Goal: Task Accomplishment & Management: Manage account settings

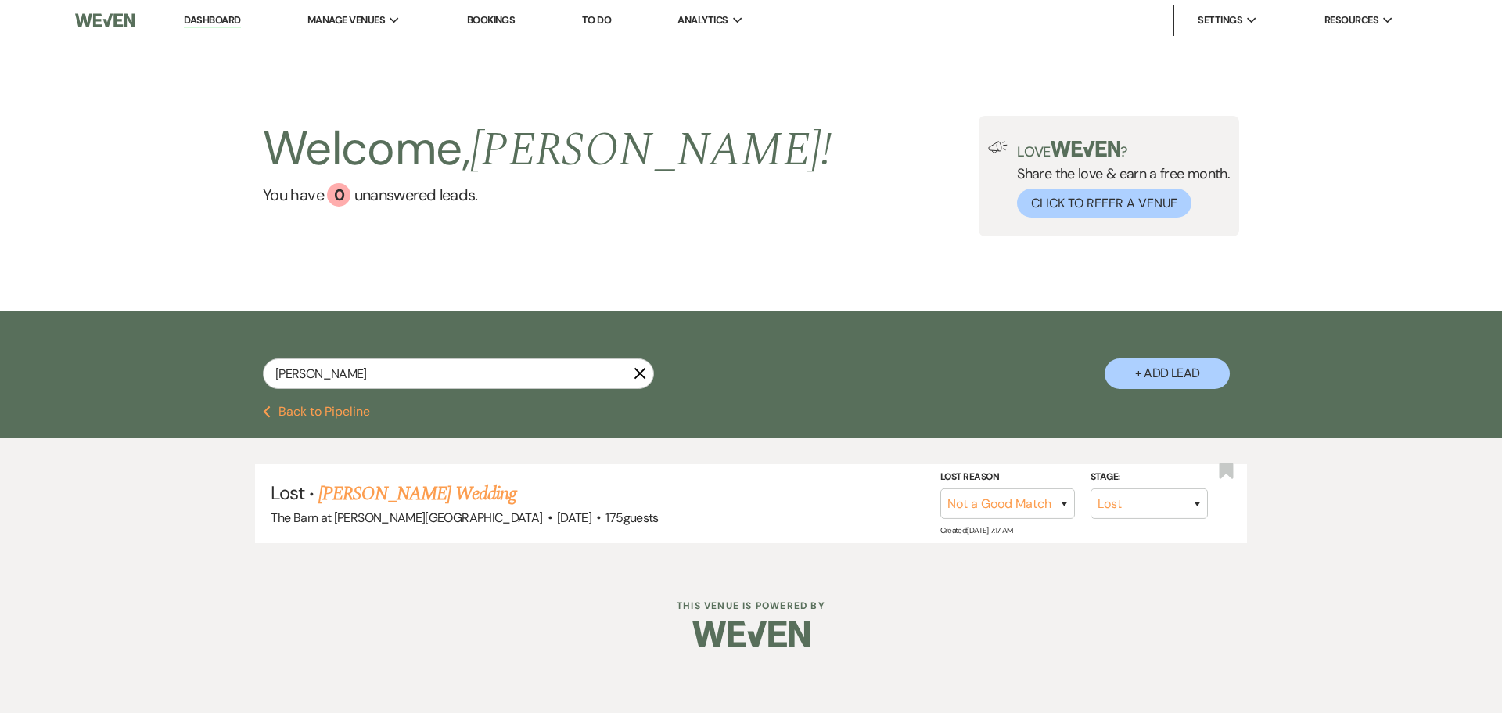
select select "8"
select select "10"
click at [206, 23] on link "Dashboard" at bounding box center [212, 20] width 56 height 15
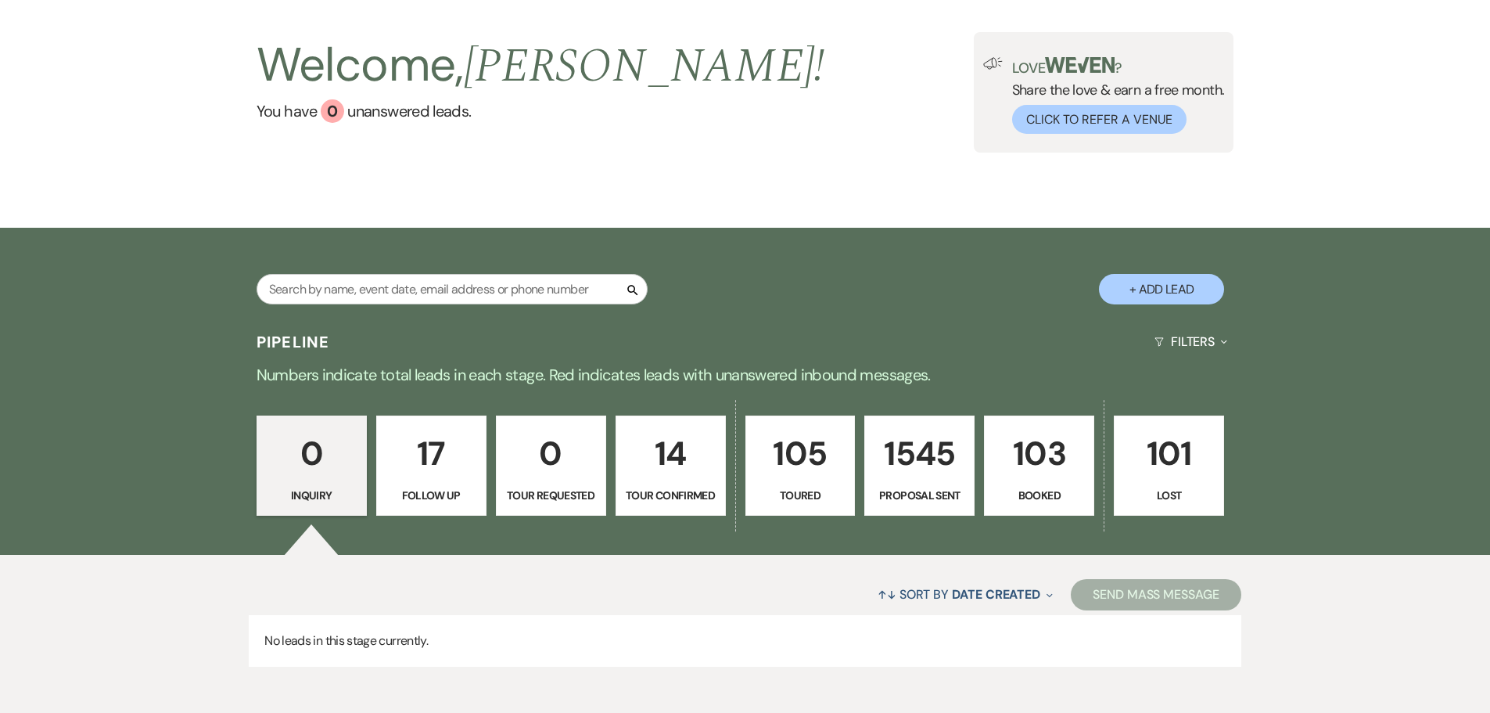
scroll to position [156, 0]
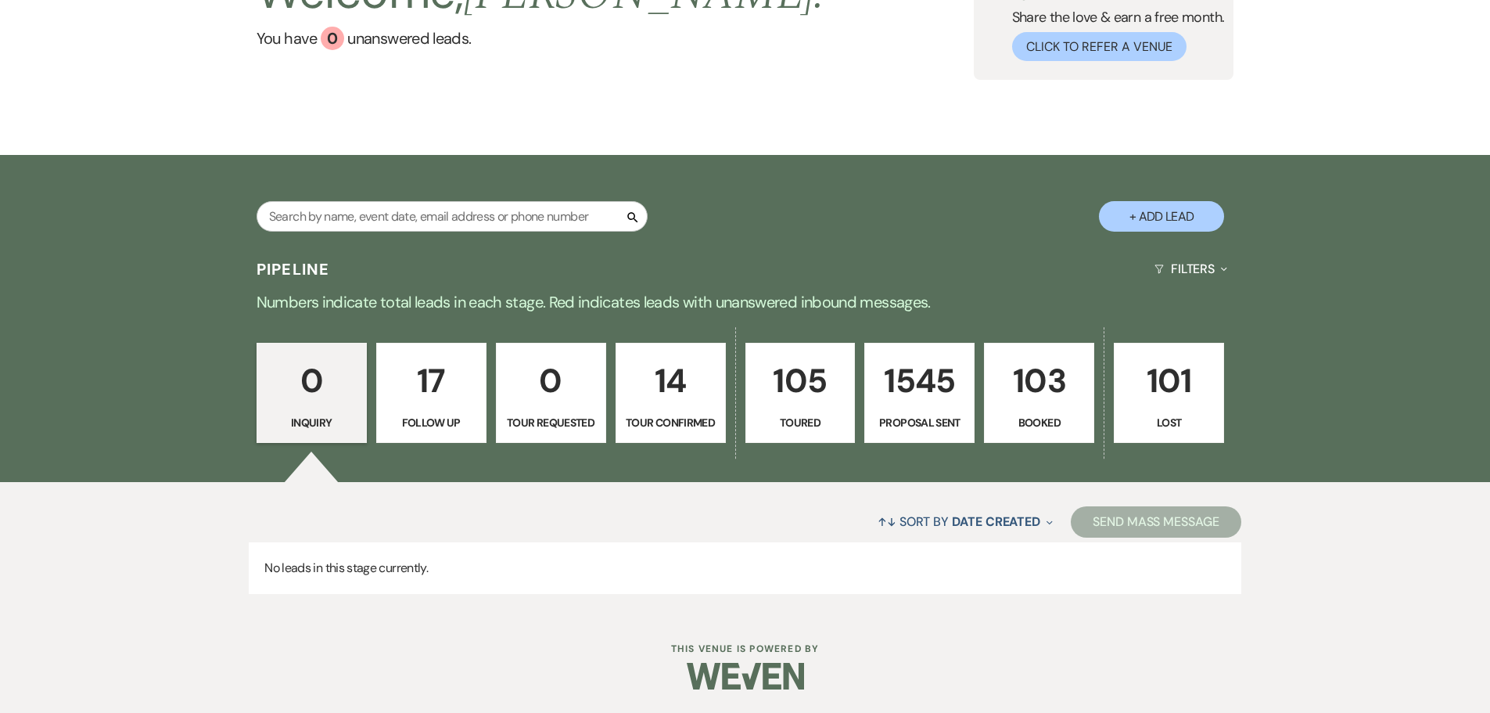
click at [410, 385] on p "17" at bounding box center [431, 380] width 90 height 52
select select "9"
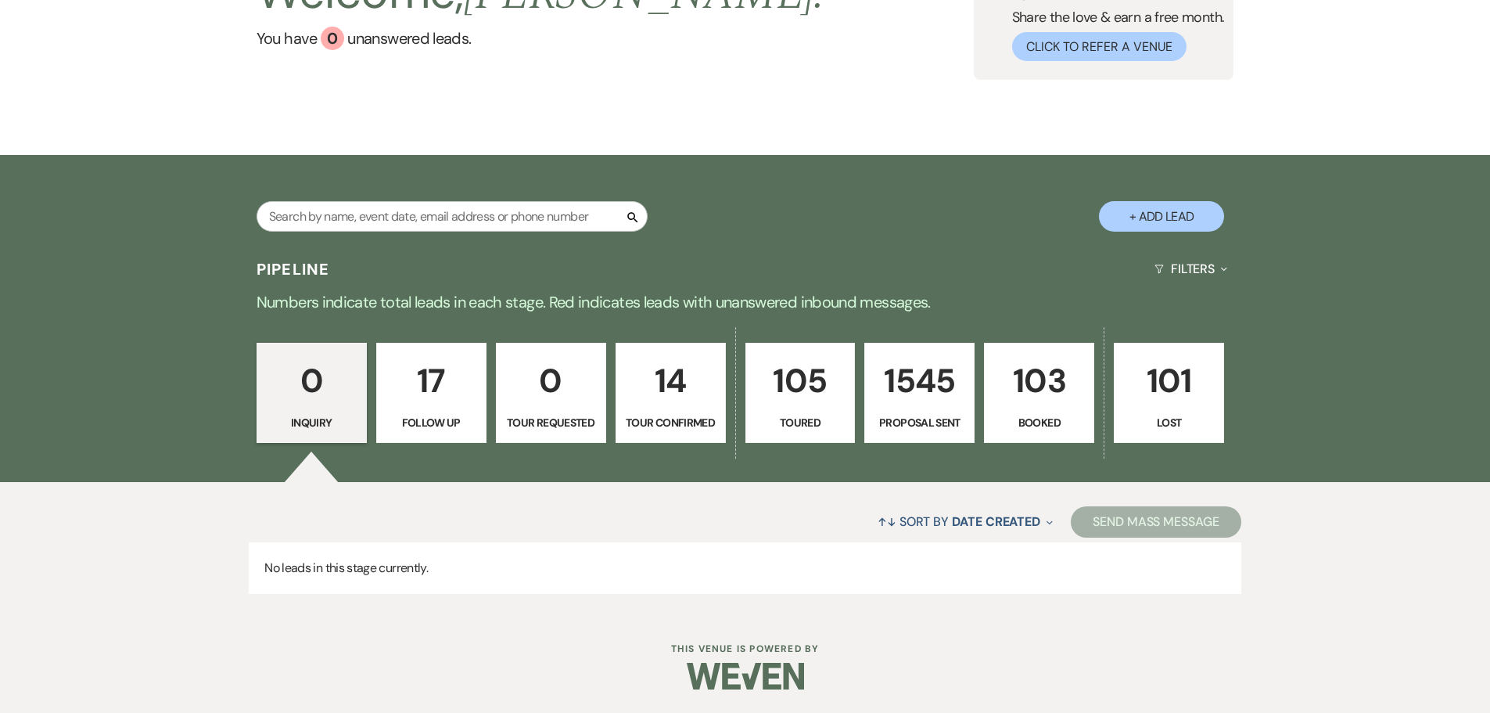
select select "9"
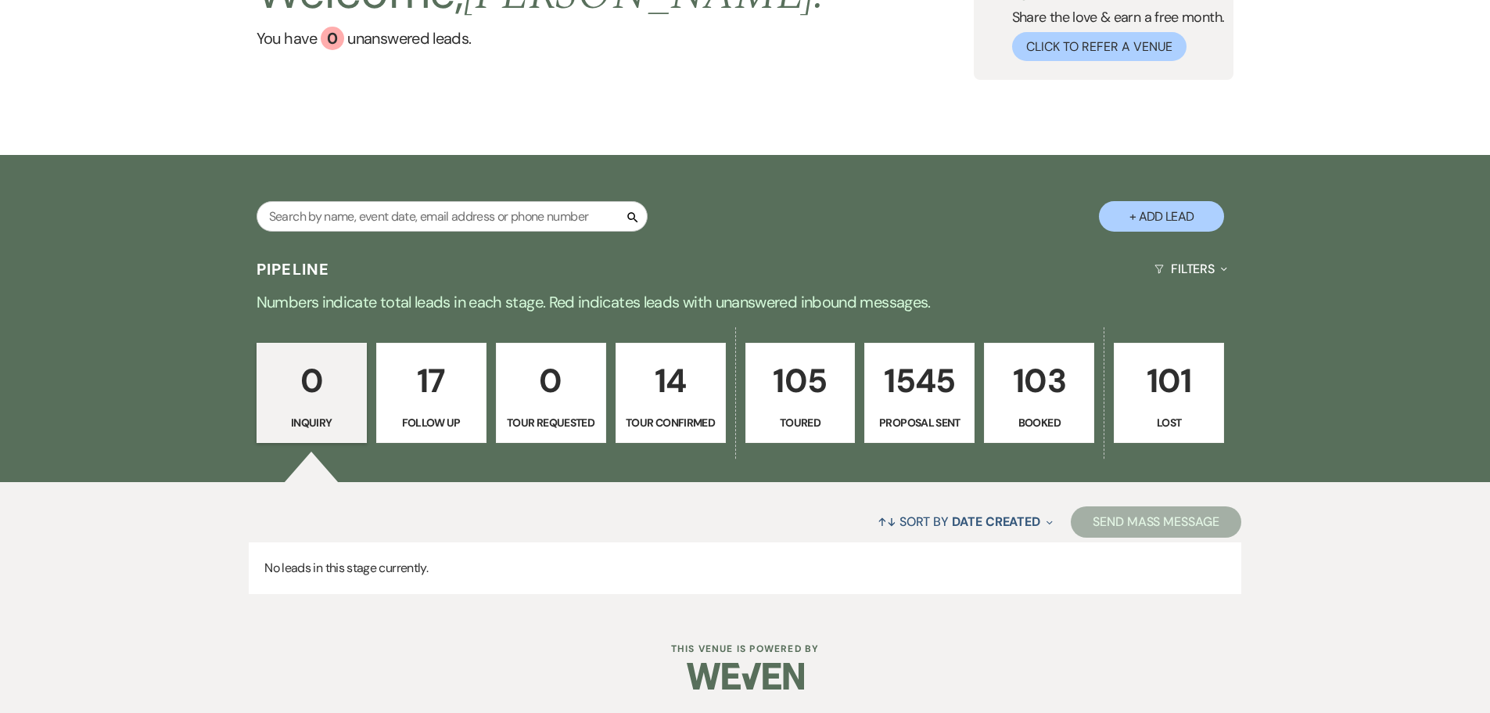
select select "9"
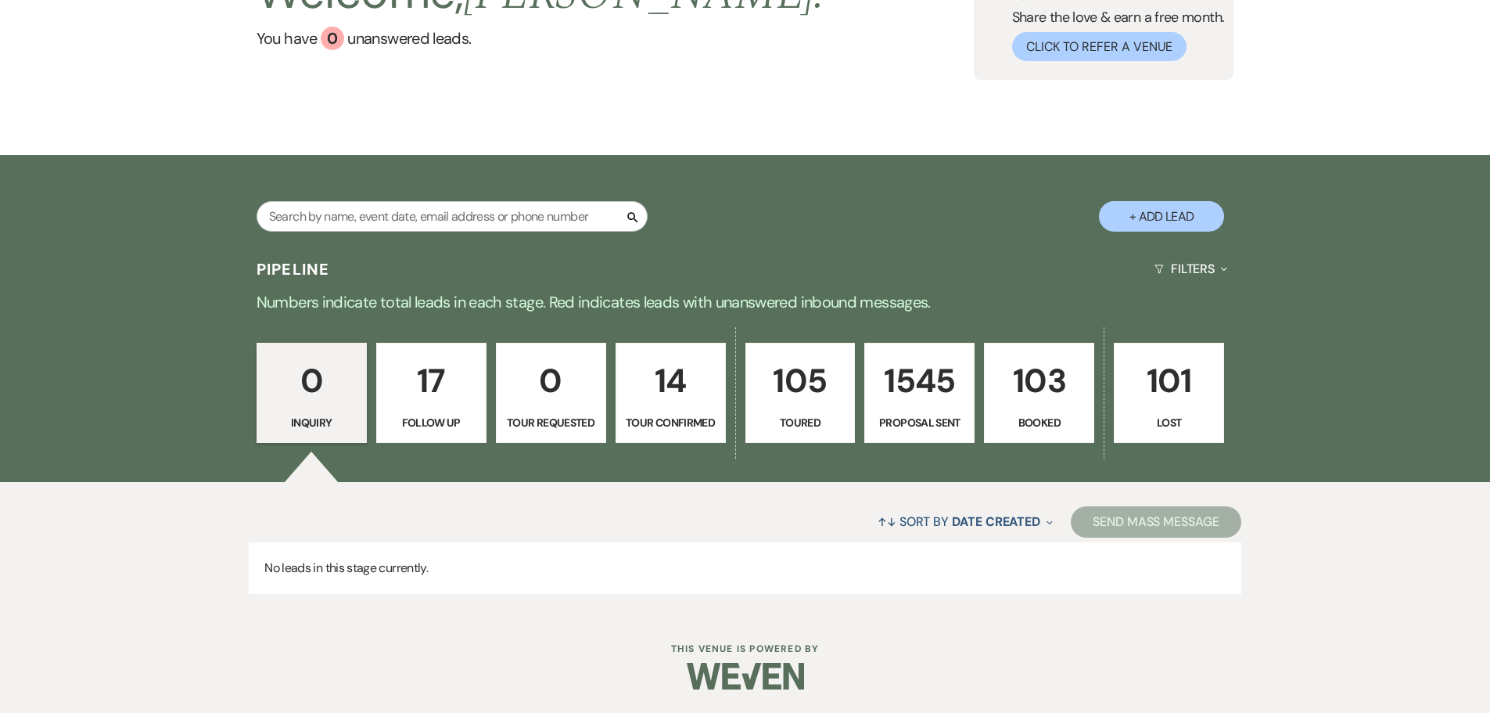
select select "9"
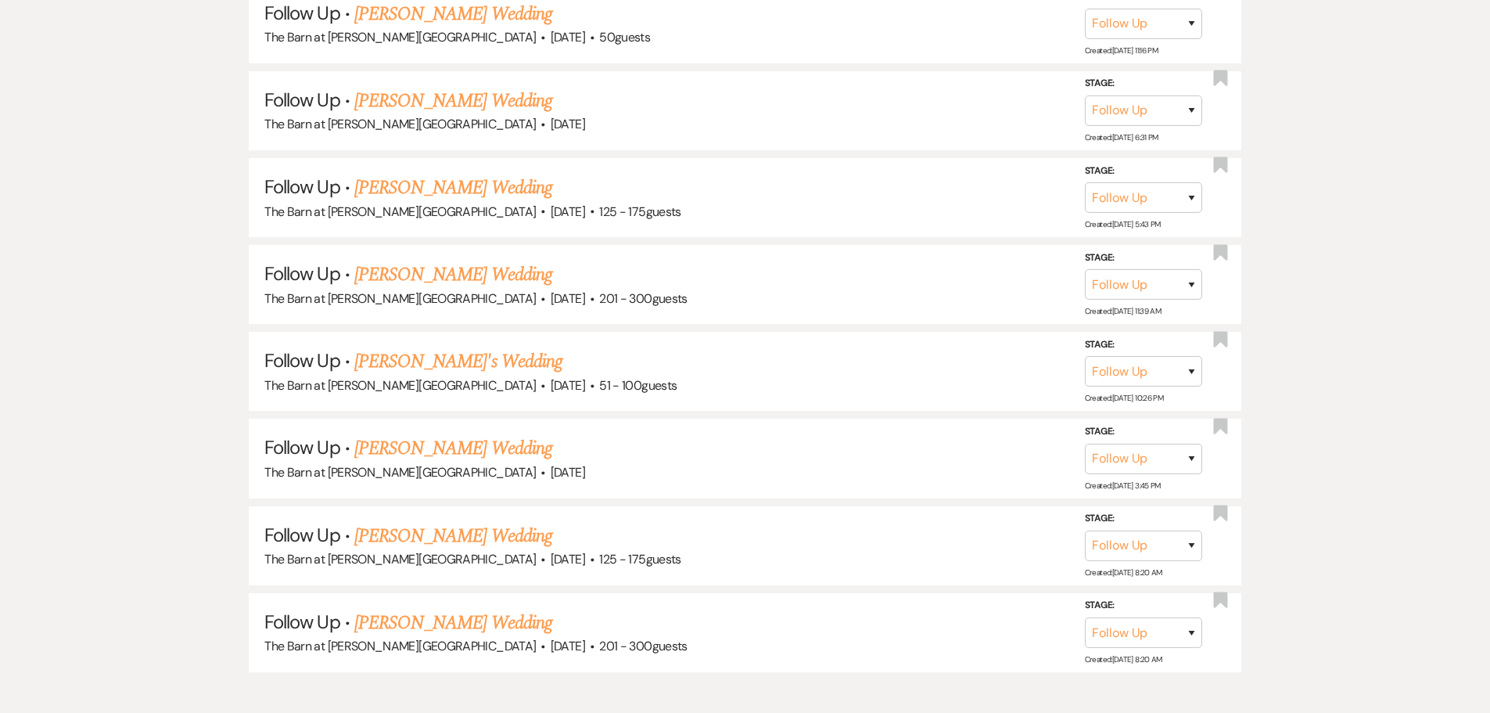
scroll to position [1642, 0]
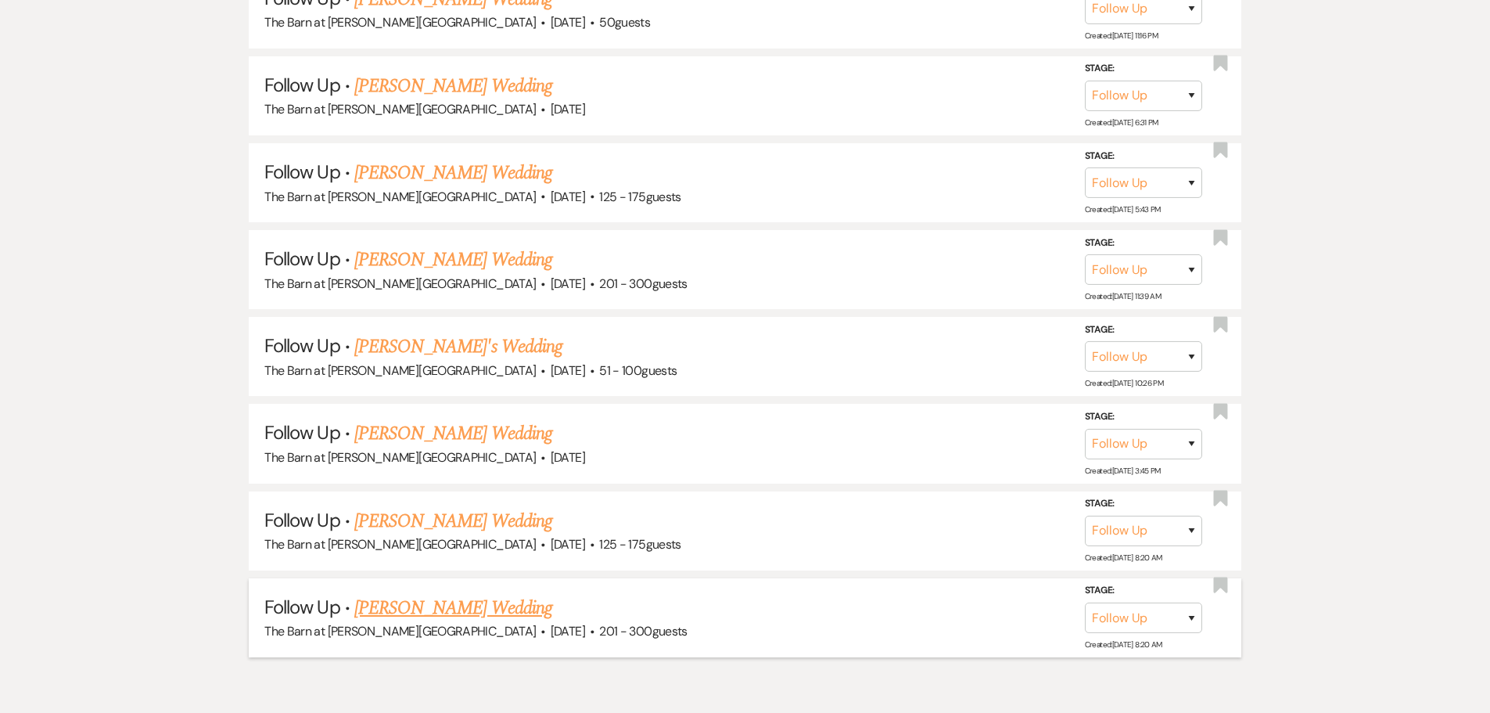
click at [393, 611] on link "[PERSON_NAME] Wedding" at bounding box center [453, 608] width 198 height 28
select select "9"
select select "2"
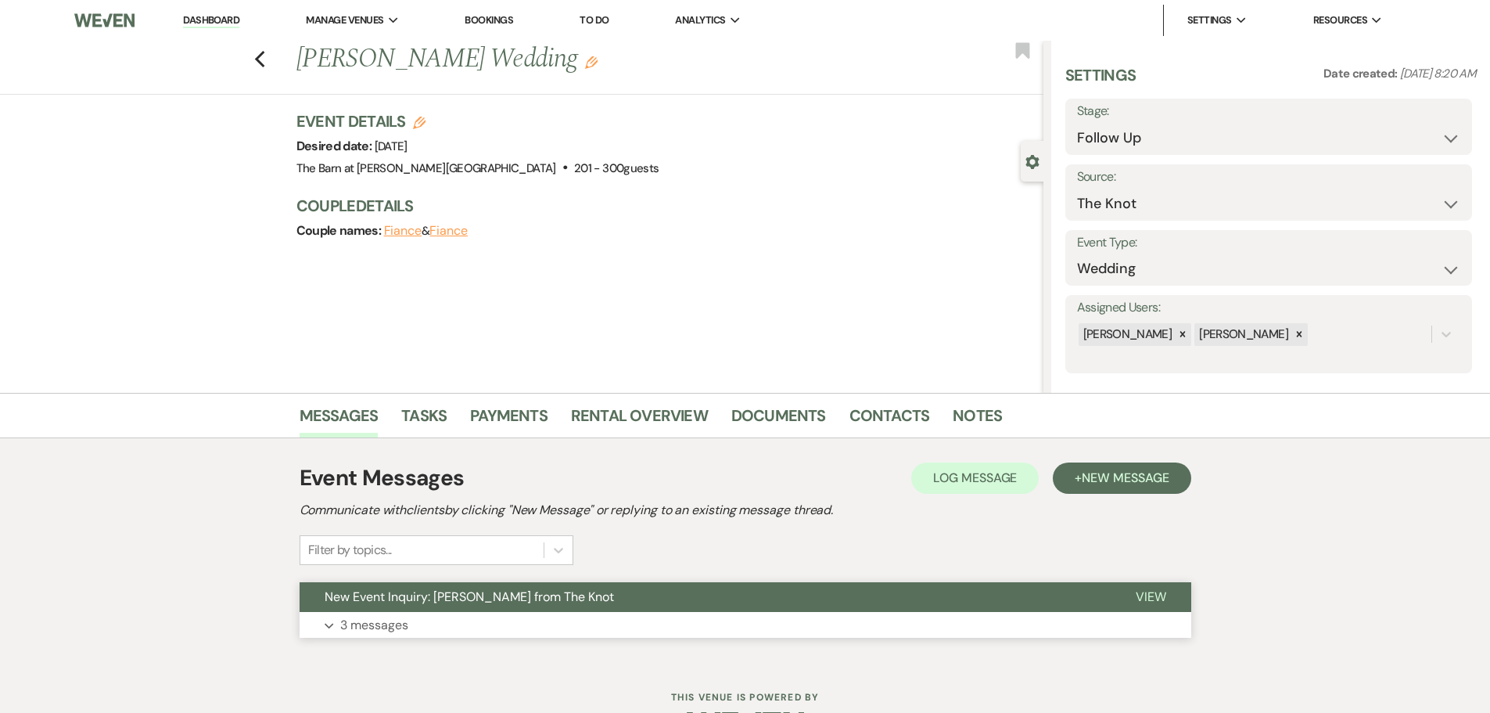
click at [384, 620] on p "3 messages" at bounding box center [374, 625] width 68 height 20
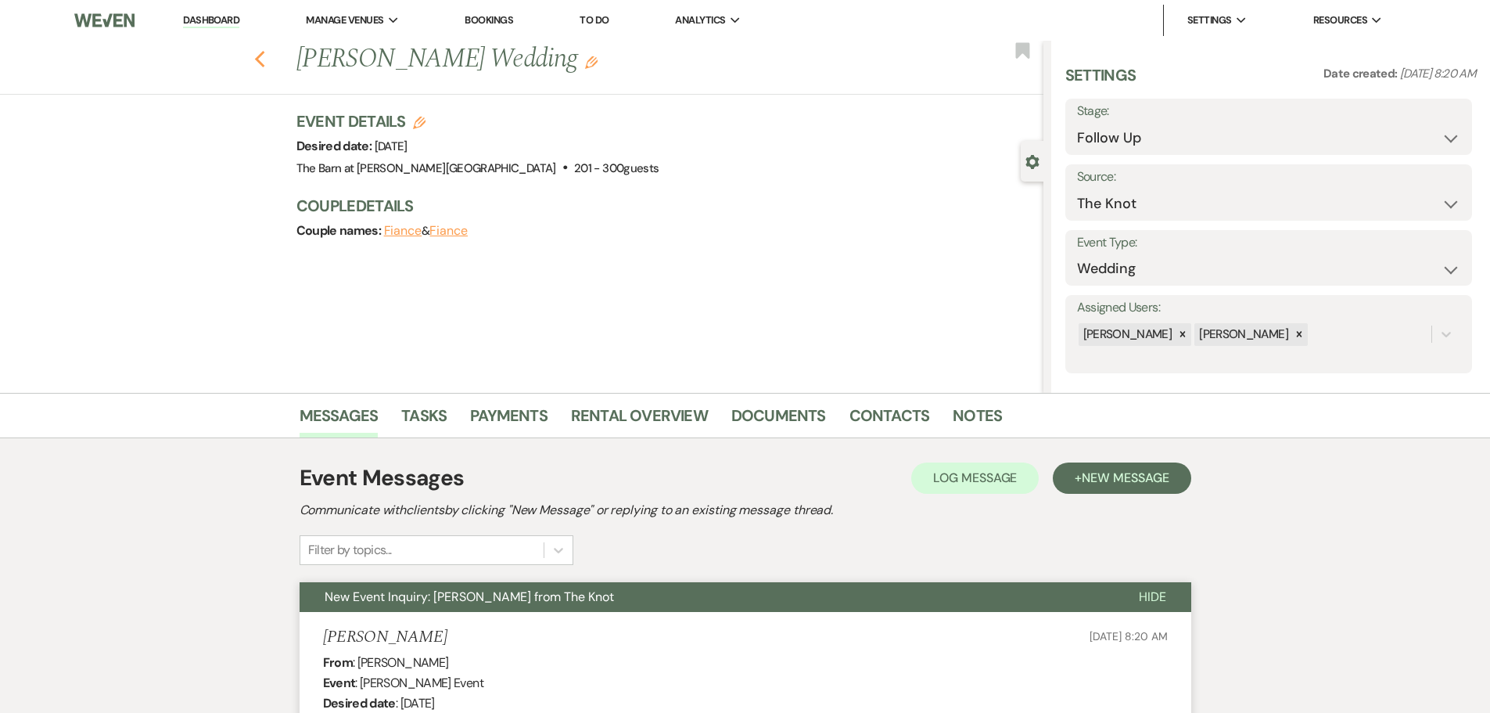
click at [264, 61] on use "button" at bounding box center [259, 59] width 10 height 17
select select "9"
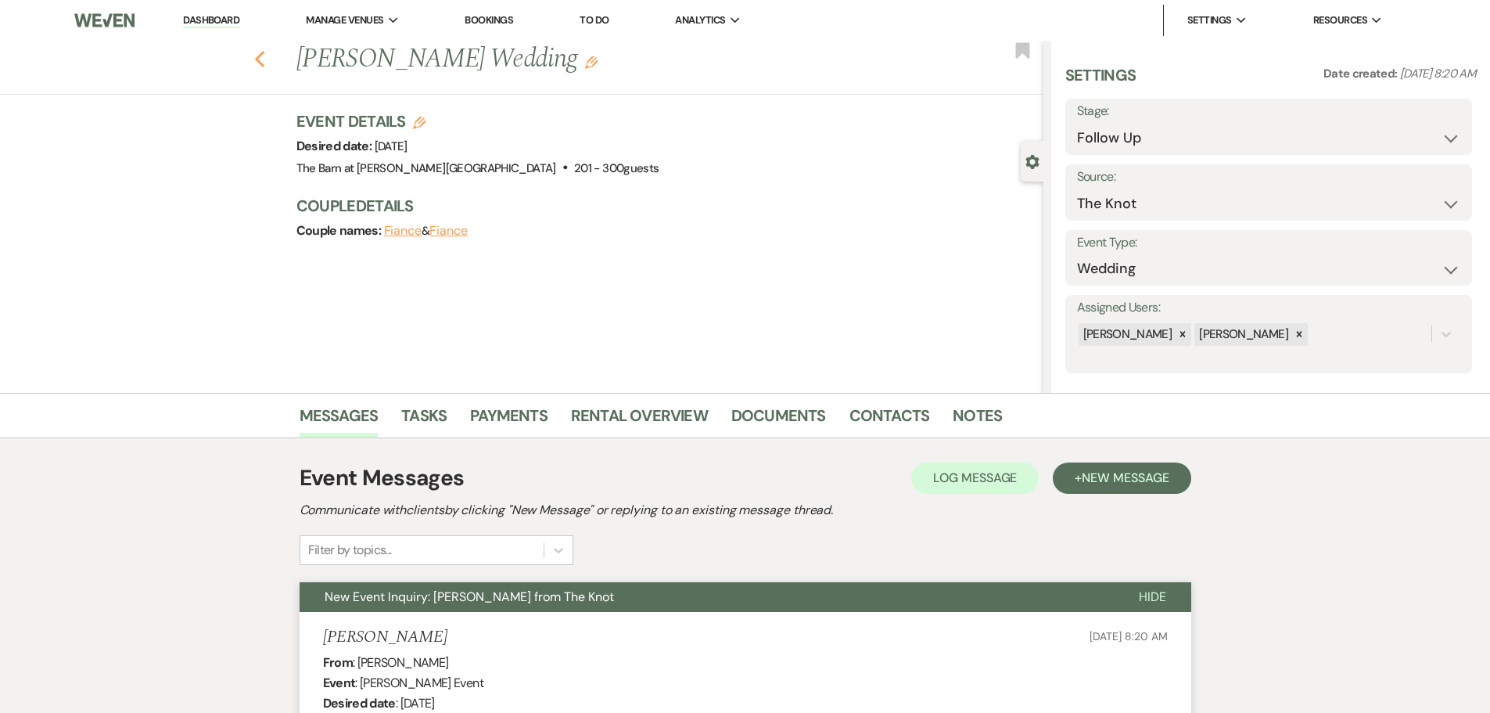
select select "9"
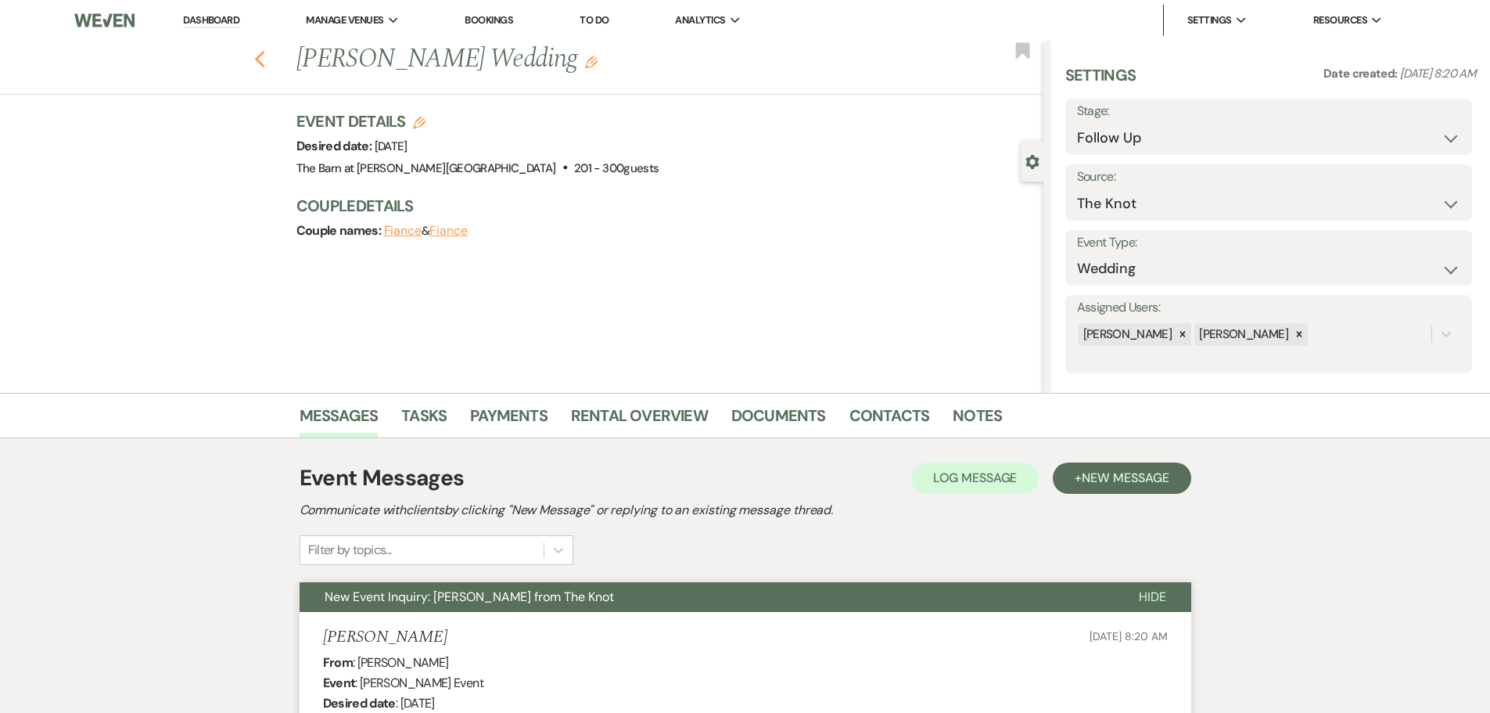
select select "9"
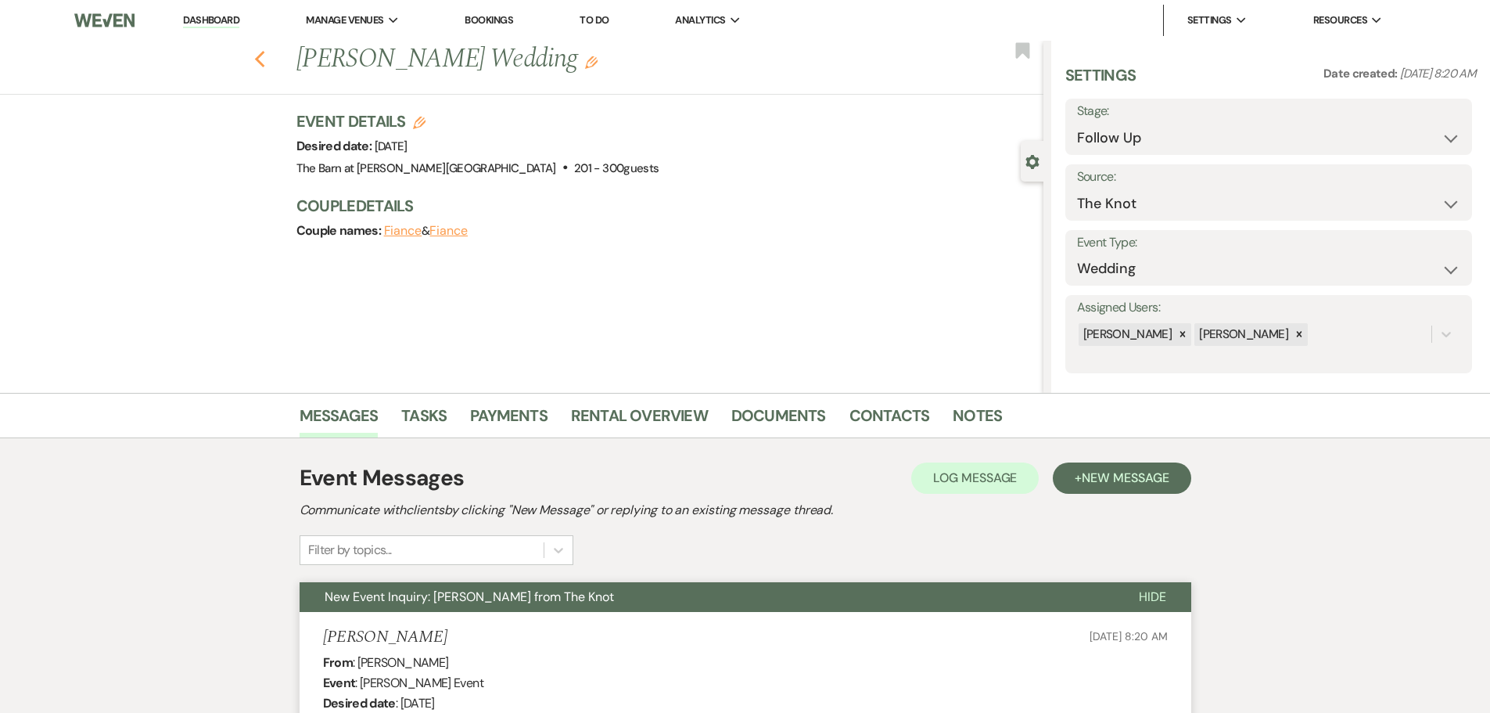
select select "9"
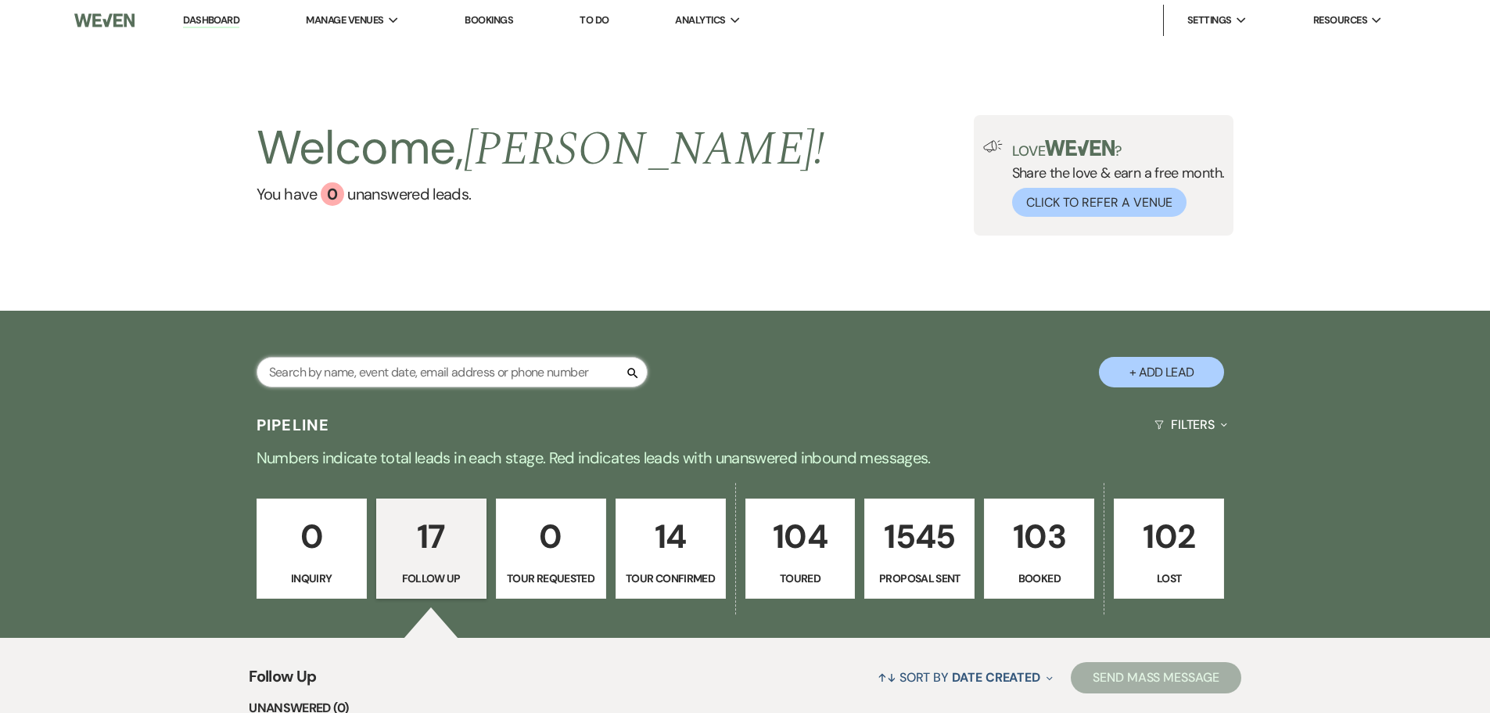
click at [447, 359] on input "text" at bounding box center [452, 372] width 391 height 31
type input "caylie"
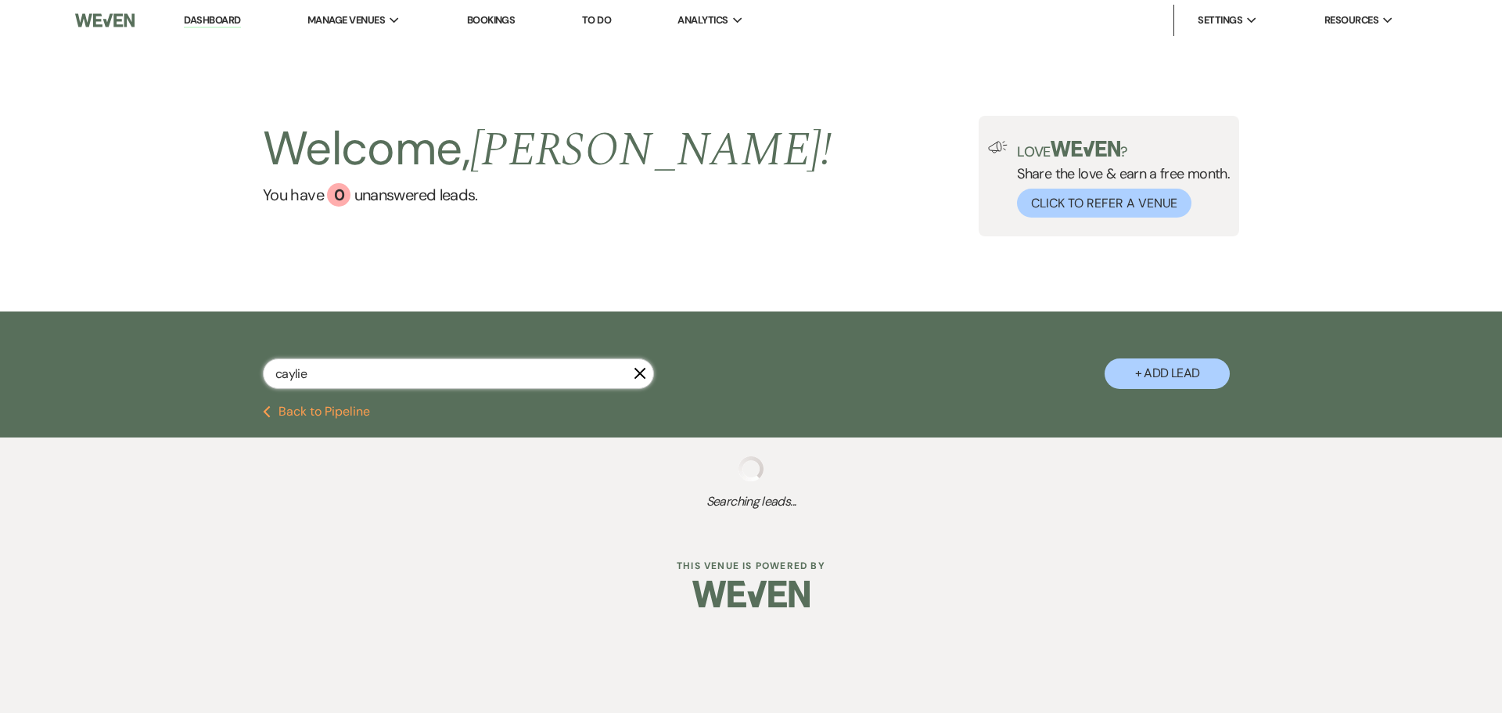
select select "9"
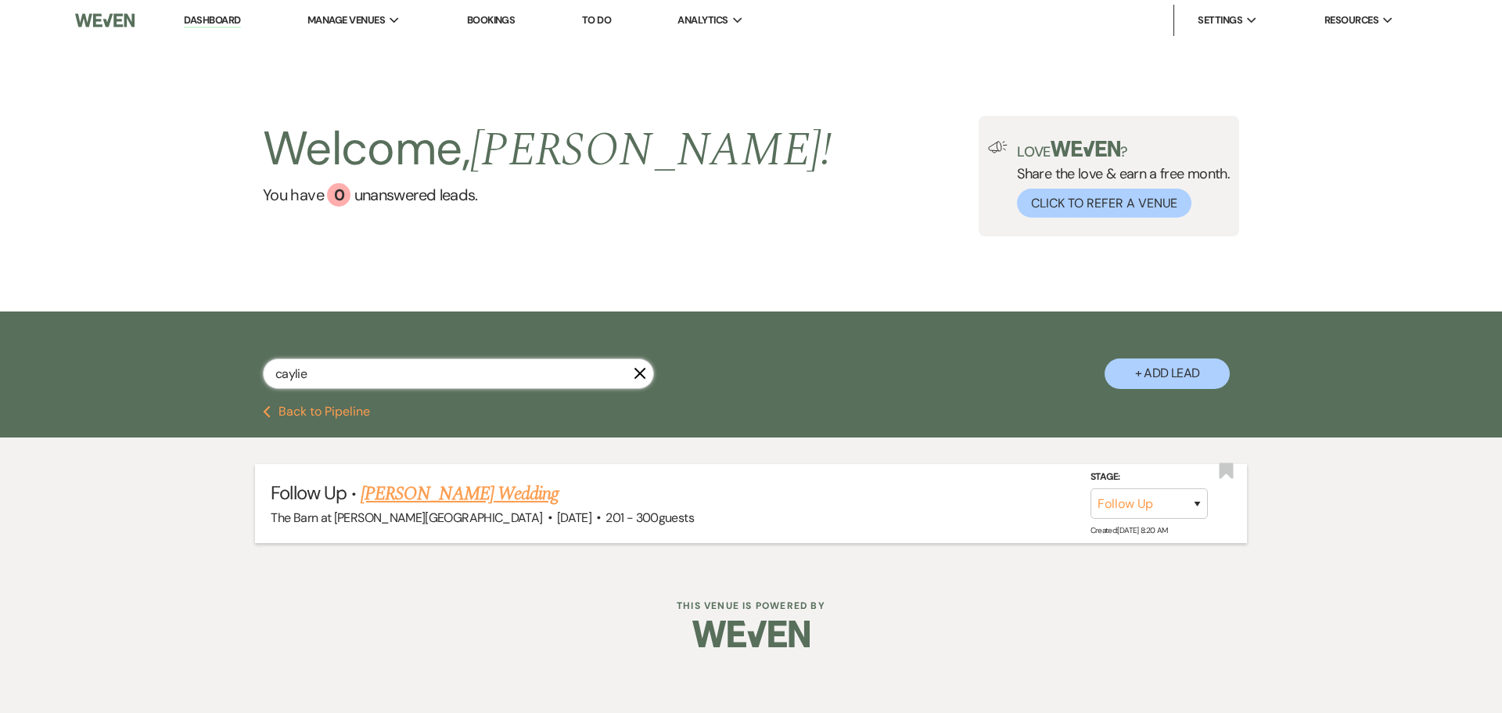
type input "caylie"
click at [401, 487] on link "[PERSON_NAME] Wedding" at bounding box center [460, 494] width 198 height 28
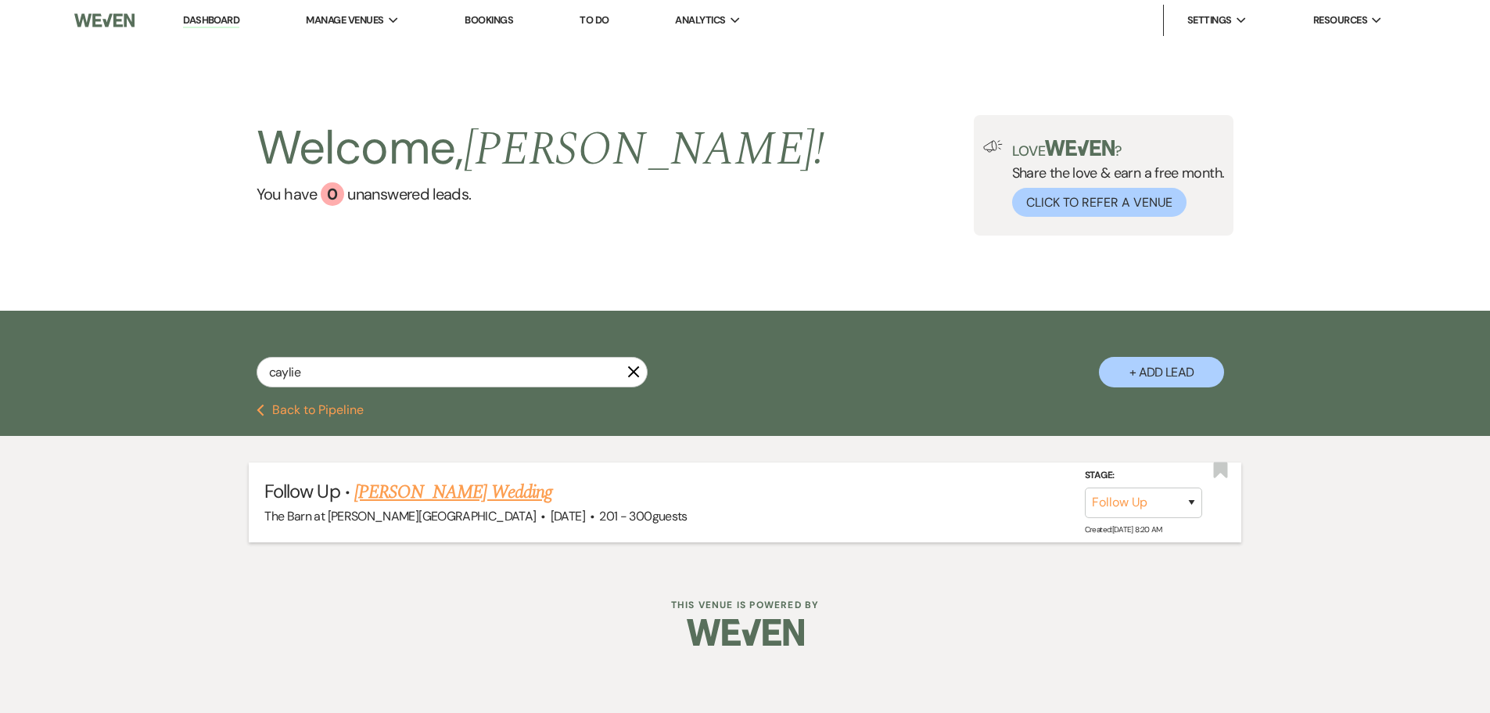
select select "9"
select select "2"
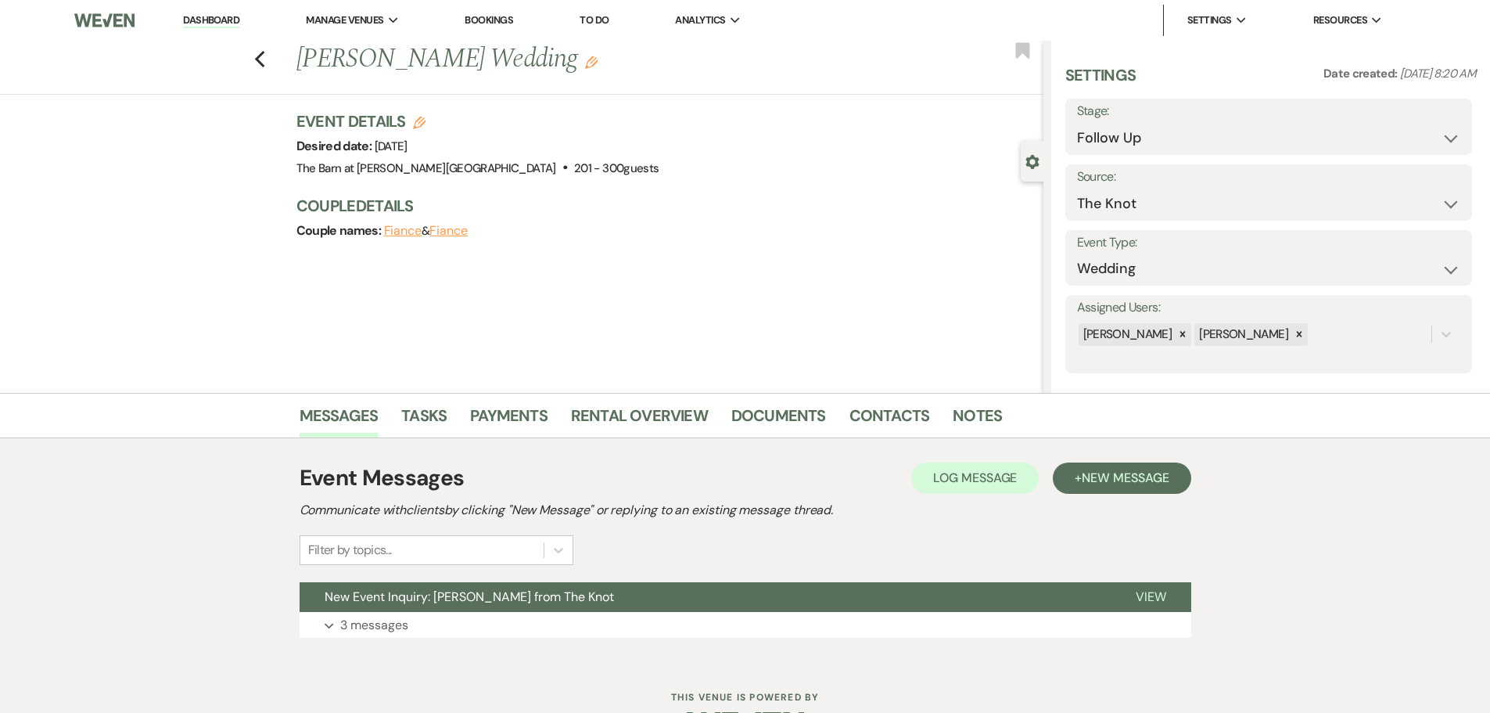
scroll to position [49, 0]
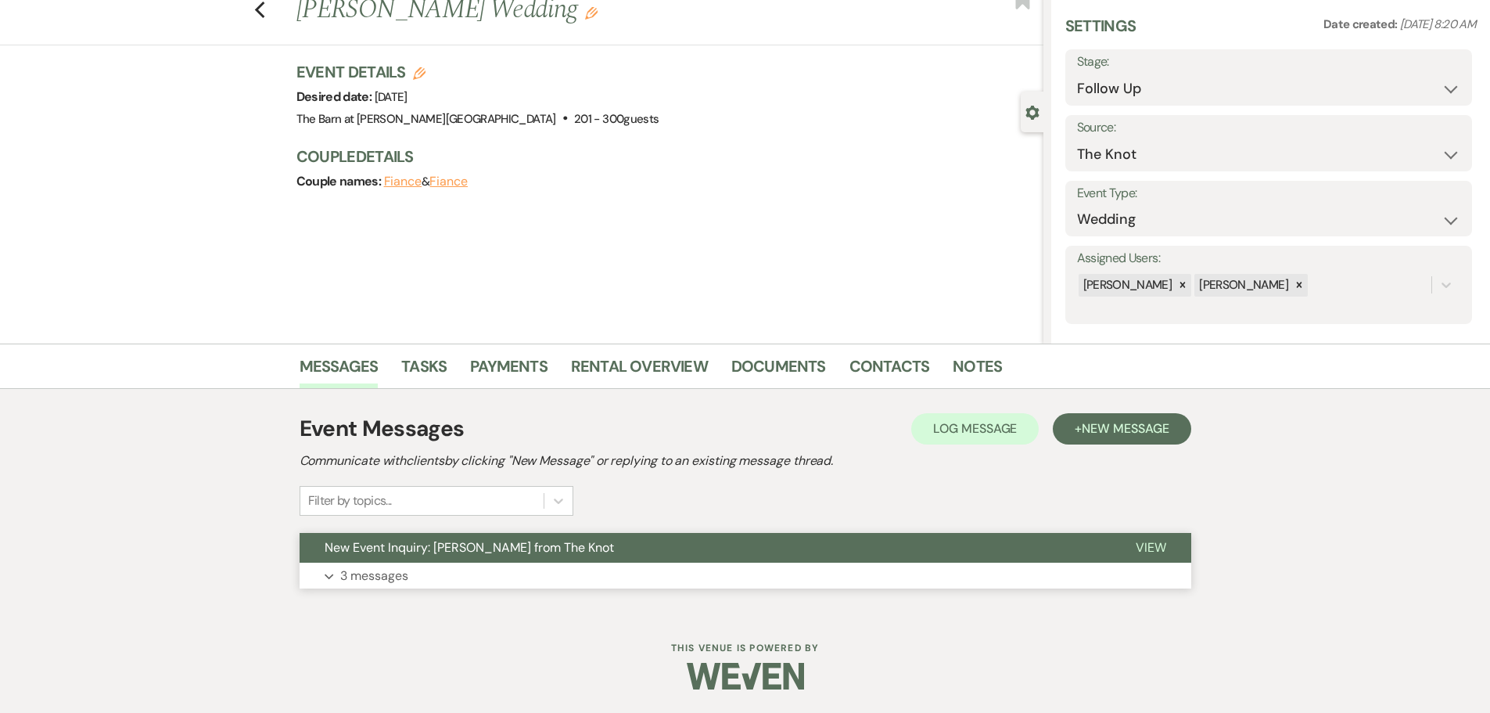
click at [386, 580] on p "3 messages" at bounding box center [374, 576] width 68 height 20
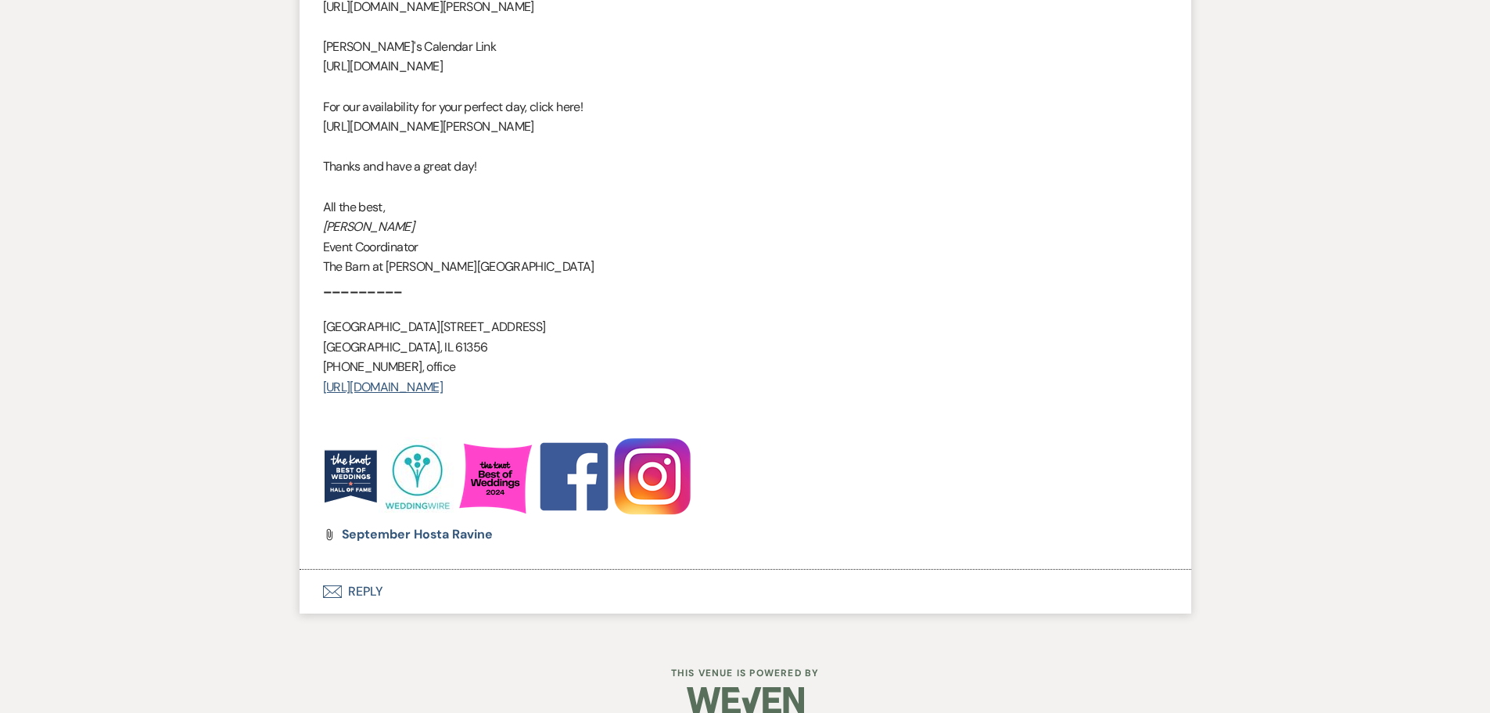
scroll to position [2074, 0]
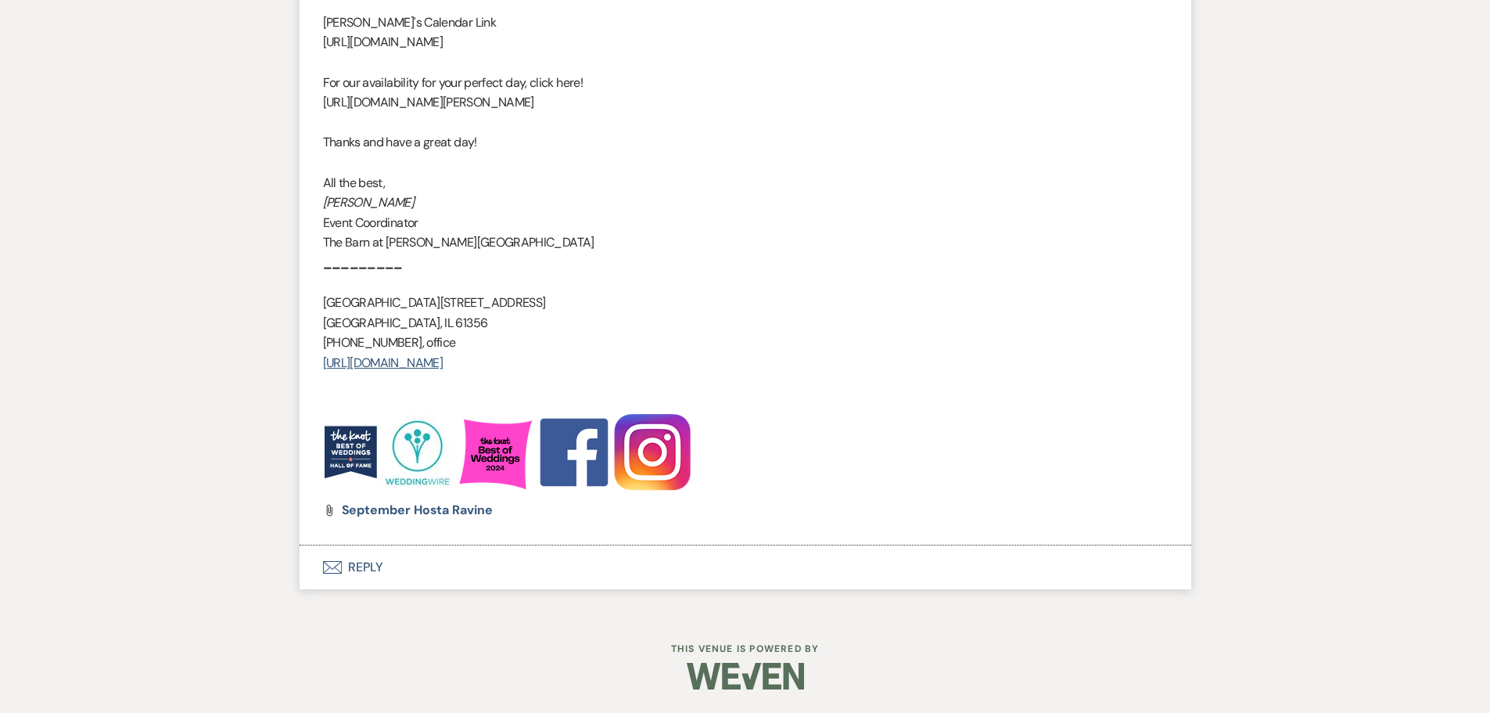
click at [364, 569] on button "Envelope Reply" at bounding box center [746, 567] width 892 height 44
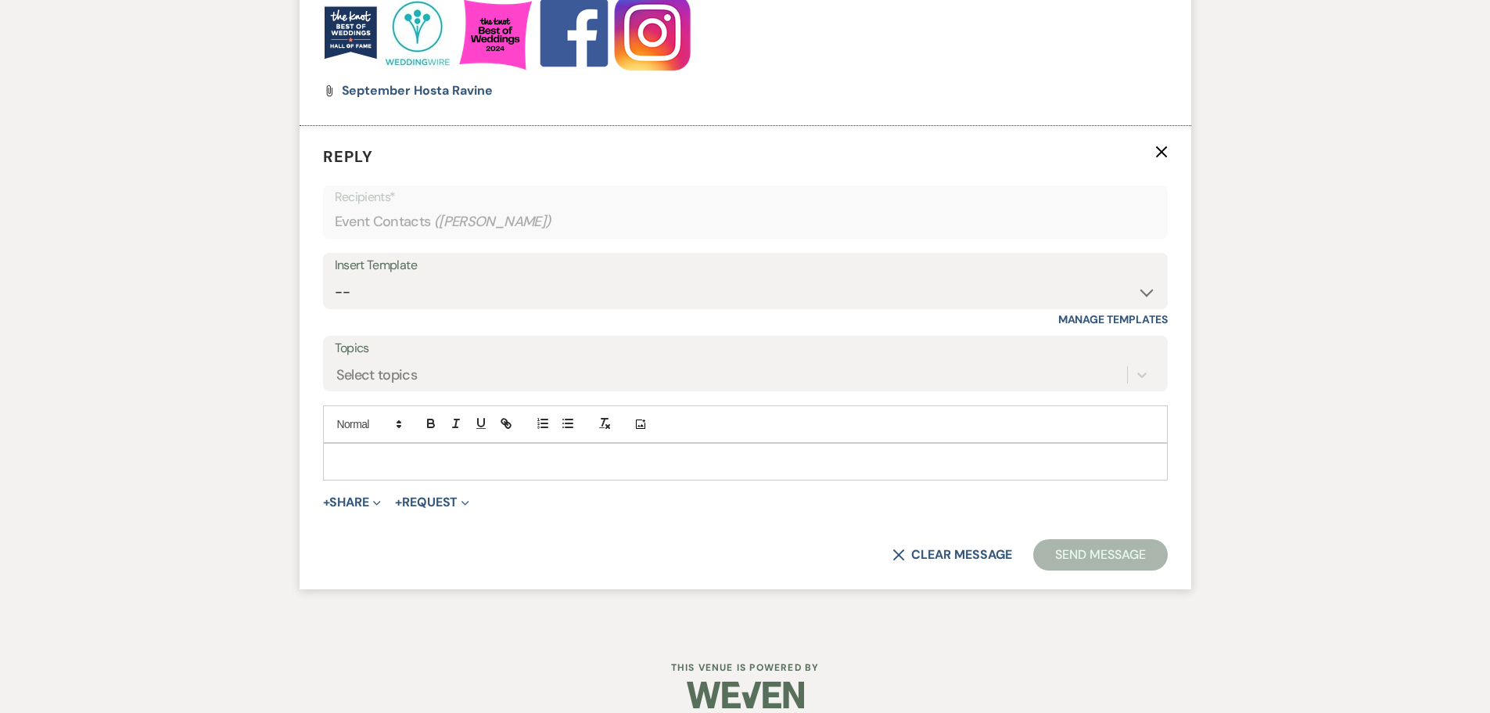
scroll to position [2495, 0]
click at [451, 288] on select "-- Copy of Initial Inquiry Response [DATE] Inquiry Response [PERSON_NAME] Copy …" at bounding box center [745, 290] width 821 height 31
click at [335, 275] on select "-- Copy of Initial Inquiry Response [DATE] Inquiry Response [PERSON_NAME] Copy …" at bounding box center [745, 290] width 821 height 31
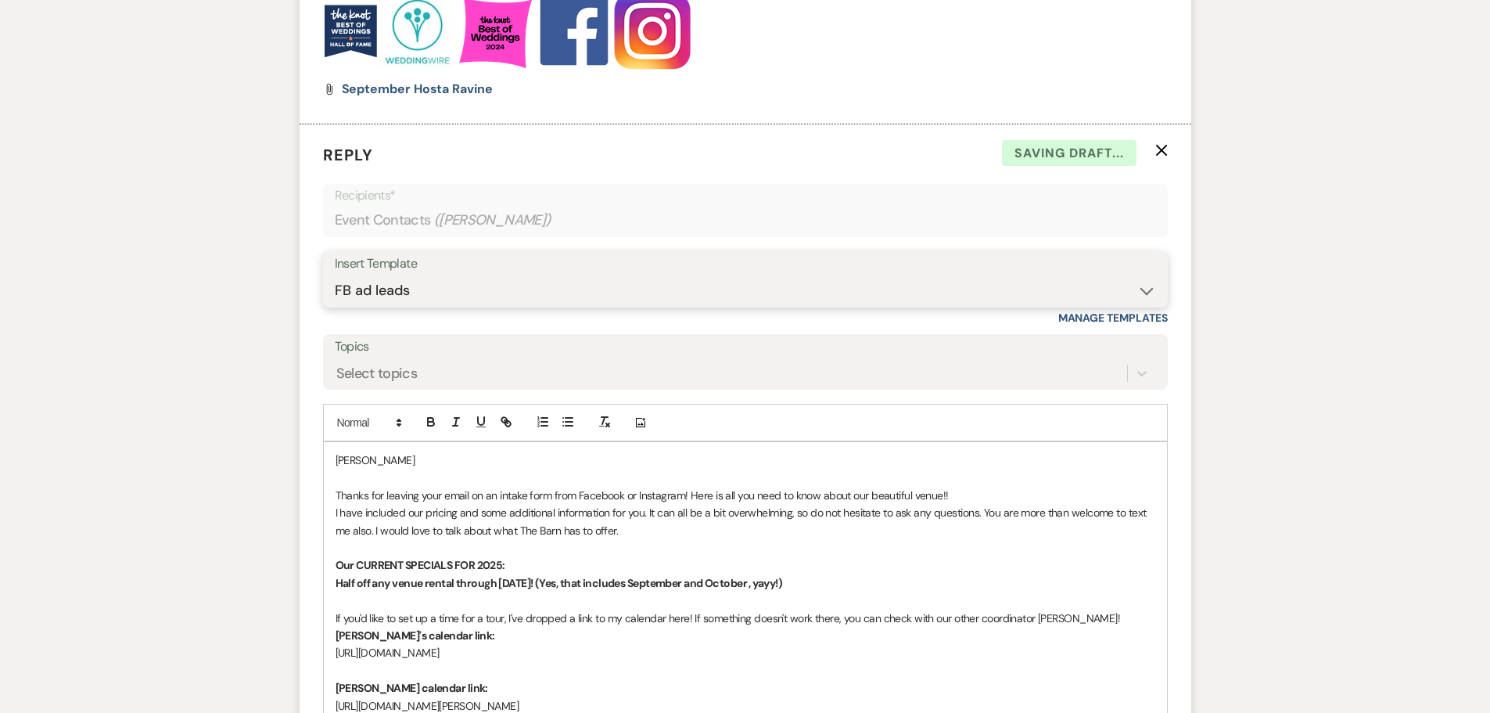
click at [398, 300] on select "-- Copy of Initial Inquiry Response [DATE] Inquiry Response [PERSON_NAME] Copy …" at bounding box center [745, 290] width 821 height 31
select select "3969"
click at [335, 275] on select "-- Copy of Initial Inquiry Response [DATE] Inquiry Response [PERSON_NAME] Copy …" at bounding box center [745, 290] width 821 height 31
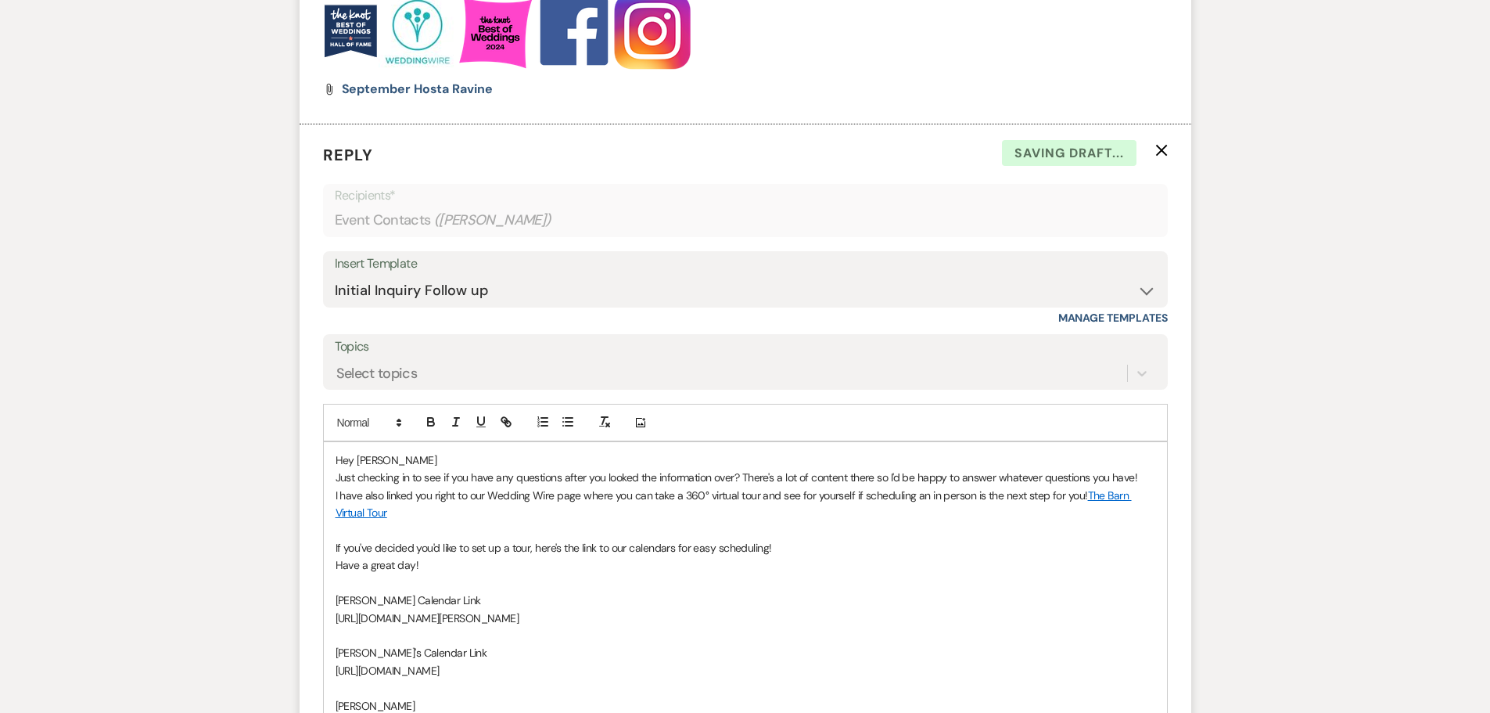
click at [398, 460] on p "Hey [PERSON_NAME]" at bounding box center [746, 459] width 820 height 17
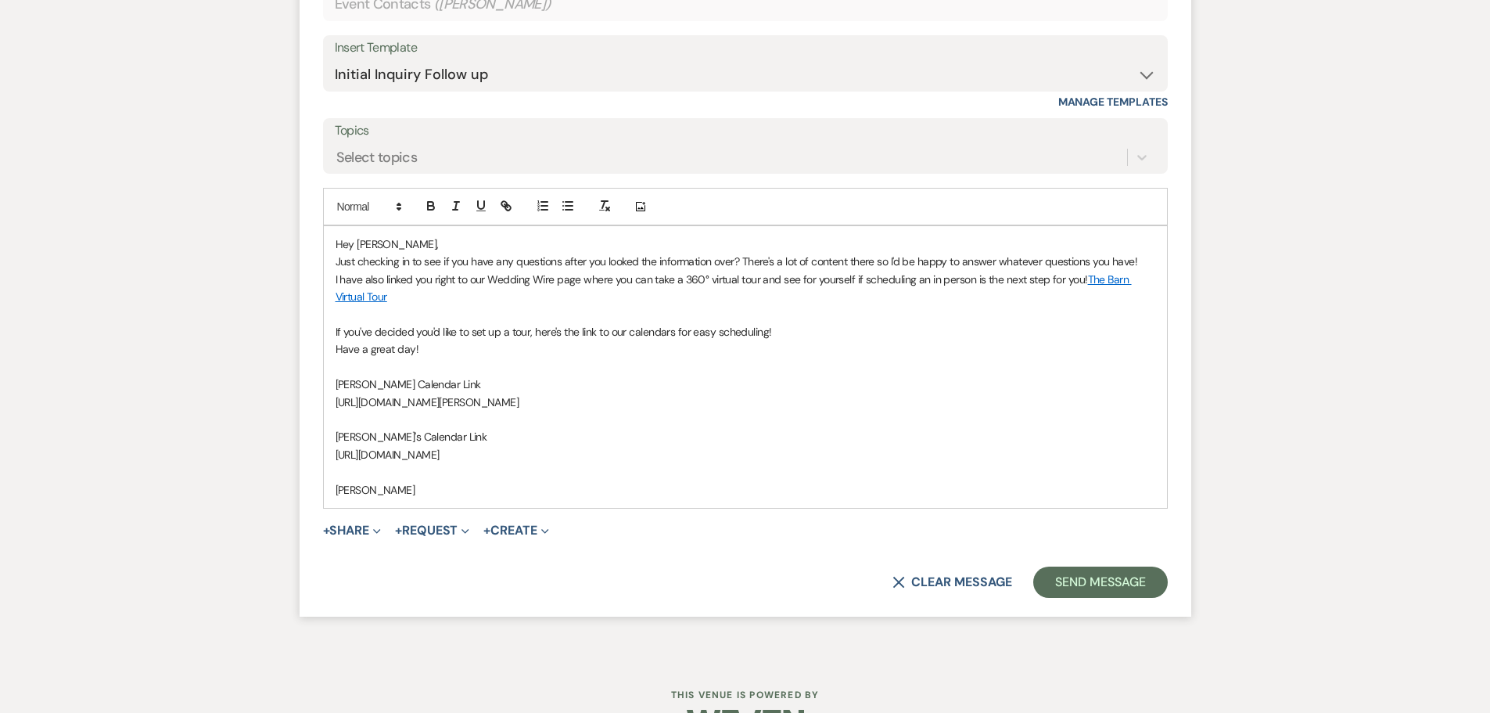
scroll to position [2758, 0]
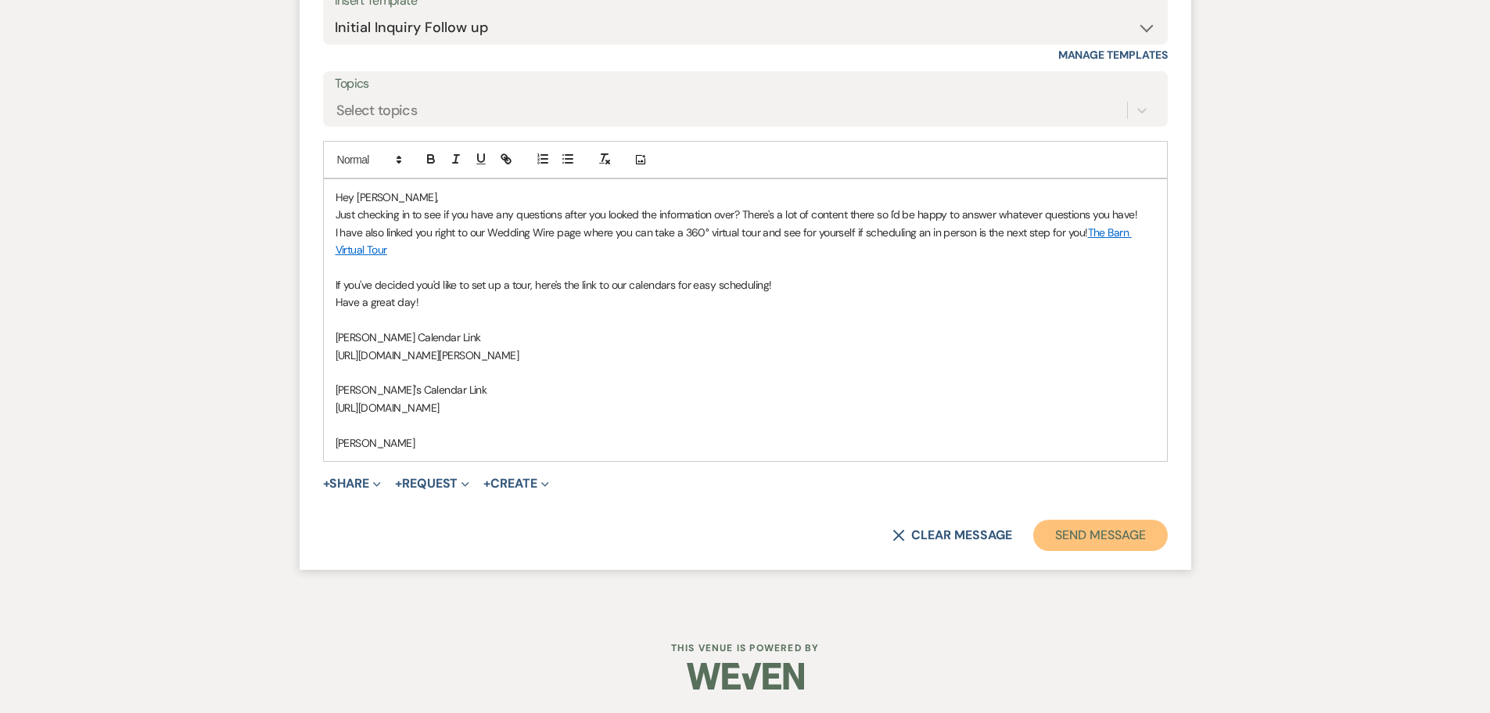
click at [1072, 534] on button "Send Message" at bounding box center [1100, 534] width 134 height 31
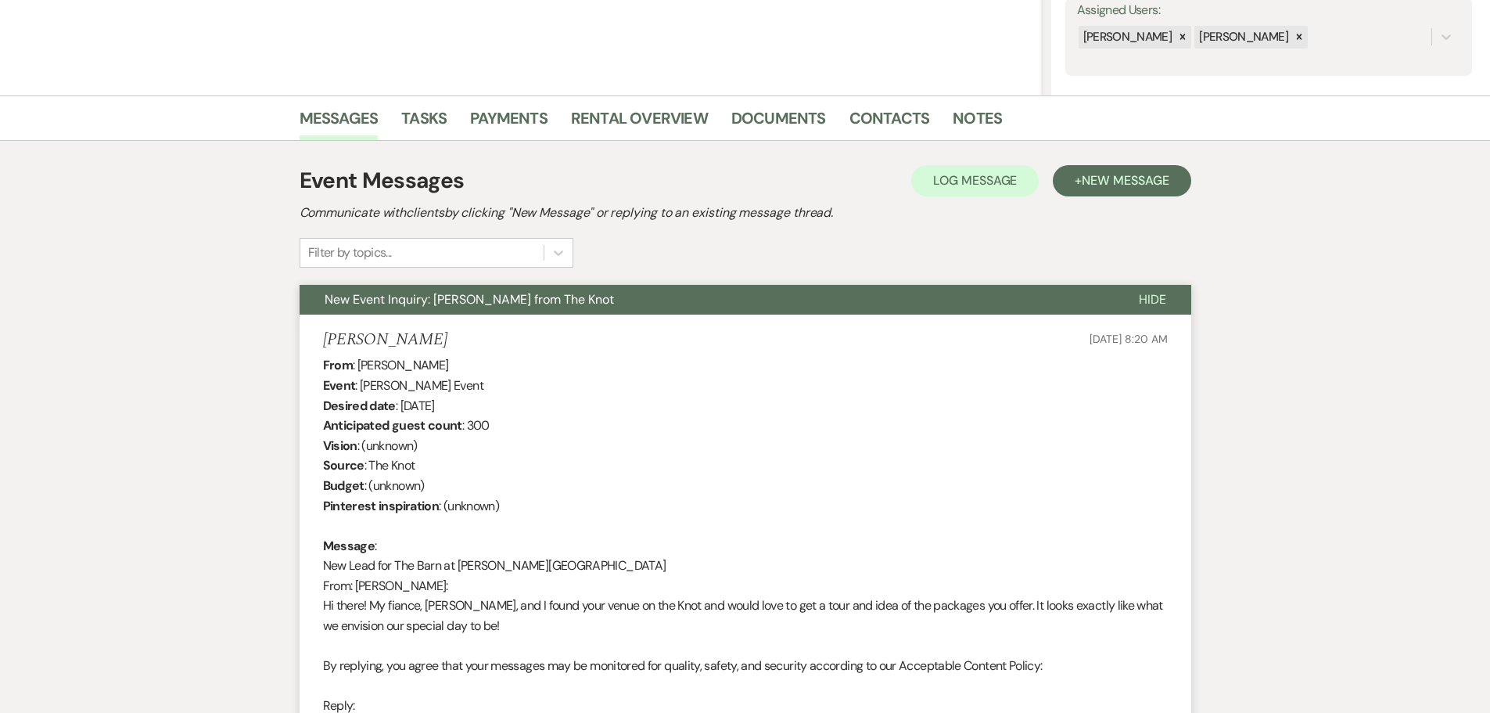
scroll to position [0, 0]
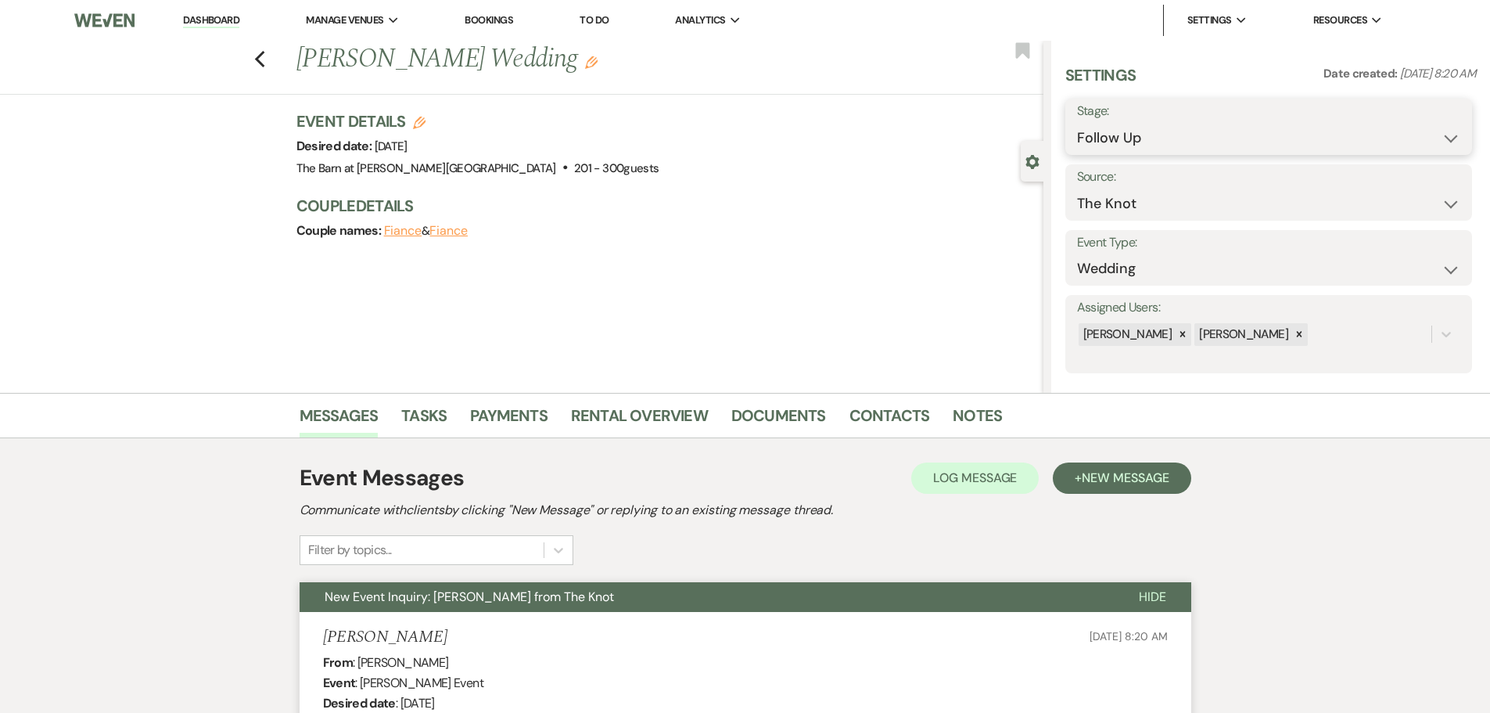
click at [1123, 138] on select "Inquiry Follow Up Tour Requested Tour Confirmed Toured Proposal Sent Booked Lost" at bounding box center [1268, 138] width 383 height 31
select select "6"
click at [1077, 123] on select "Inquiry Follow Up Tour Requested Tour Confirmed Toured Proposal Sent Booked Lost" at bounding box center [1268, 138] width 383 height 31
click at [1415, 141] on button "Save" at bounding box center [1428, 126] width 88 height 31
click at [260, 59] on icon "Previous" at bounding box center [260, 59] width 12 height 19
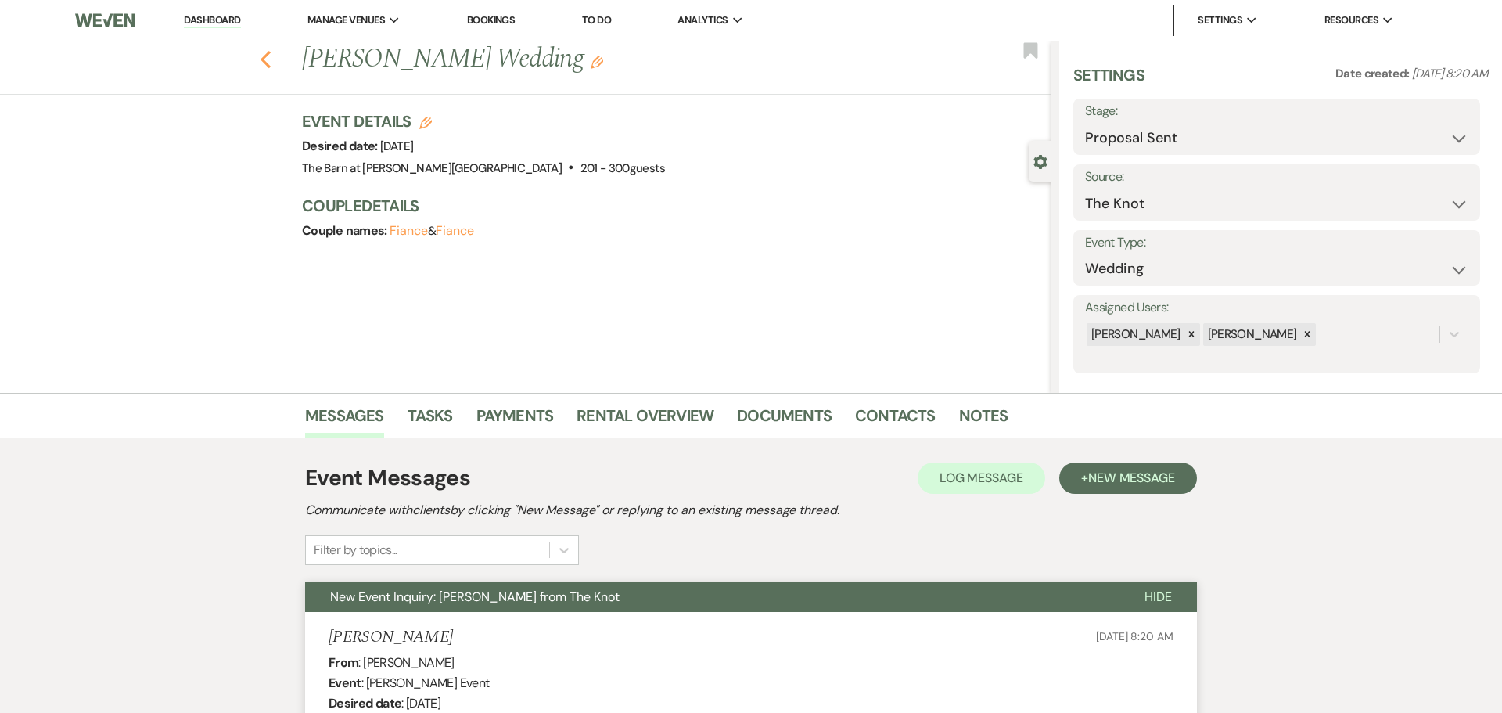
select select "6"
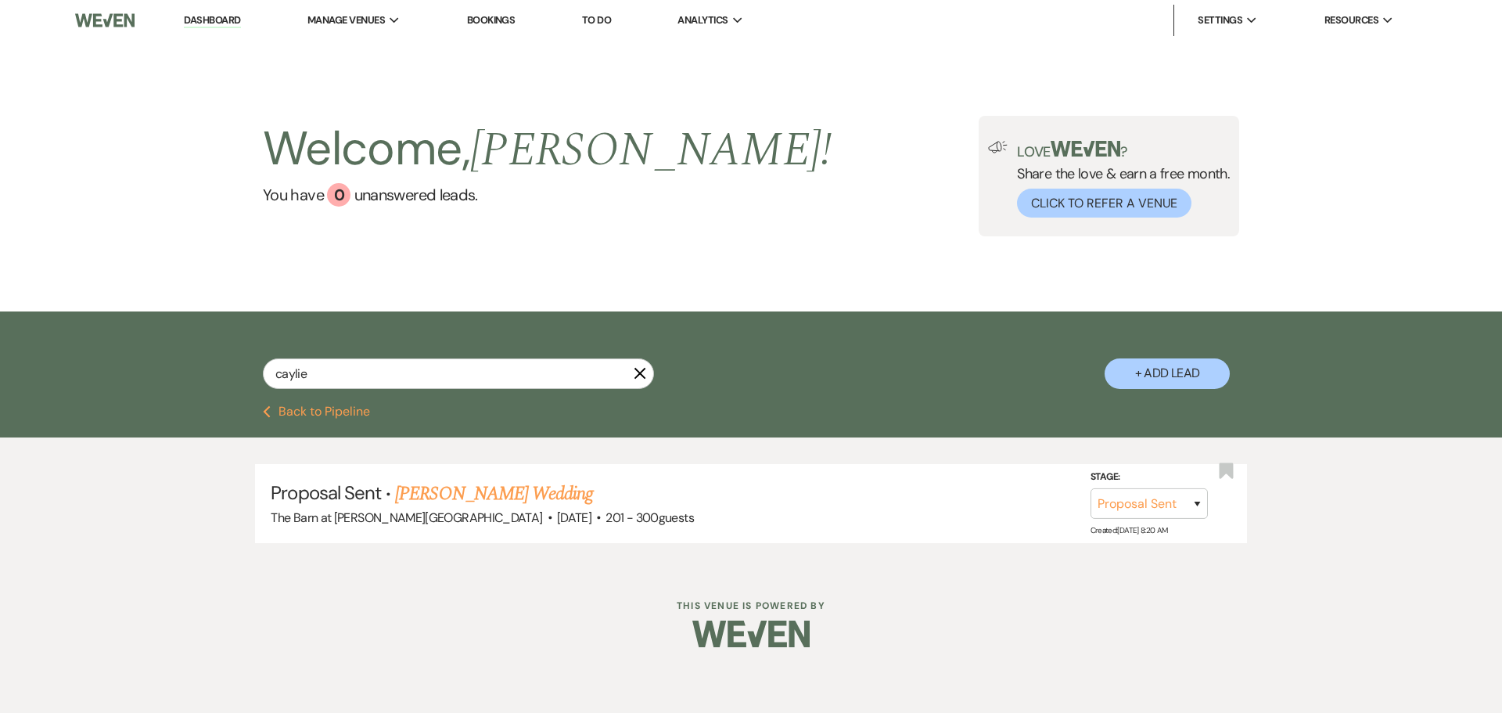
click at [205, 23] on link "Dashboard" at bounding box center [212, 20] width 56 height 15
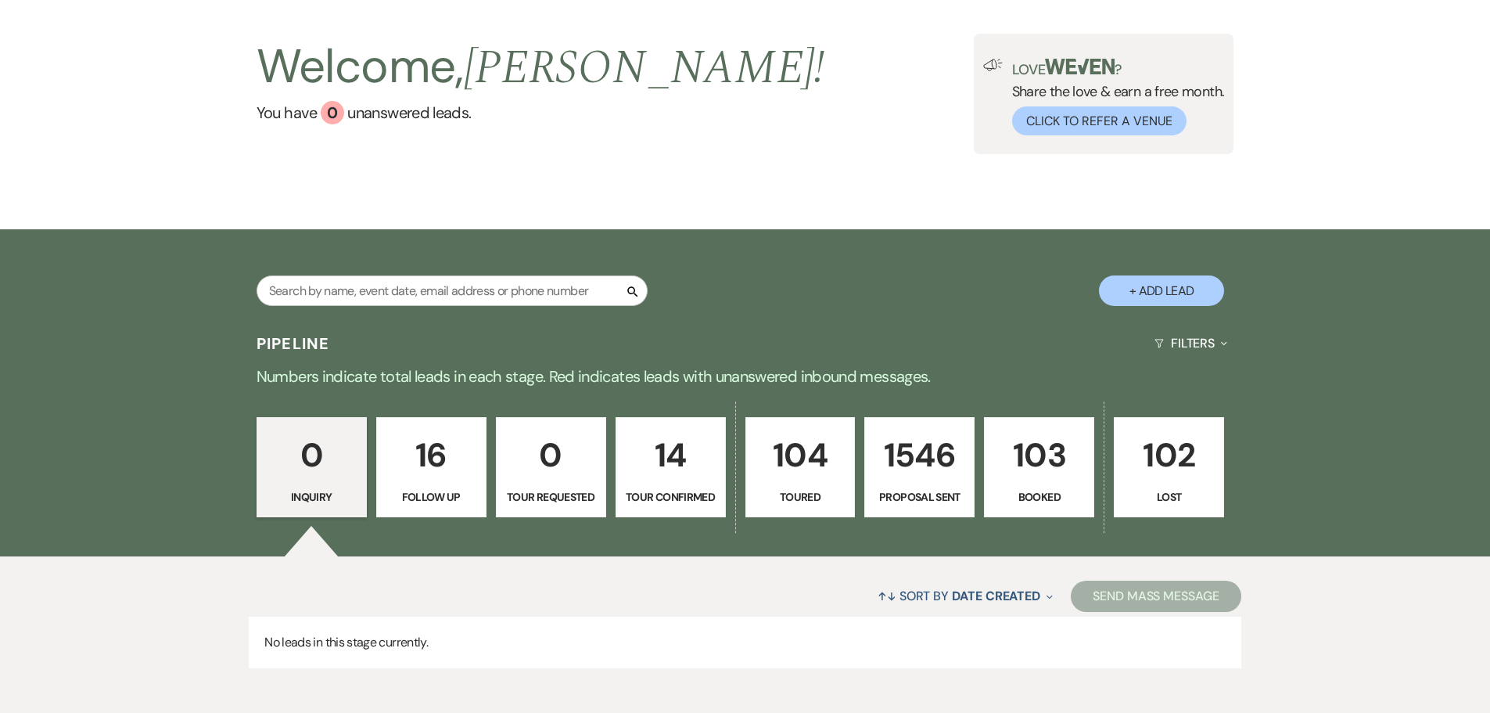
scroll to position [156, 0]
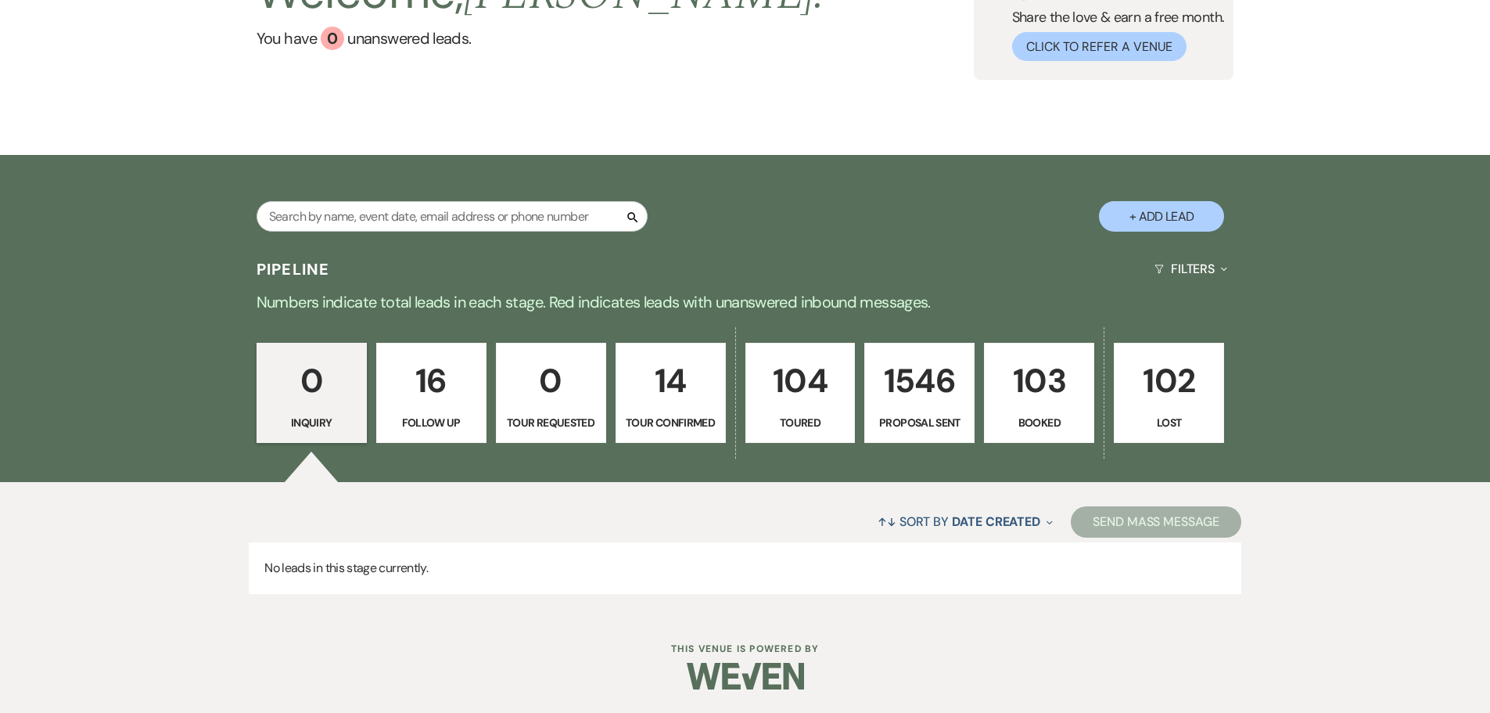
click at [423, 393] on p "16" at bounding box center [431, 380] width 90 height 52
select select "9"
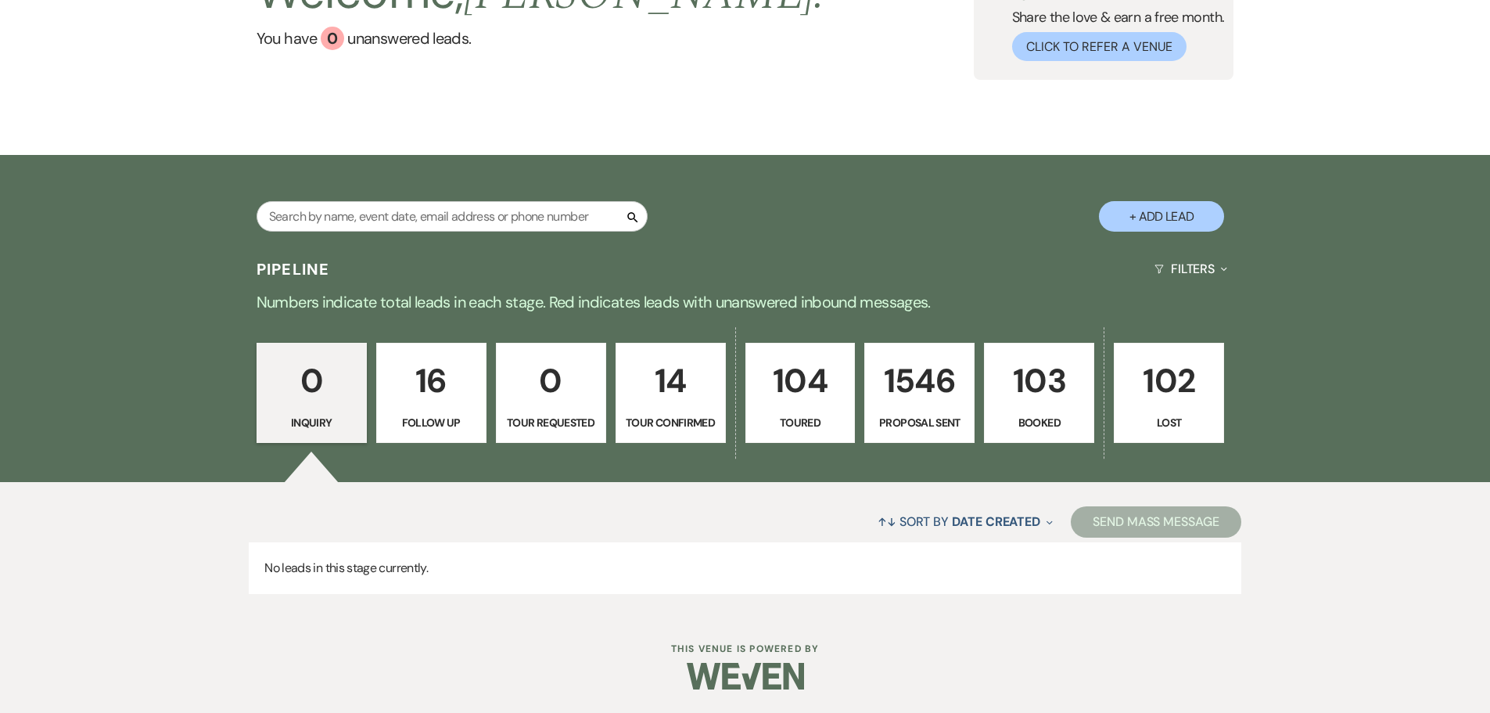
select select "9"
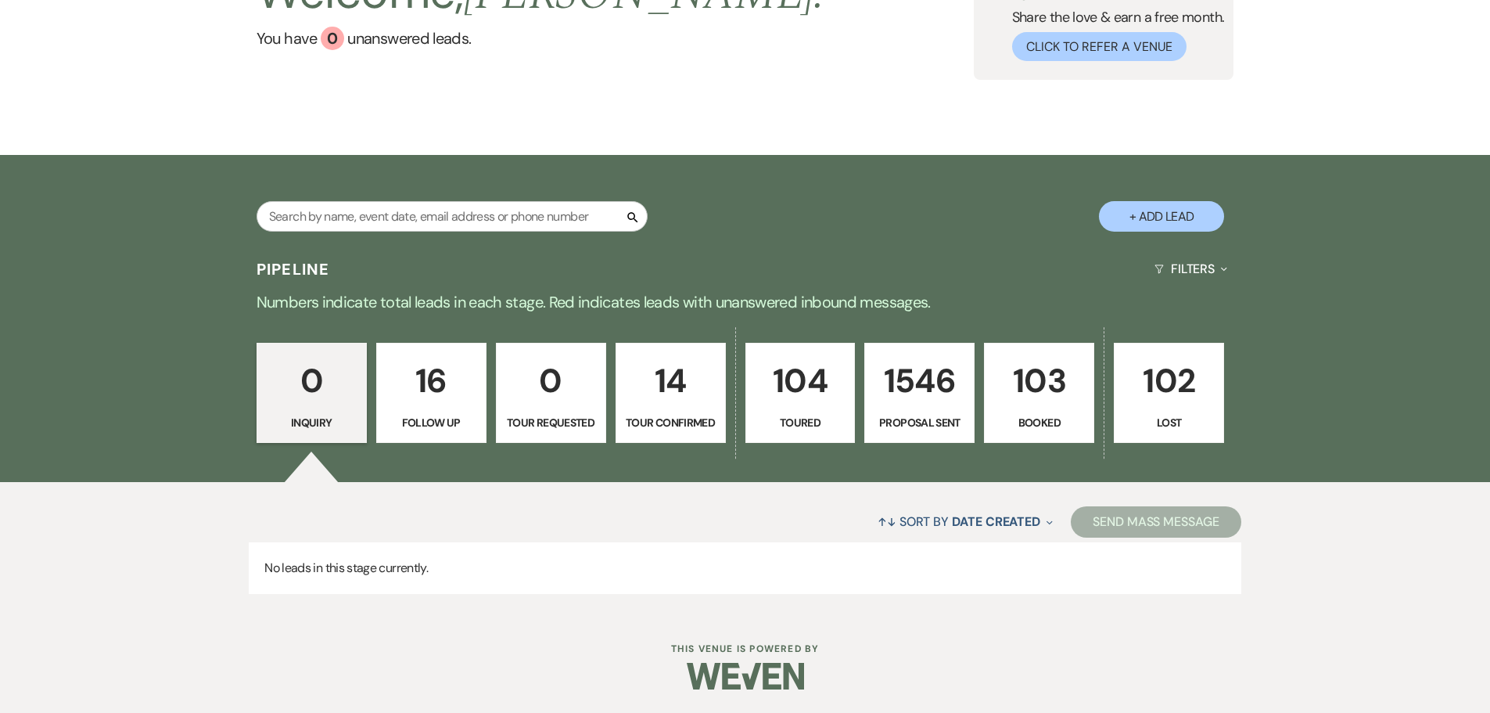
select select "9"
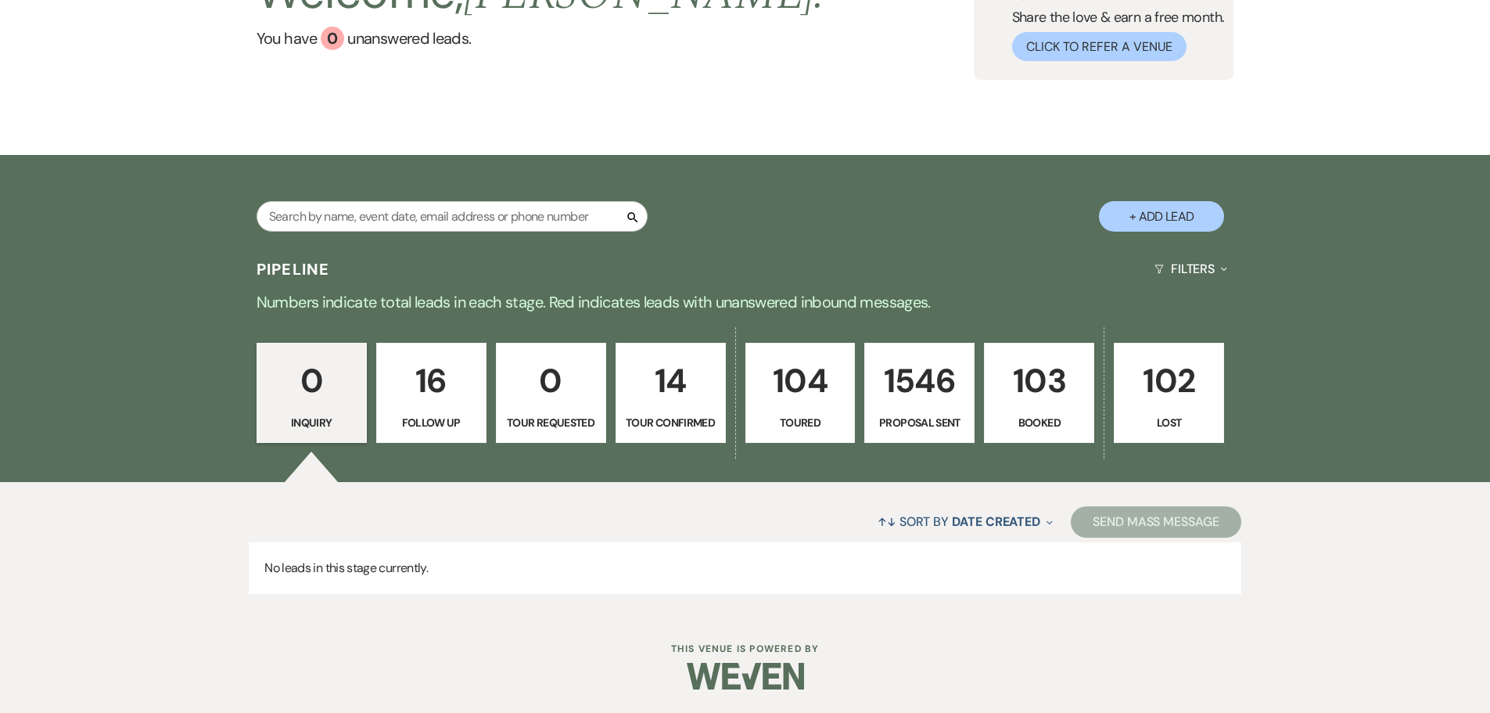
select select "9"
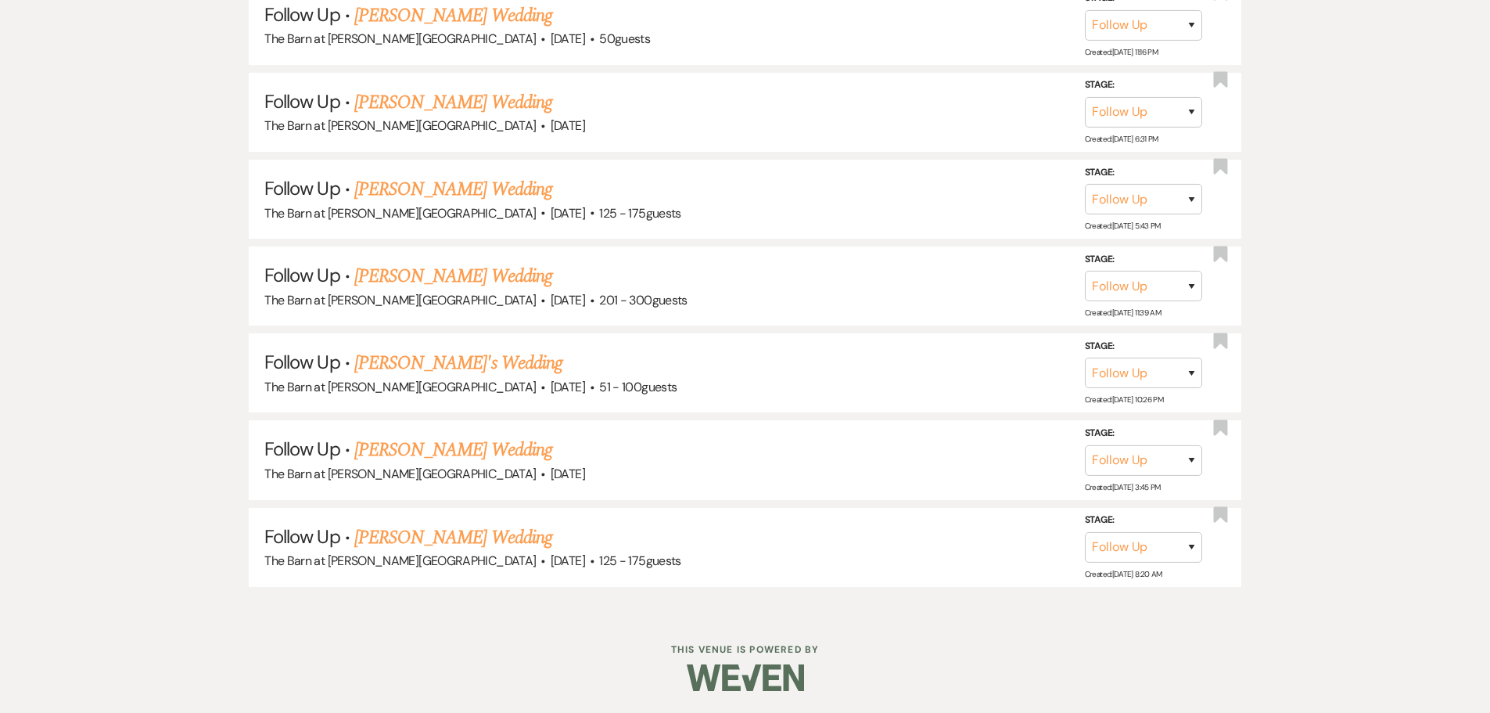
scroll to position [1627, 0]
click at [436, 537] on link "[PERSON_NAME] Wedding" at bounding box center [453, 536] width 198 height 28
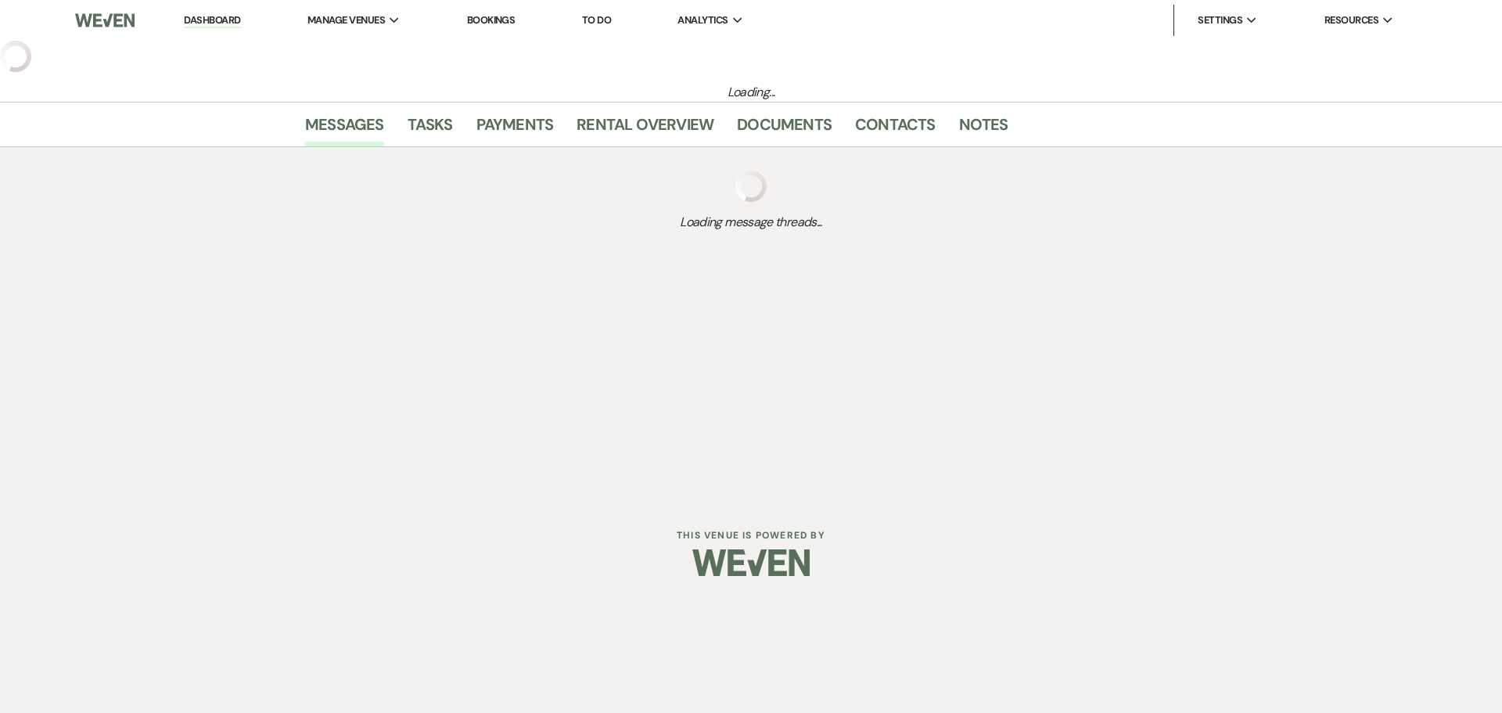
select select "9"
select select "3"
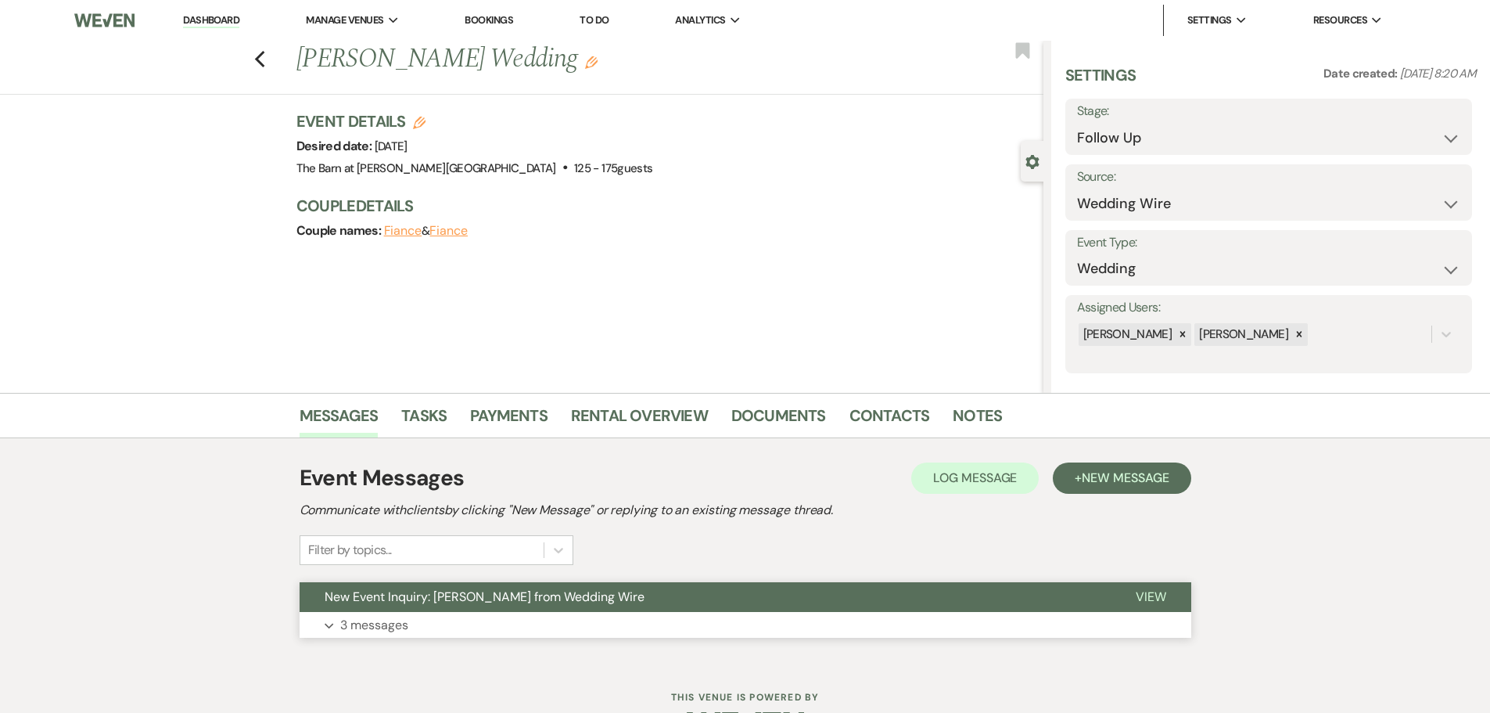
click at [381, 627] on p "3 messages" at bounding box center [374, 625] width 68 height 20
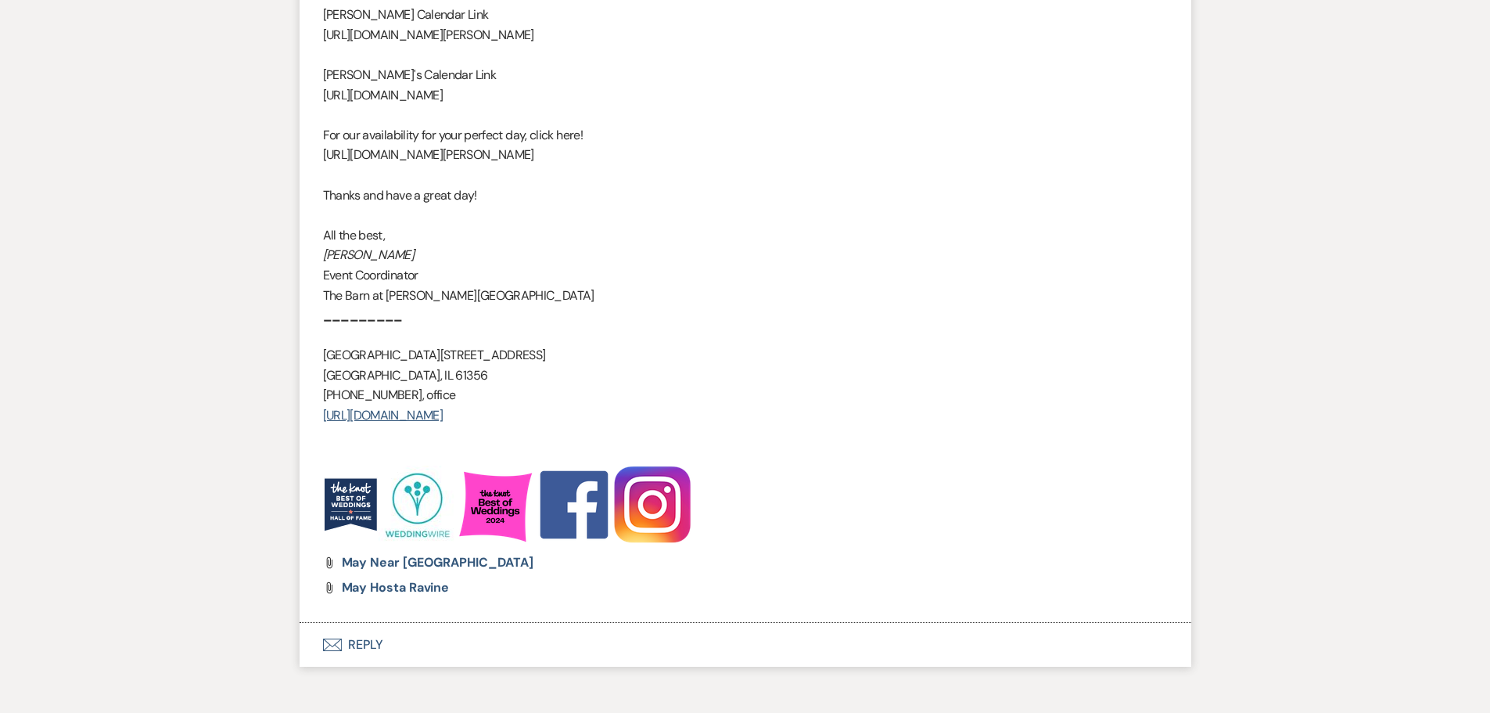
scroll to position [2039, 0]
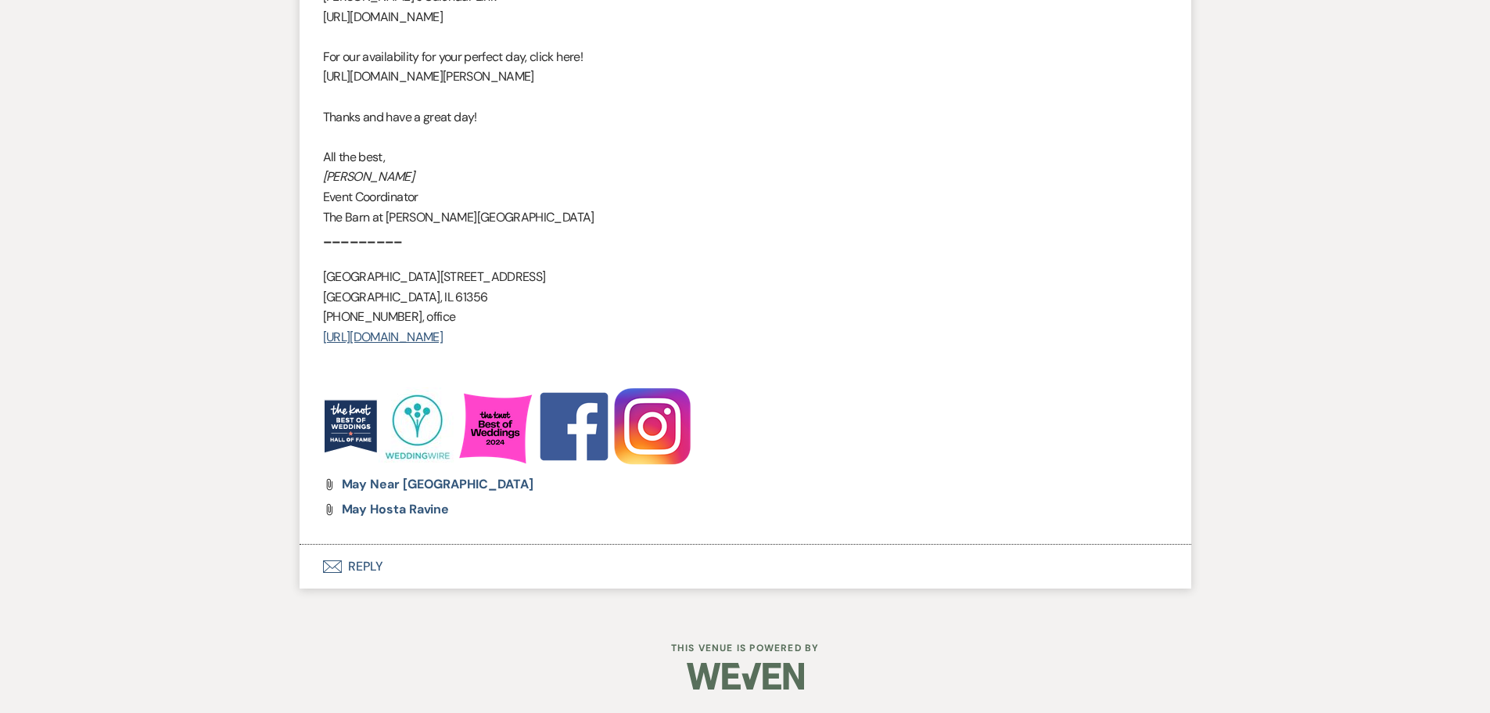
click at [358, 568] on button "Envelope Reply" at bounding box center [746, 566] width 892 height 44
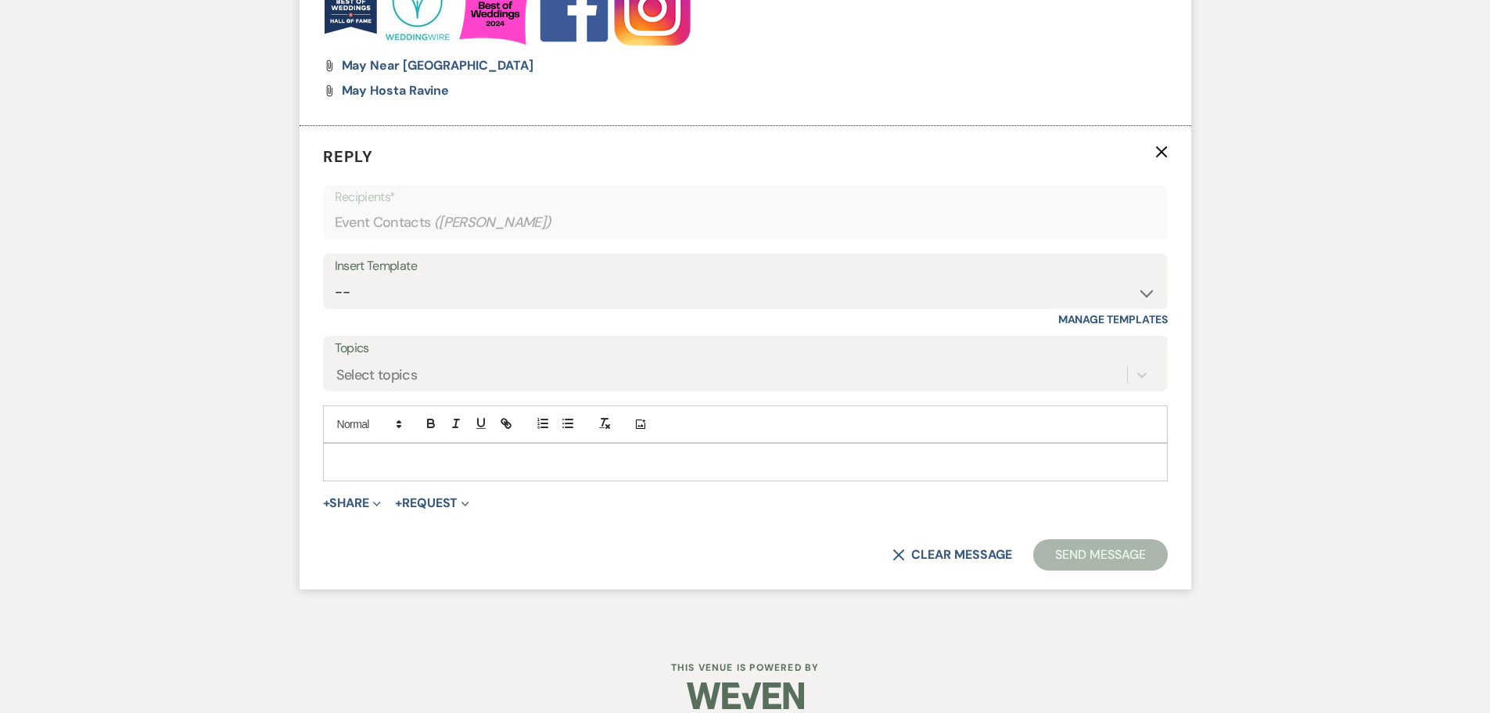
scroll to position [2459, 0]
click at [352, 304] on select "-- Copy of Initial Inquiry Response [DATE] Inquiry Response [PERSON_NAME] Copy …" at bounding box center [745, 290] width 821 height 31
select select "3969"
click at [335, 275] on select "-- Copy of Initial Inquiry Response [DATE] Inquiry Response [PERSON_NAME] Copy …" at bounding box center [745, 290] width 821 height 31
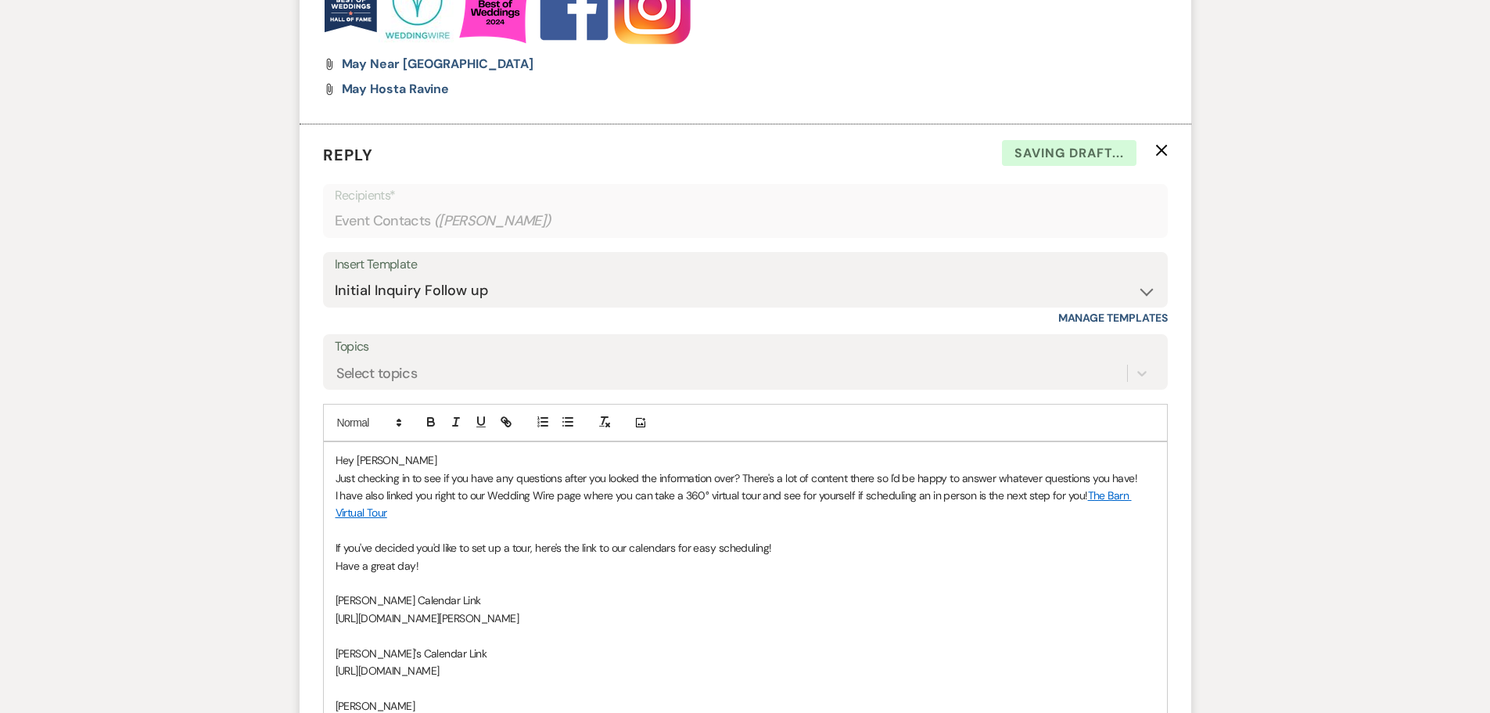
click at [391, 450] on div "Hey [PERSON_NAME] Just checking in to see if you have any questions after you l…" at bounding box center [745, 583] width 843 height 282
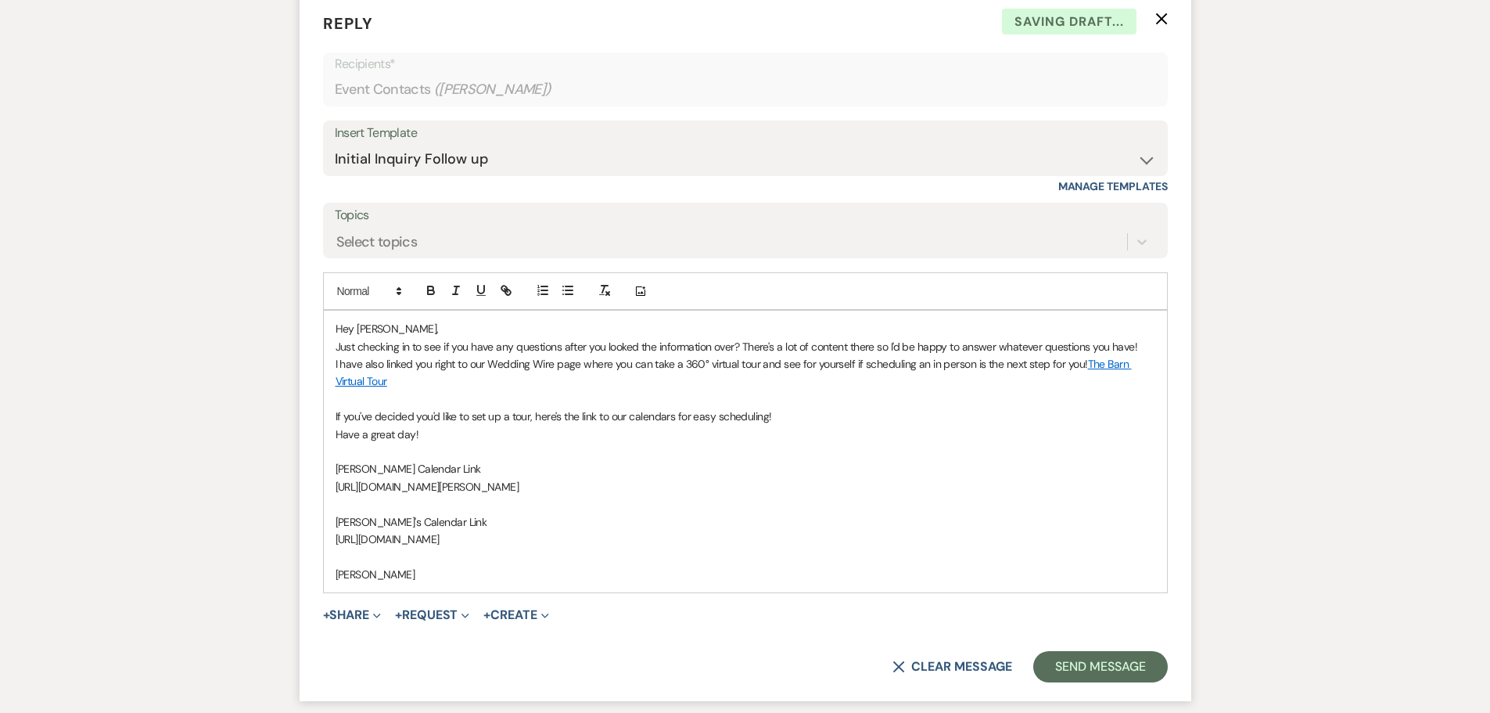
scroll to position [2694, 0]
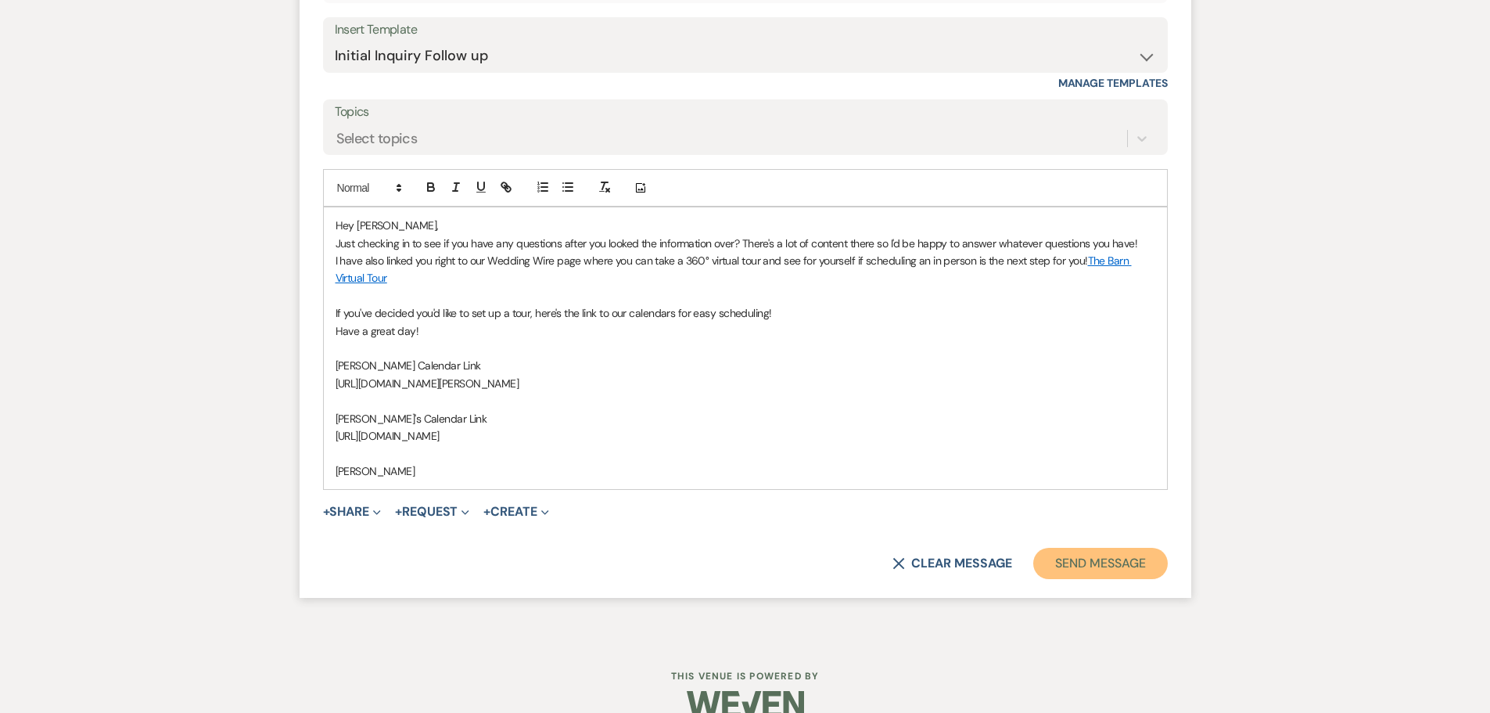
click at [1051, 577] on button "Send Message" at bounding box center [1100, 563] width 134 height 31
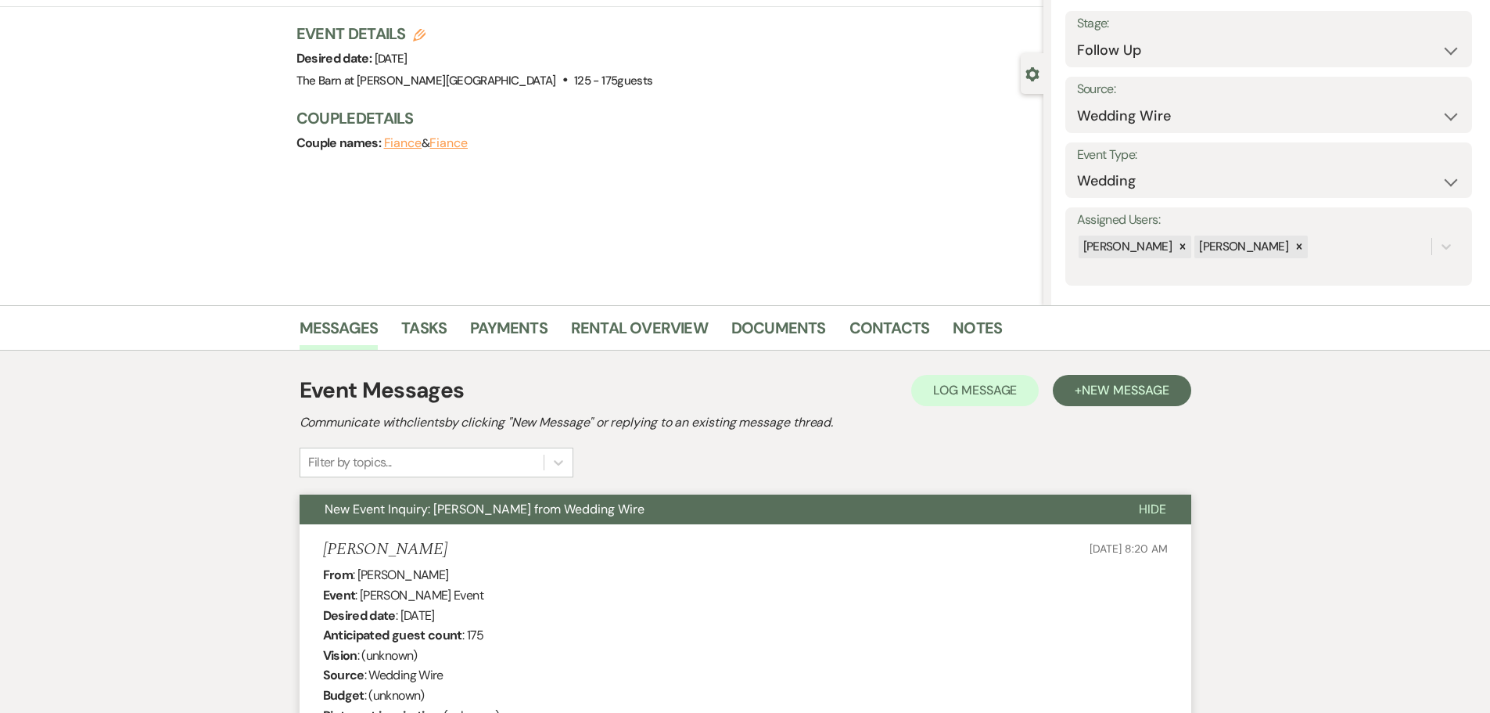
scroll to position [38, 0]
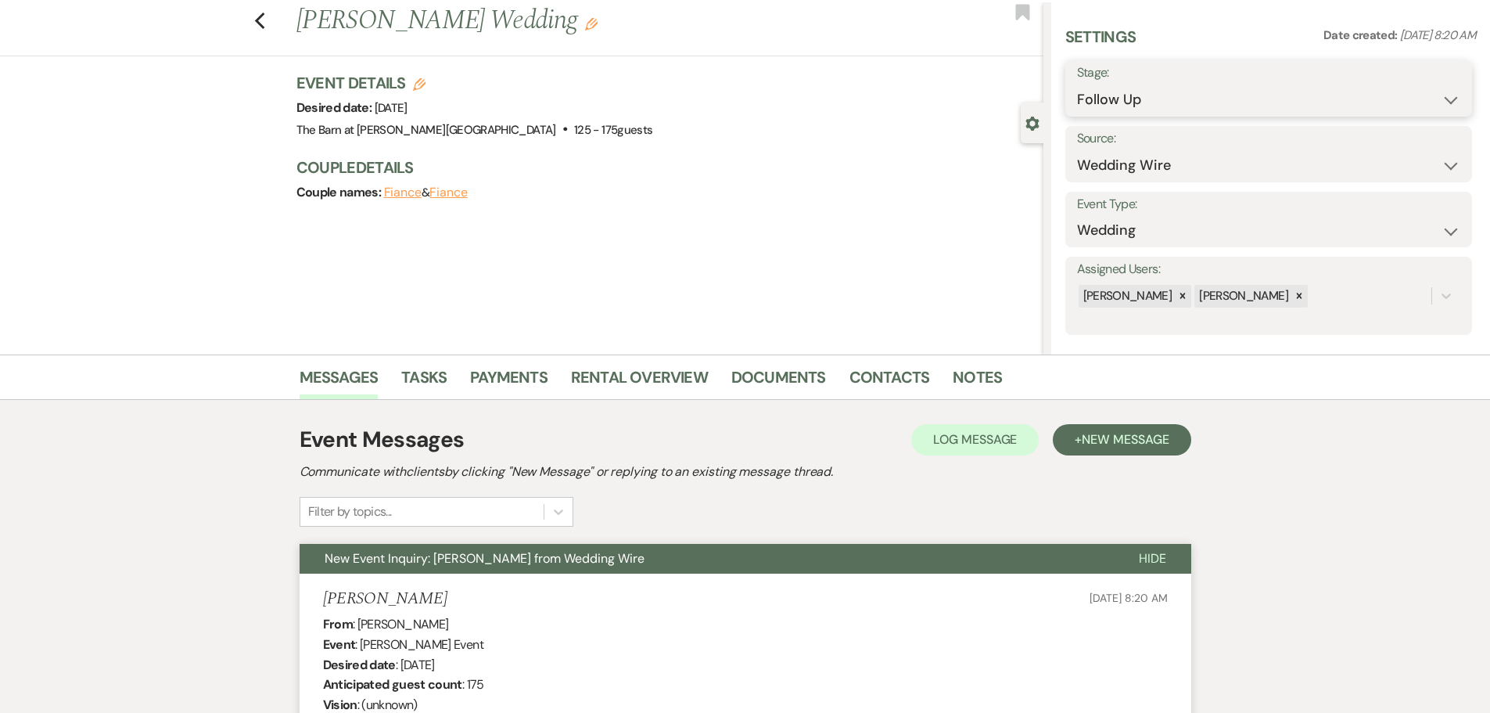
click at [1125, 107] on select "Inquiry Follow Up Tour Requested Tour Confirmed Toured Proposal Sent Booked Lost" at bounding box center [1268, 99] width 383 height 31
select select "6"
click at [1077, 84] on select "Inquiry Follow Up Tour Requested Tour Confirmed Toured Proposal Sent Booked Lost" at bounding box center [1268, 99] width 383 height 31
click at [1425, 91] on button "Save" at bounding box center [1428, 88] width 88 height 31
click at [269, 31] on div "Previous [PERSON_NAME] Wedding Edit Bookmark" at bounding box center [517, 29] width 1051 height 54
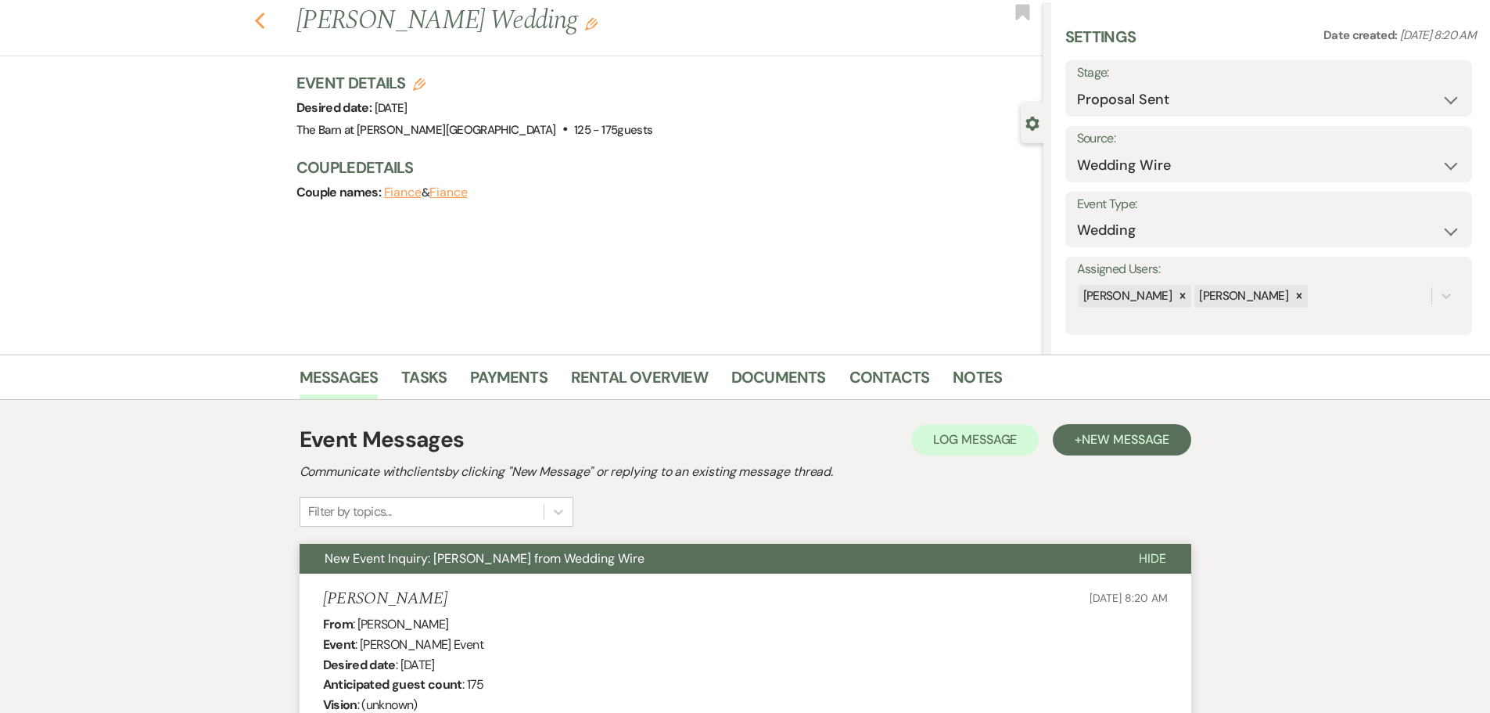
click at [264, 24] on use "button" at bounding box center [259, 21] width 10 height 17
select select "9"
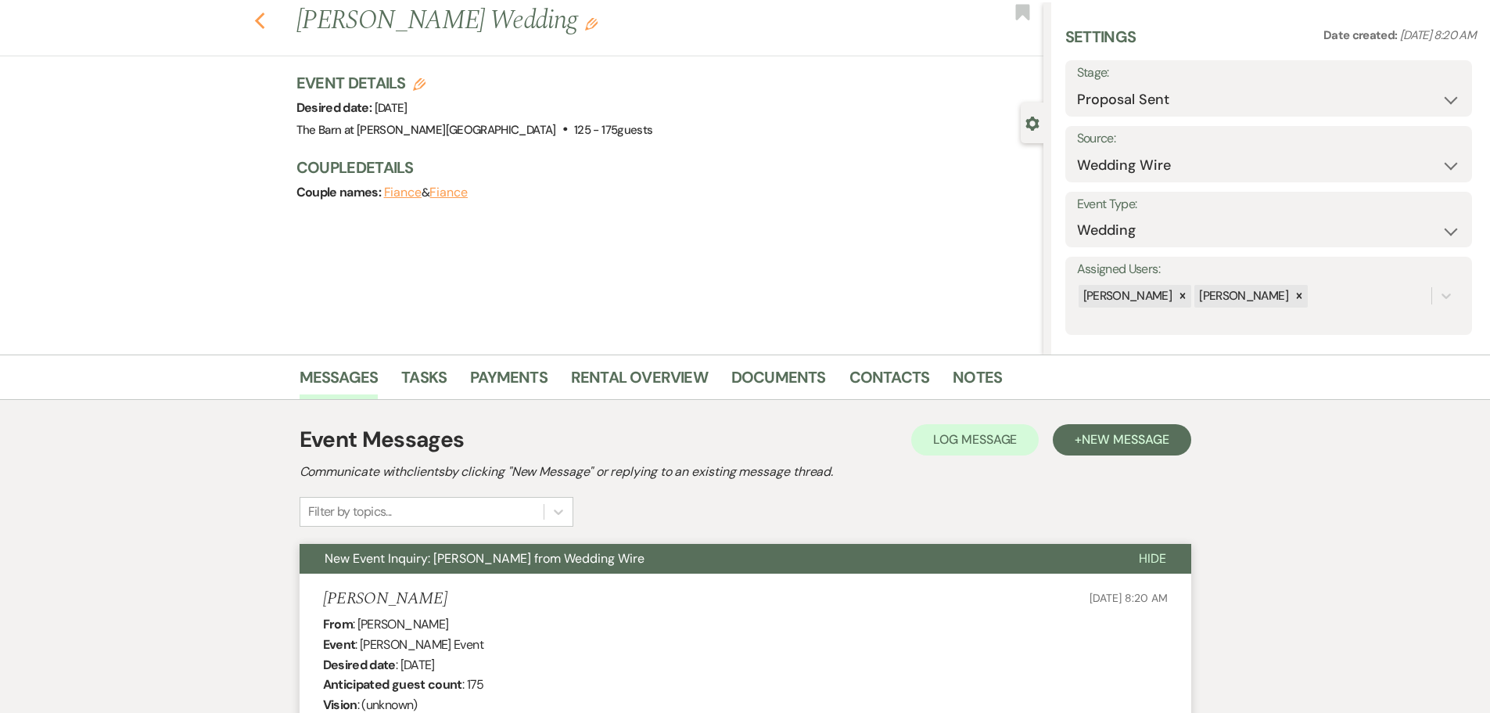
select select "9"
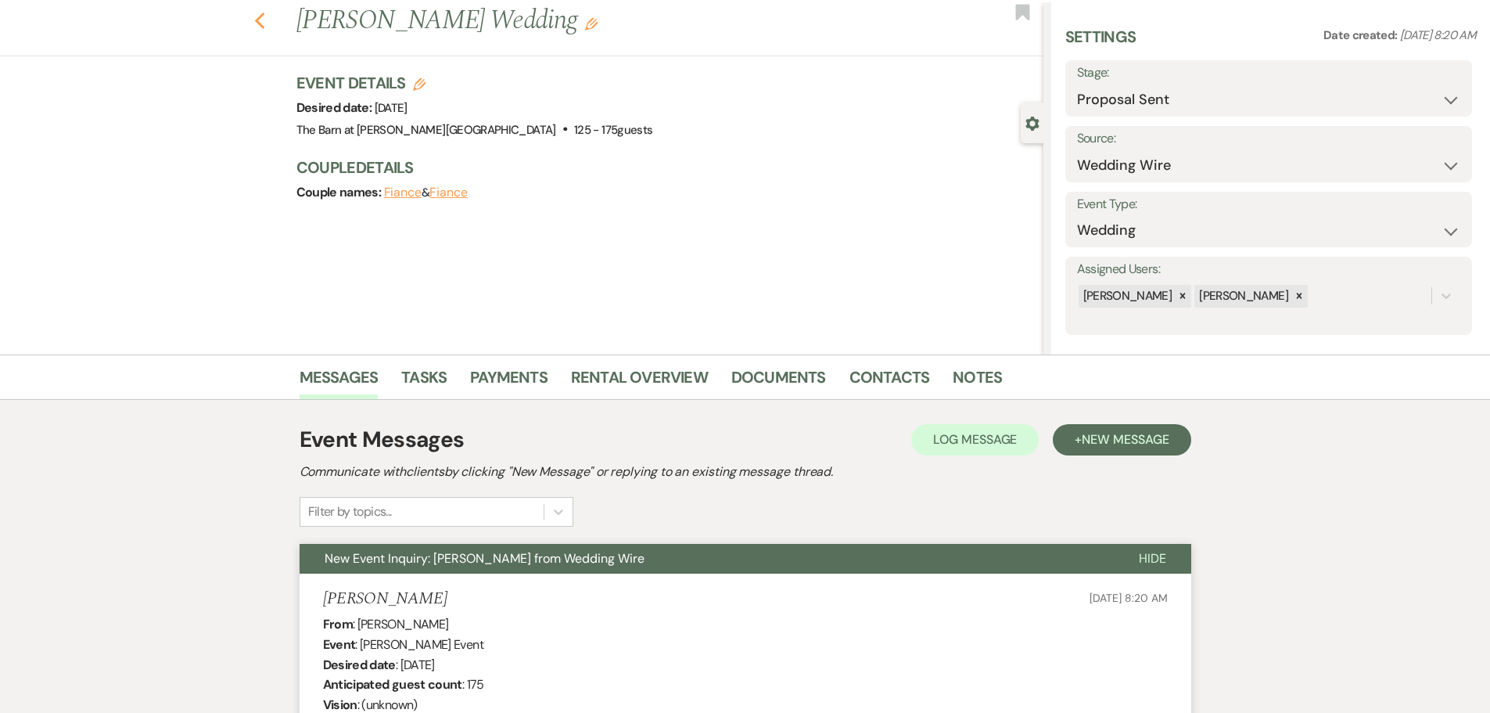
select select "9"
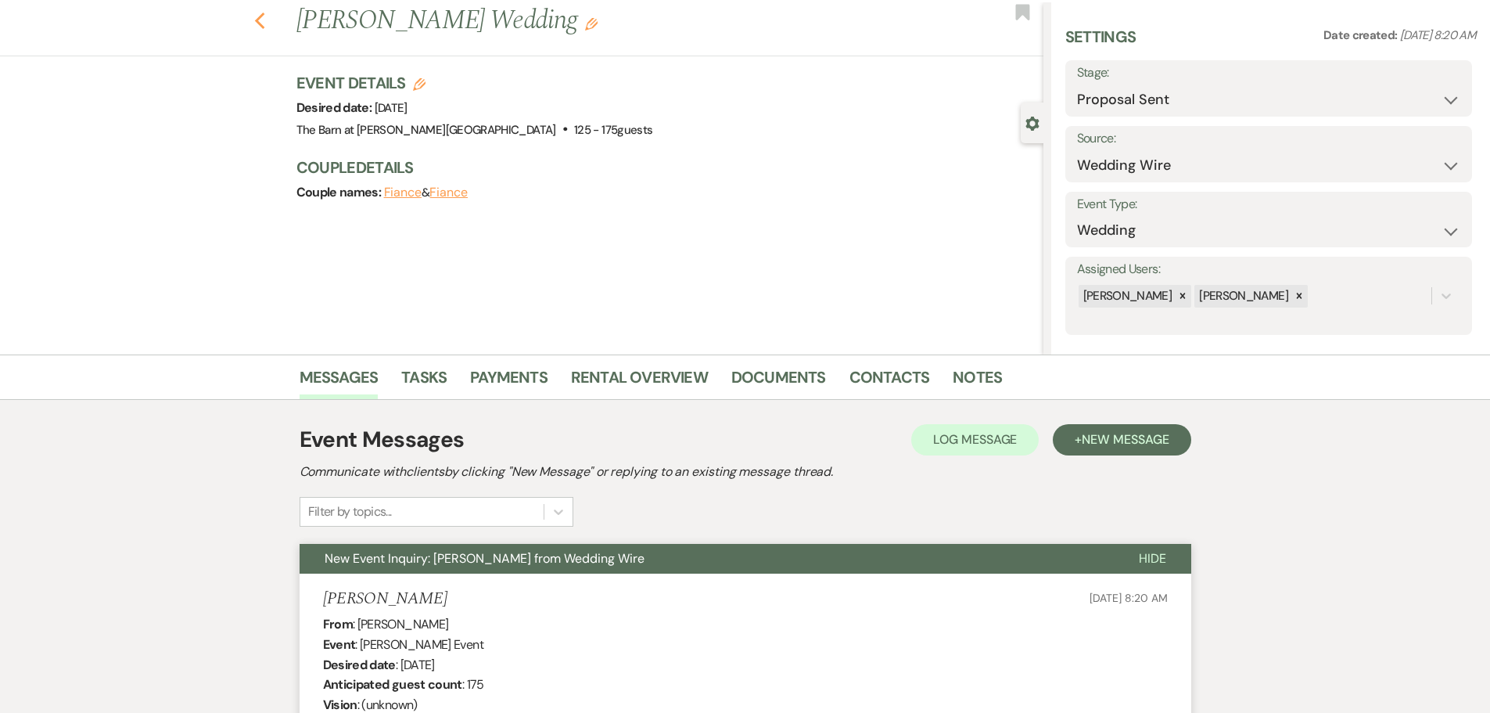
select select "9"
select select "6"
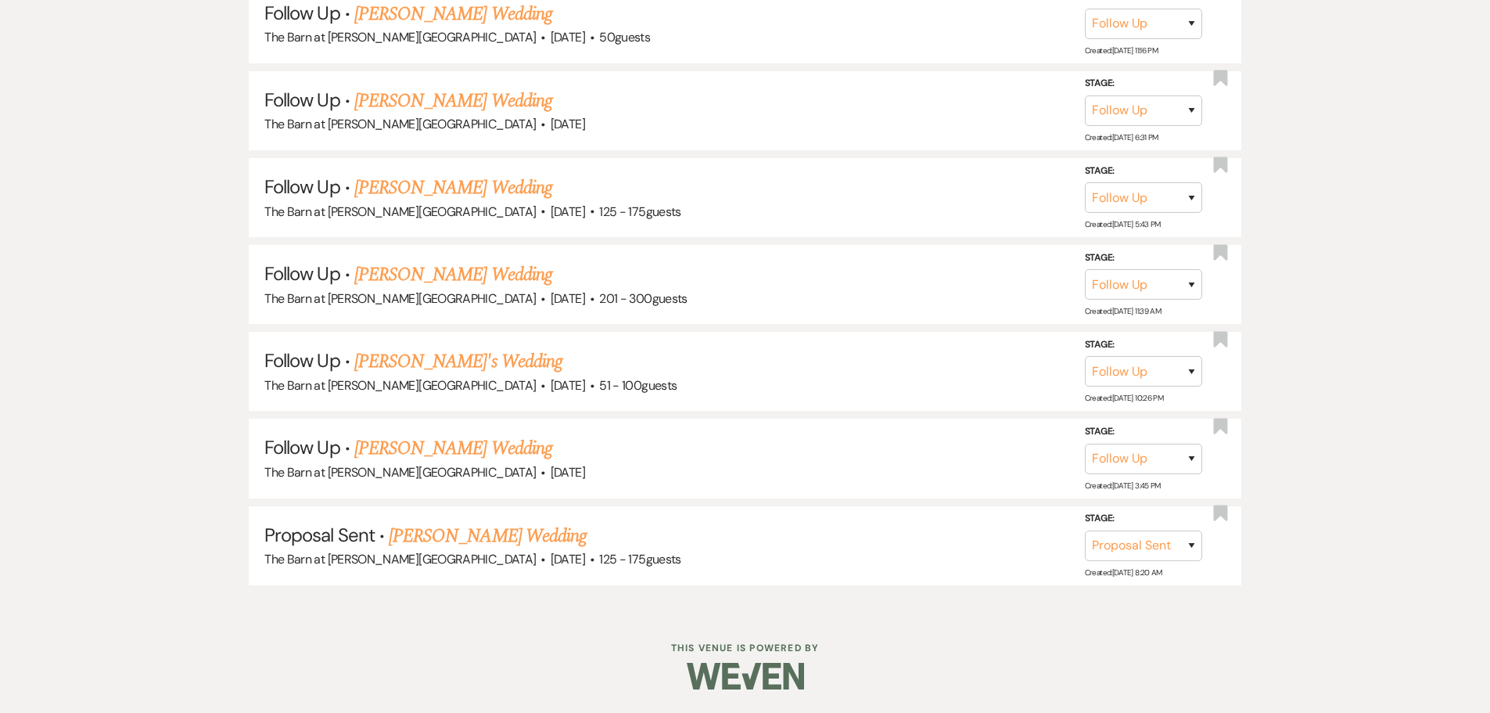
scroll to position [1540, 0]
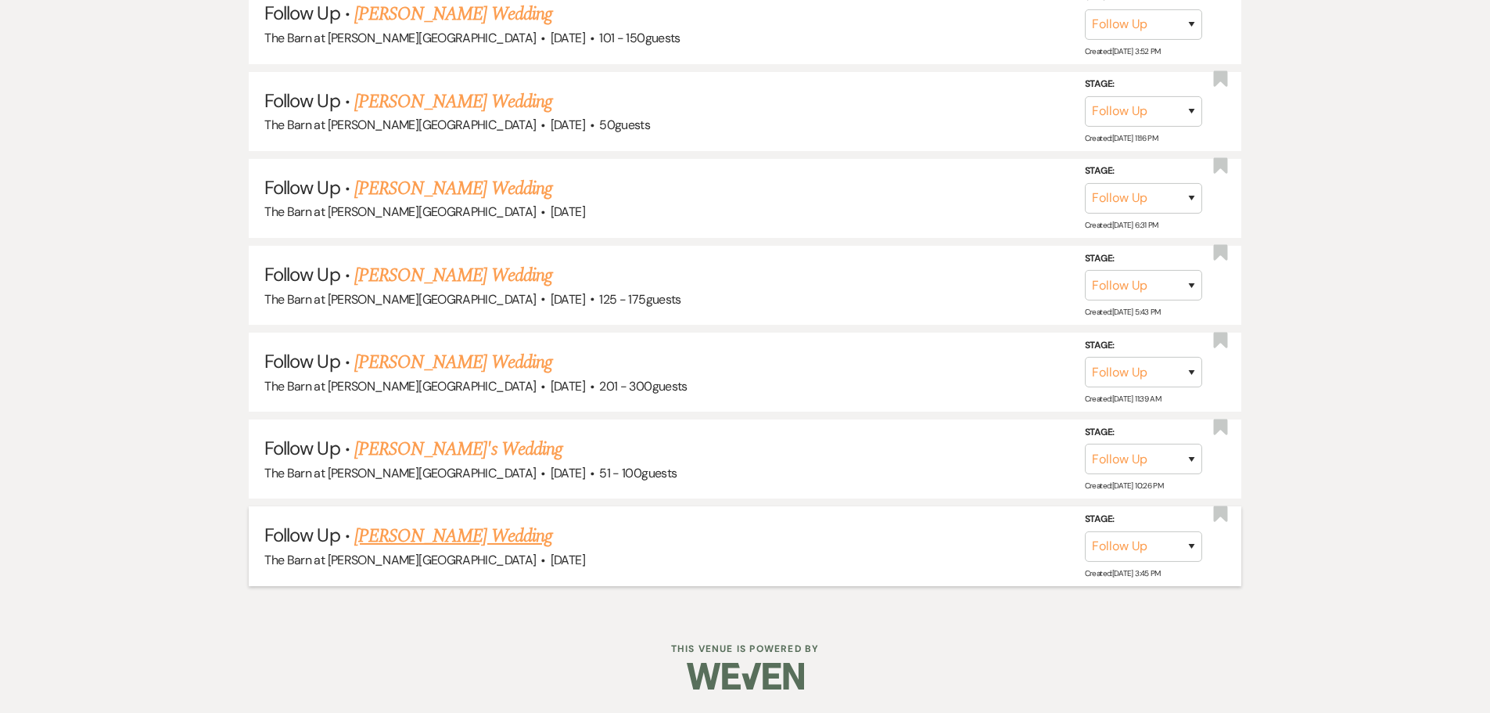
click at [423, 537] on link "[PERSON_NAME] Wedding" at bounding box center [453, 536] width 198 height 28
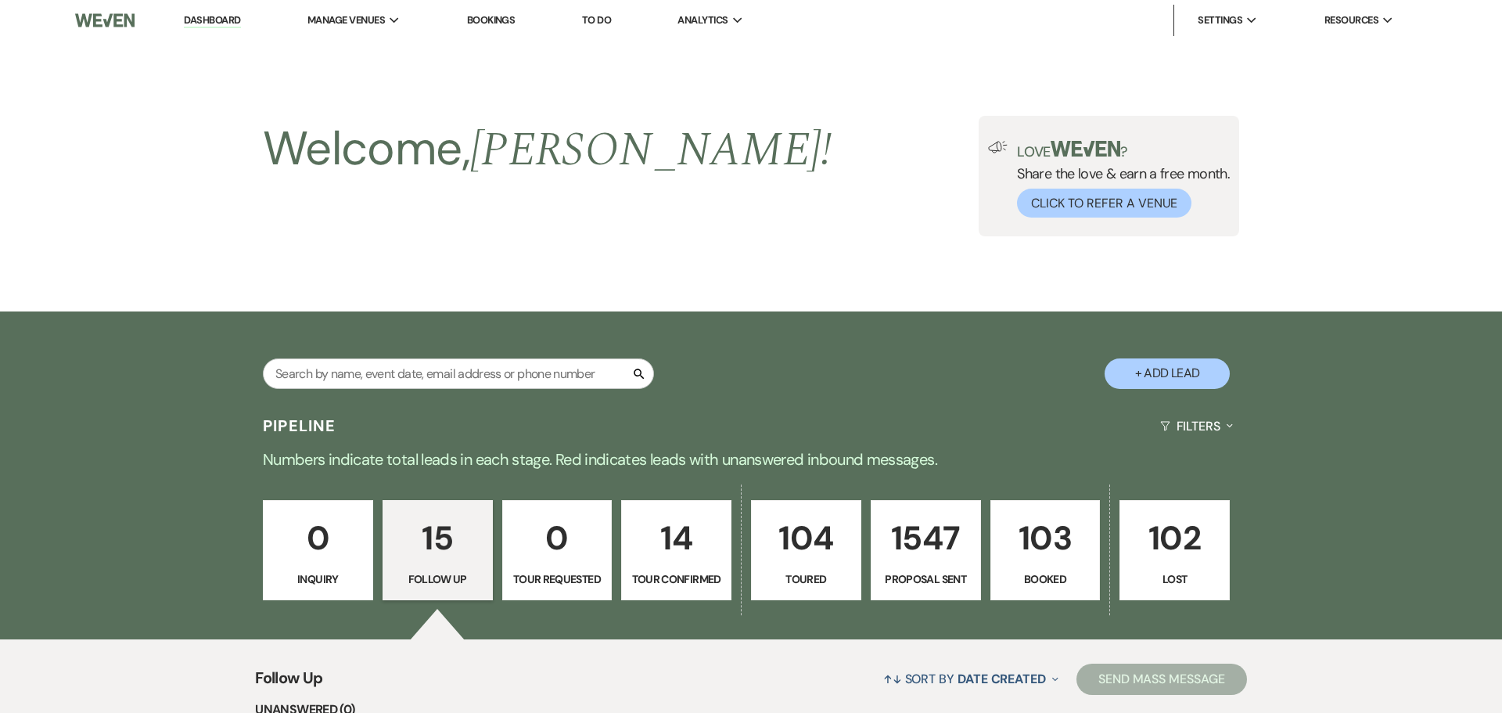
select select "9"
select select "2"
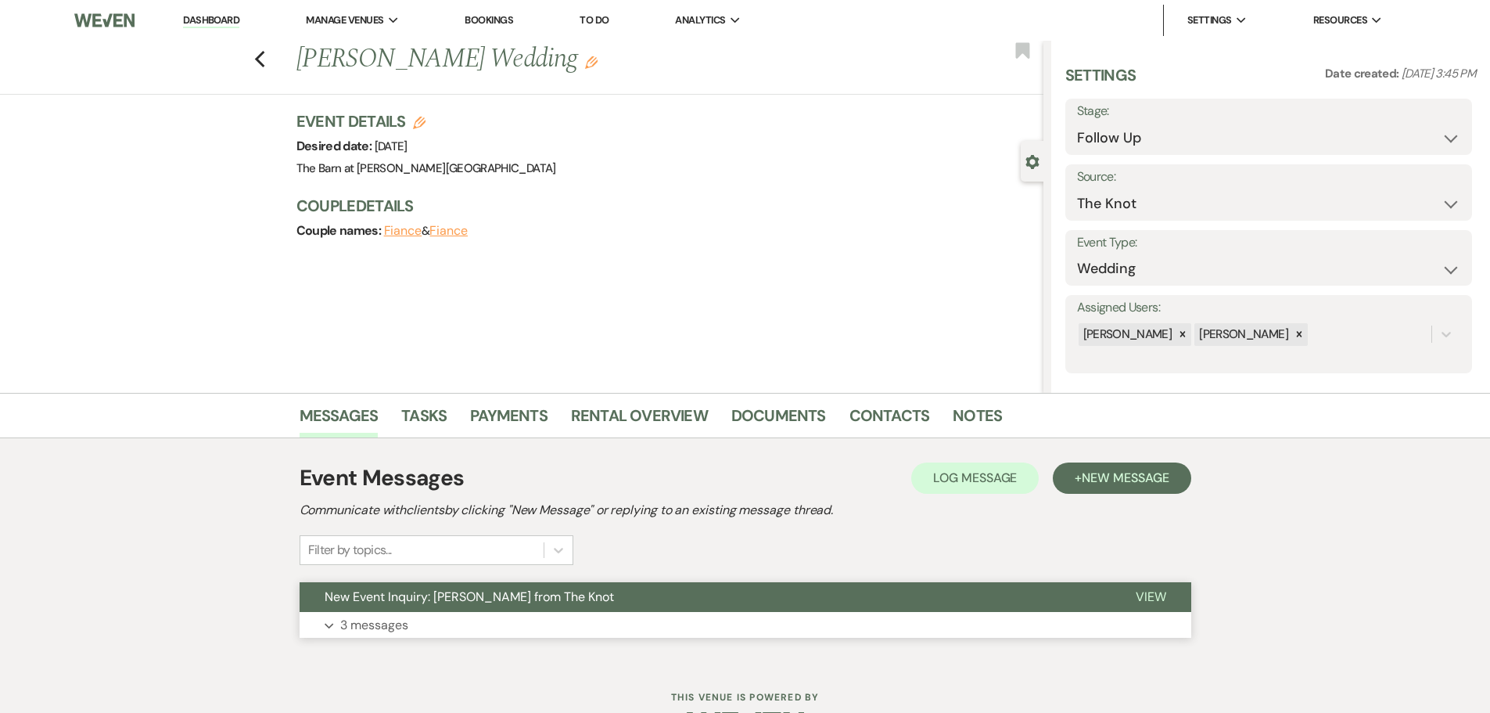
click at [379, 623] on p "3 messages" at bounding box center [374, 625] width 68 height 20
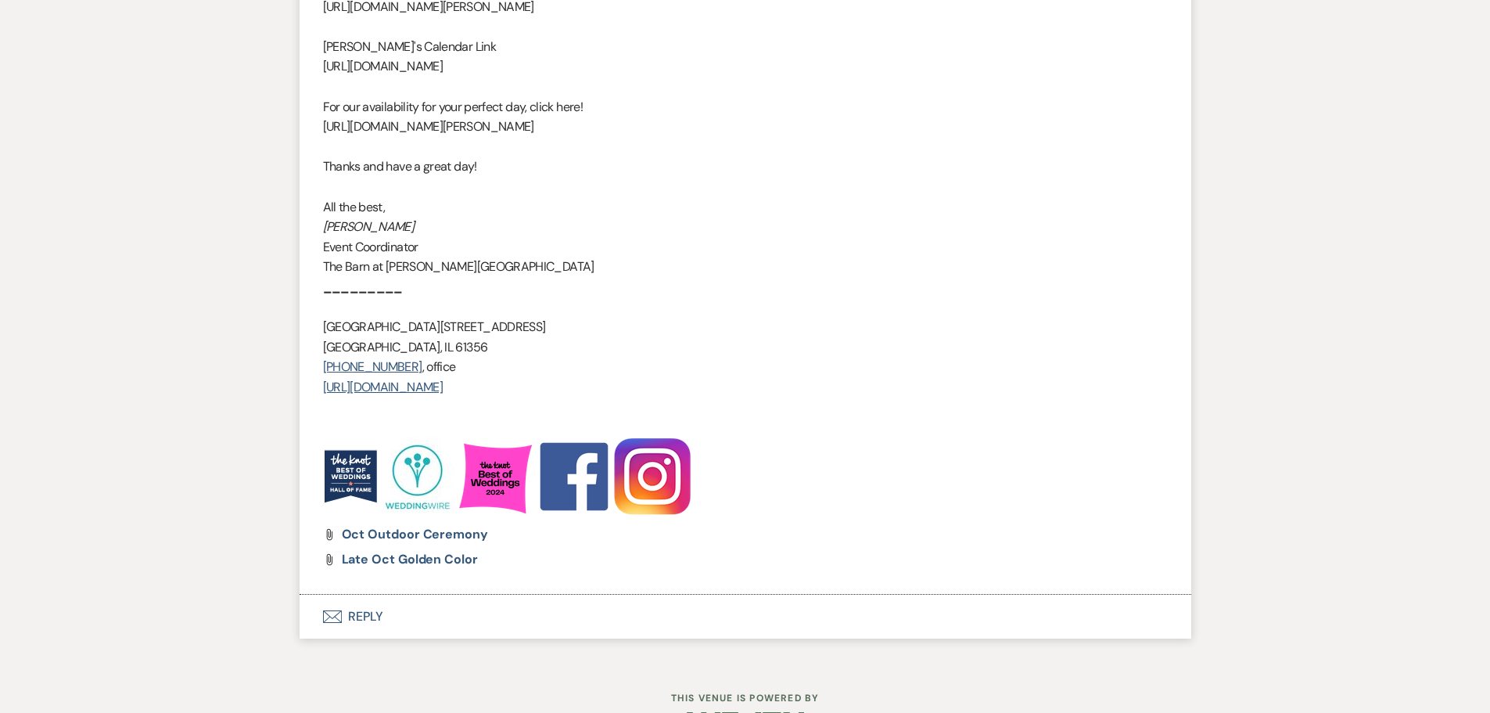
scroll to position [1956, 0]
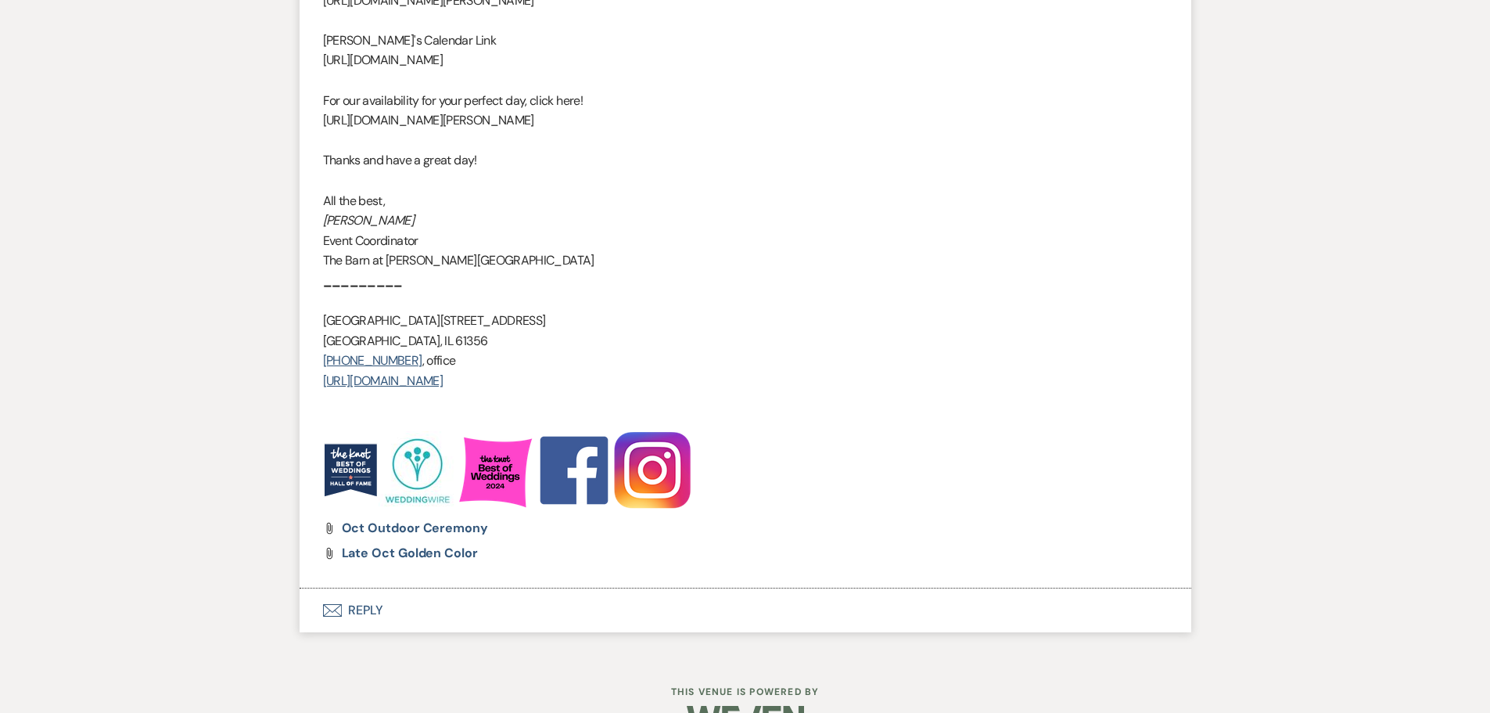
click at [352, 619] on button "Envelope Reply" at bounding box center [746, 610] width 892 height 44
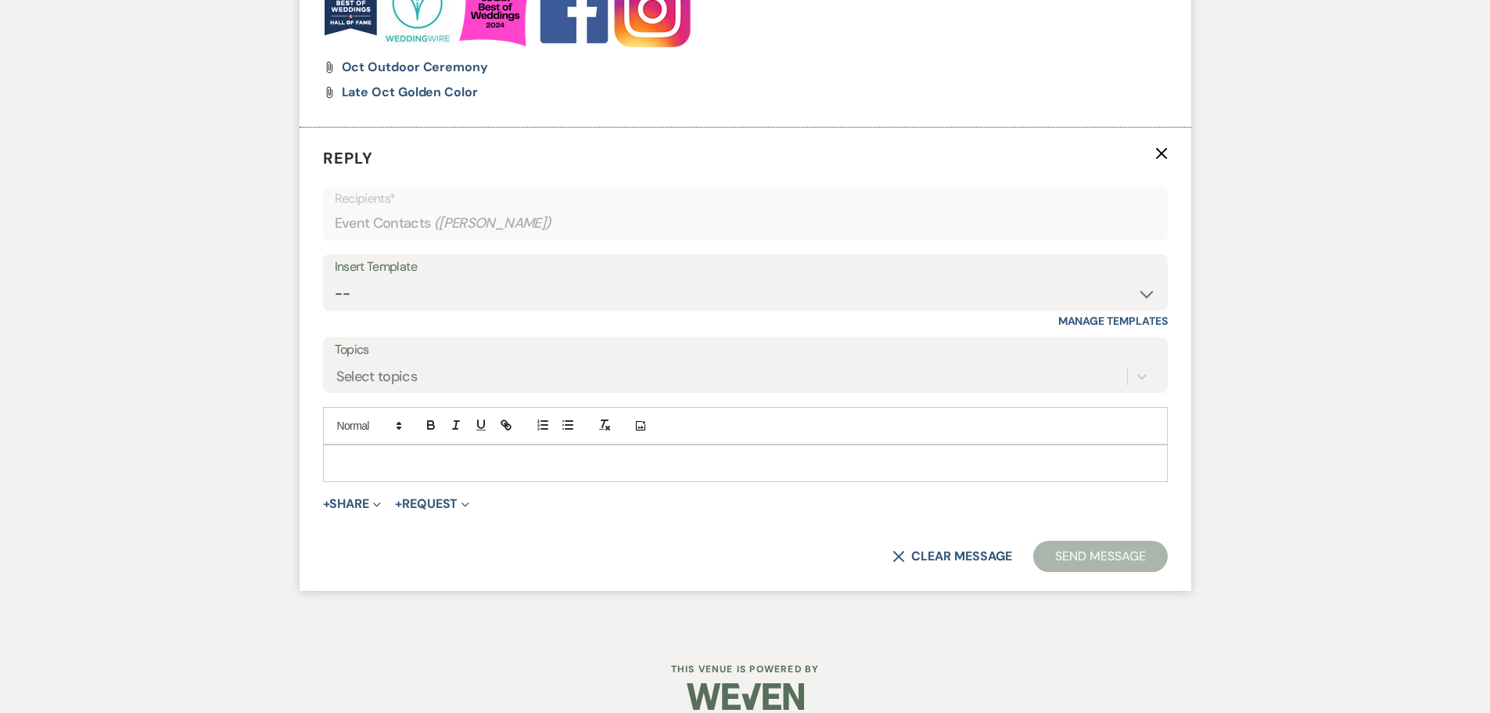
scroll to position [2420, 0]
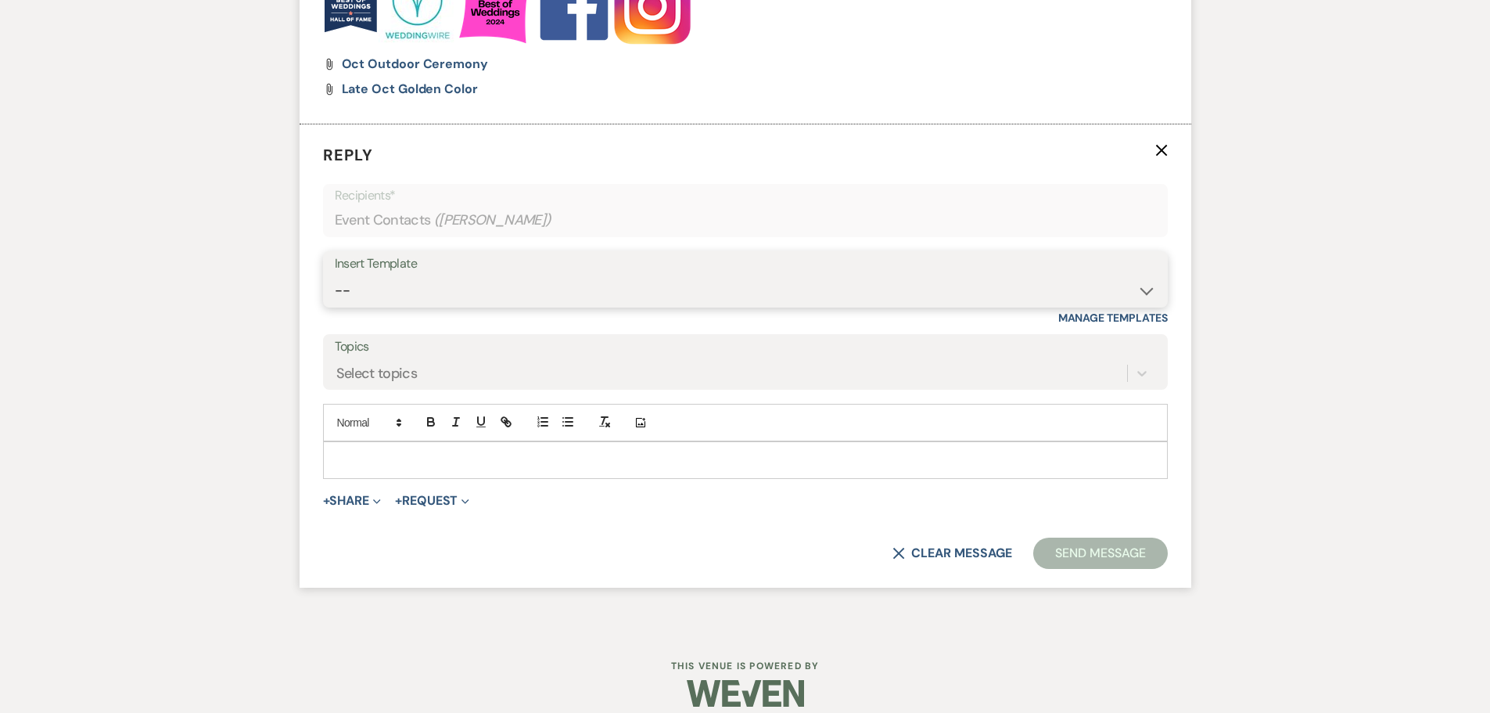
click at [360, 290] on select "-- Copy of Initial Inquiry Response [DATE] Inquiry Response [PERSON_NAME] Copy …" at bounding box center [745, 290] width 821 height 31
select select "3969"
click at [335, 275] on select "-- Copy of Initial Inquiry Response [DATE] Inquiry Response [PERSON_NAME] Copy …" at bounding box center [745, 290] width 821 height 31
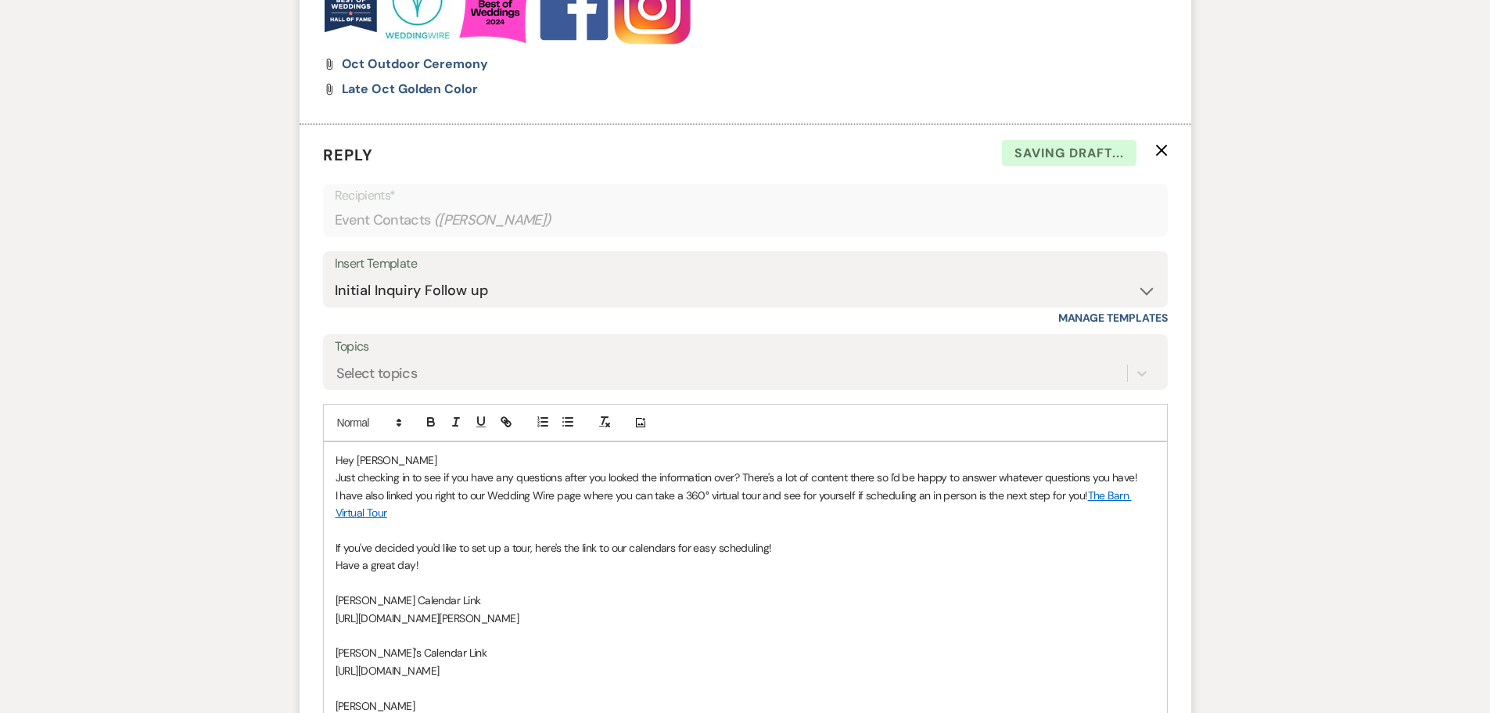
click at [373, 462] on p "Hey [PERSON_NAME]" at bounding box center [746, 459] width 820 height 17
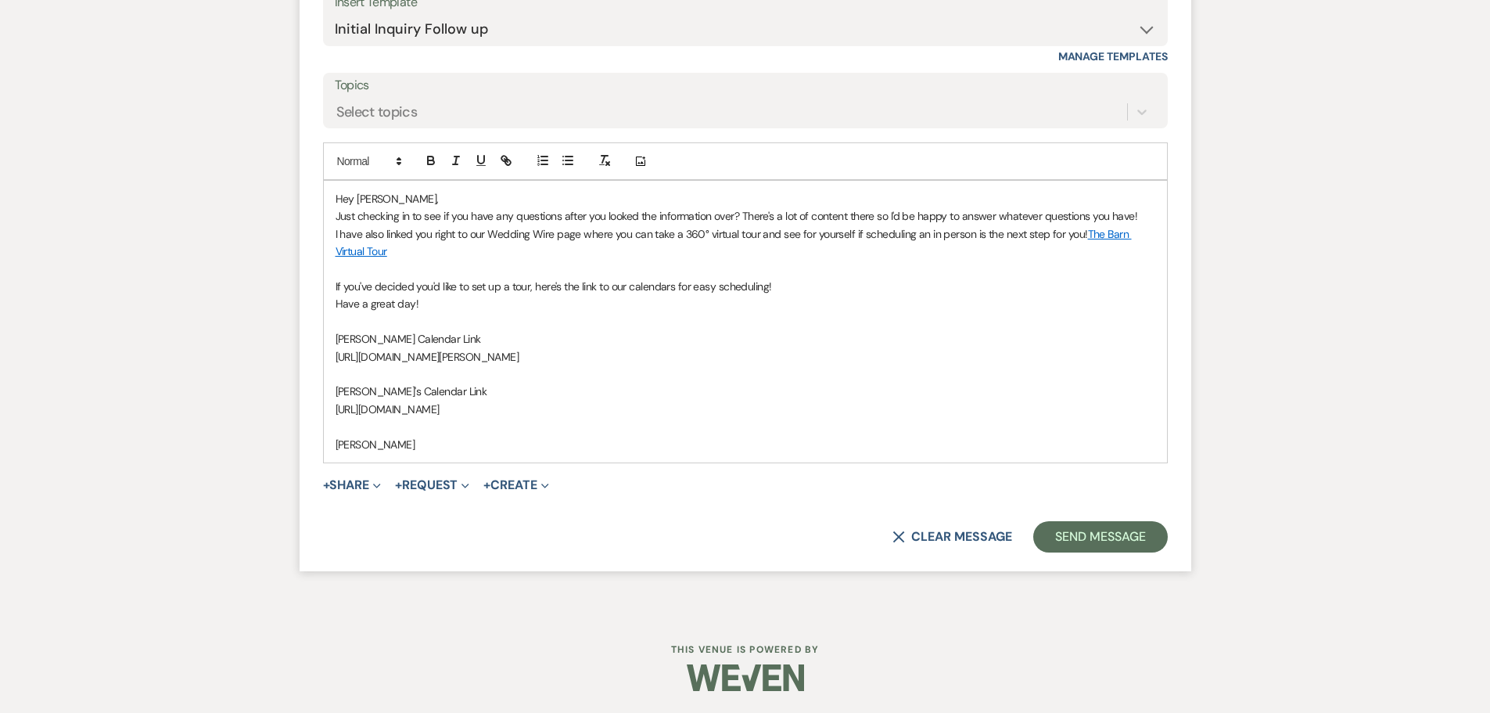
scroll to position [2682, 0]
click at [1089, 542] on button "Send Message" at bounding box center [1100, 534] width 134 height 31
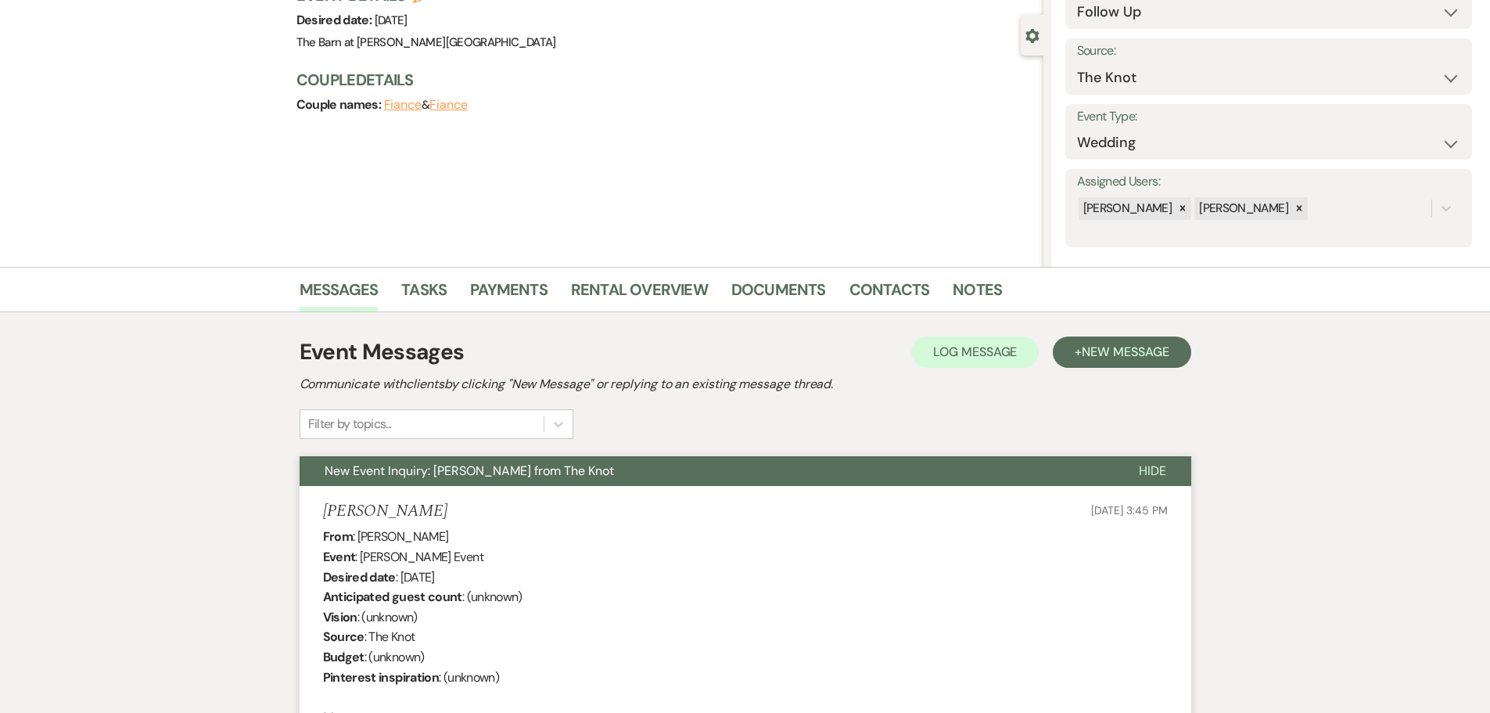
scroll to position [0, 0]
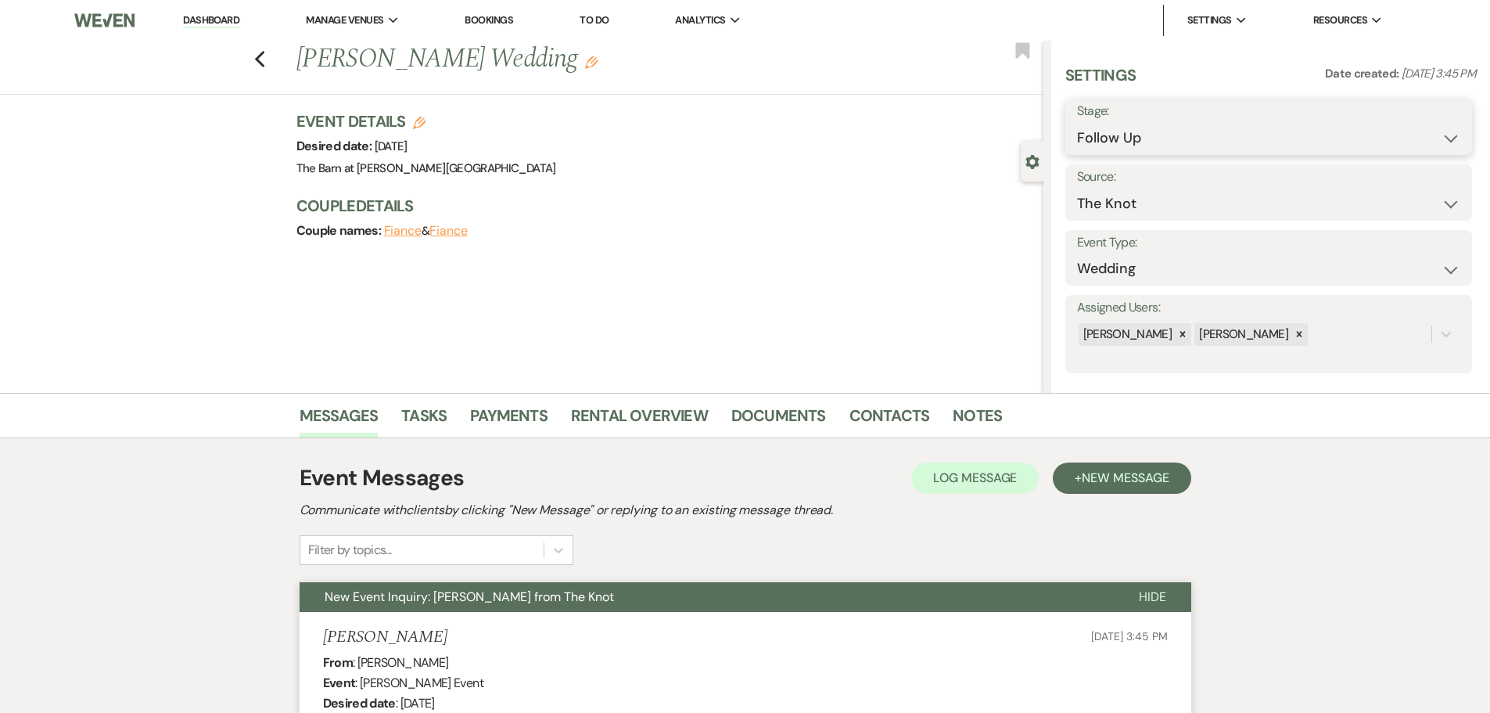
click at [1107, 130] on select "Inquiry Follow Up Tour Requested Tour Confirmed Toured Proposal Sent Booked Lost" at bounding box center [1268, 138] width 383 height 31
select select "6"
click at [1077, 123] on select "Inquiry Follow Up Tour Requested Tour Confirmed Toured Proposal Sent Booked Lost" at bounding box center [1268, 138] width 383 height 31
click at [1394, 134] on button "Save" at bounding box center [1428, 126] width 88 height 31
click at [266, 60] on icon "Previous" at bounding box center [260, 59] width 12 height 19
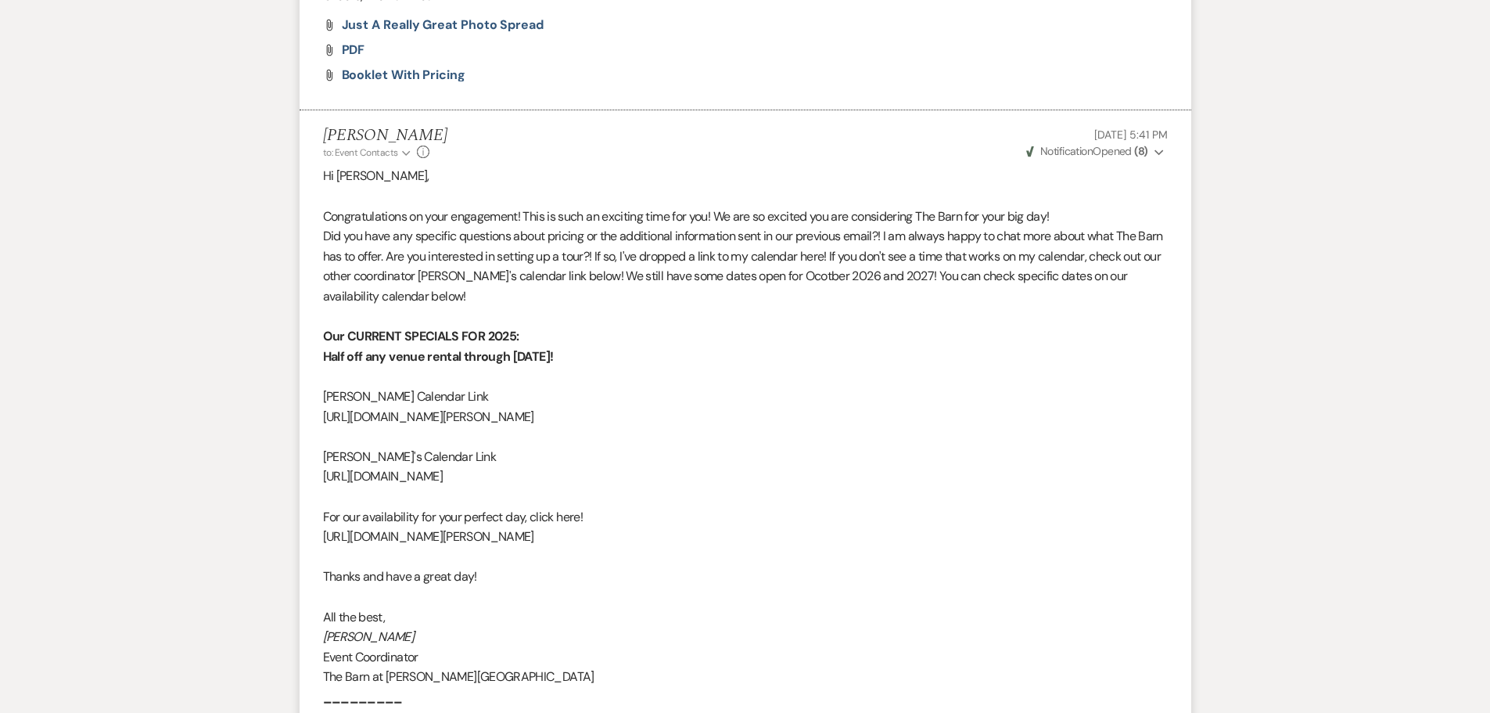
select select "9"
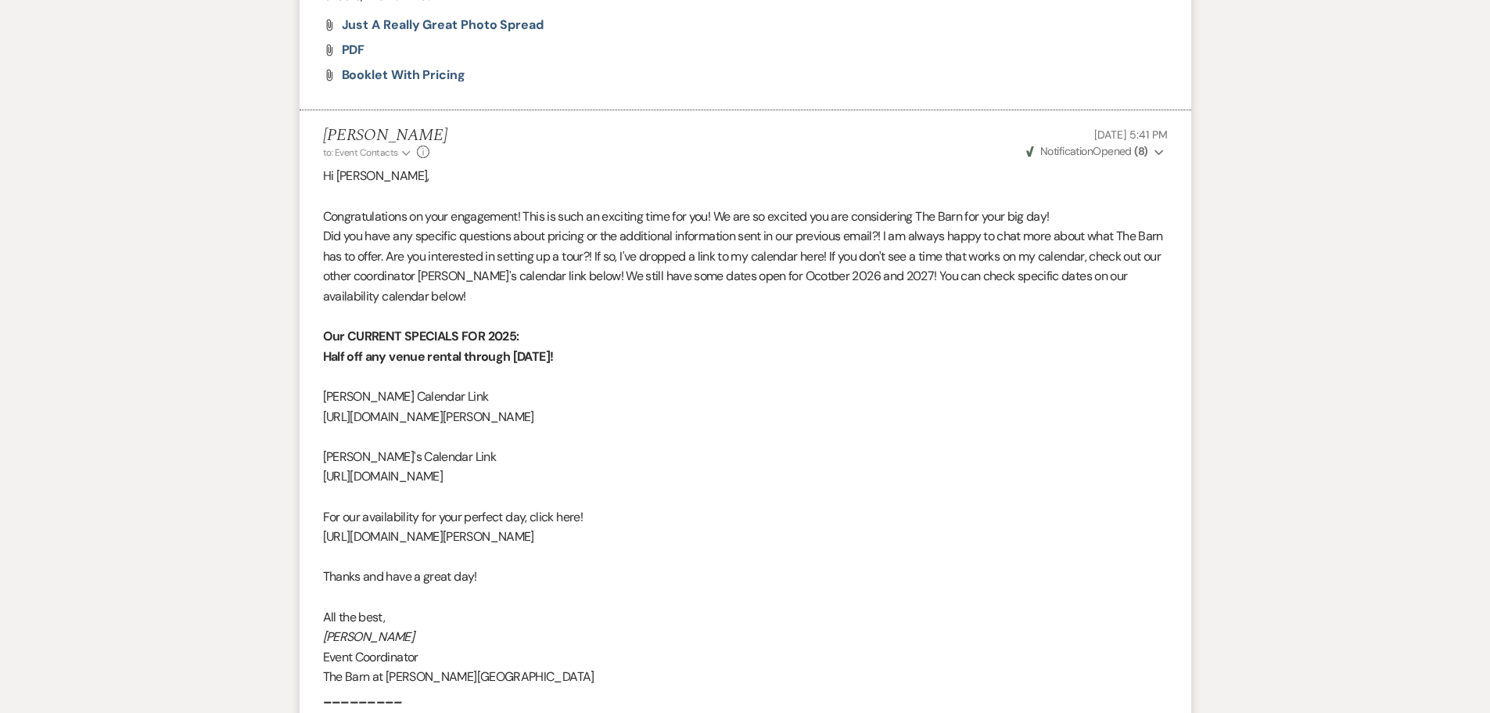
select select "9"
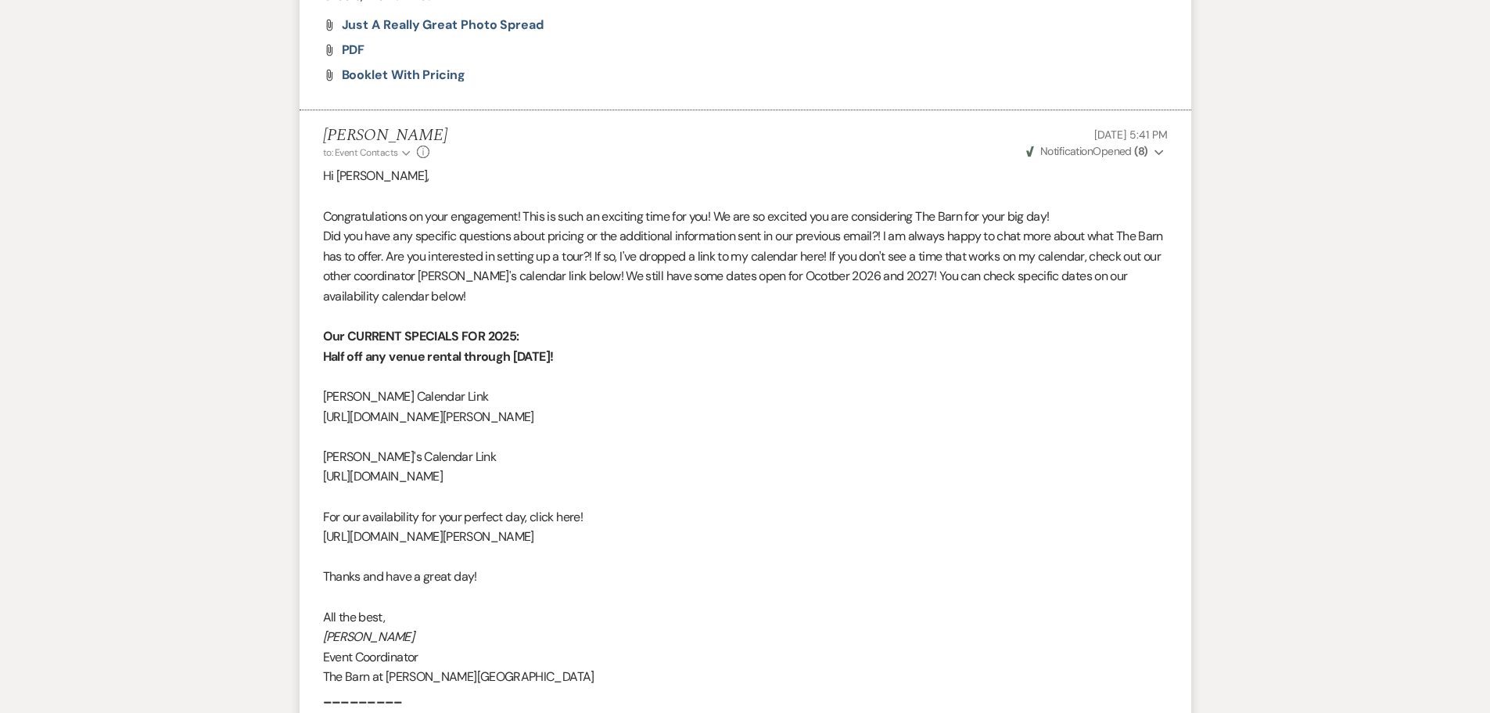
select select "9"
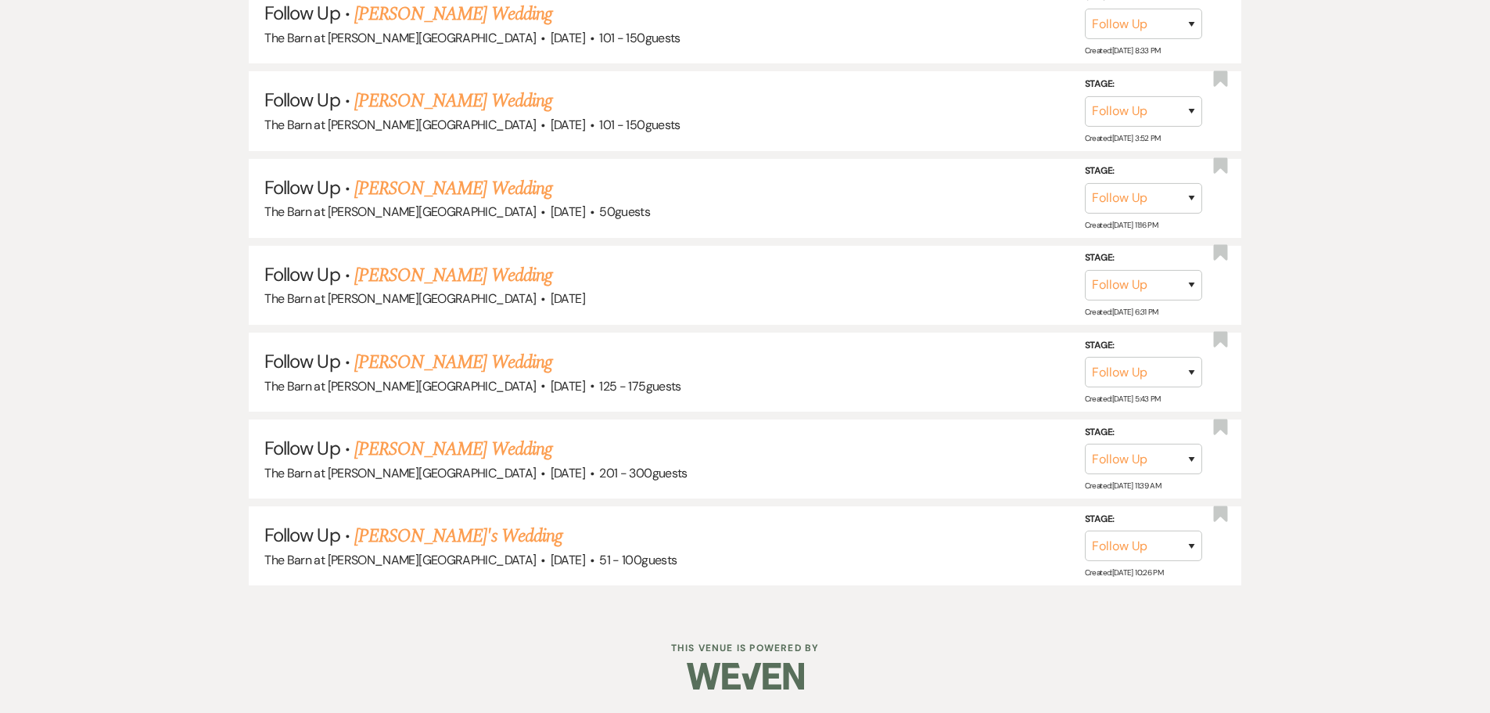
scroll to position [1453, 0]
click at [396, 538] on link "[PERSON_NAME]'s Wedding" at bounding box center [458, 536] width 208 height 28
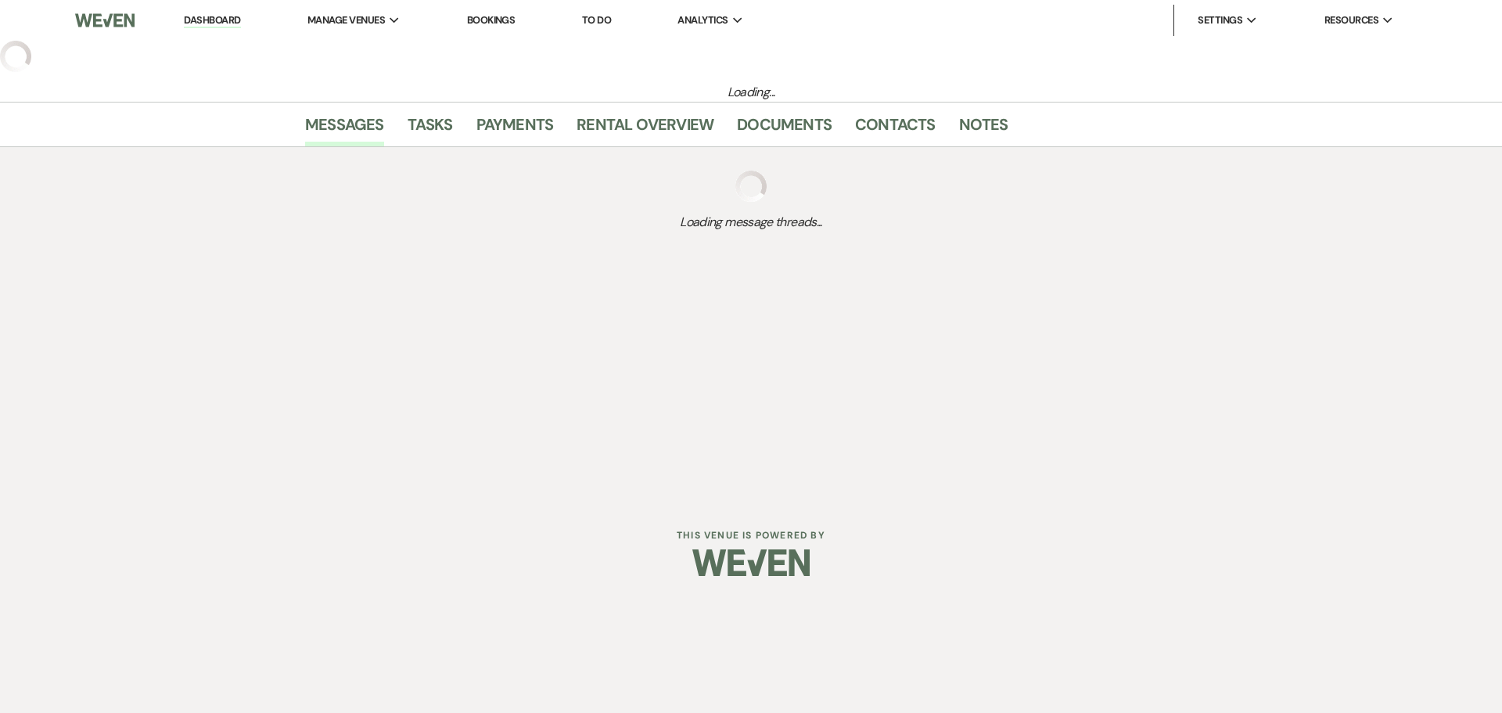
select select "9"
select select "2"
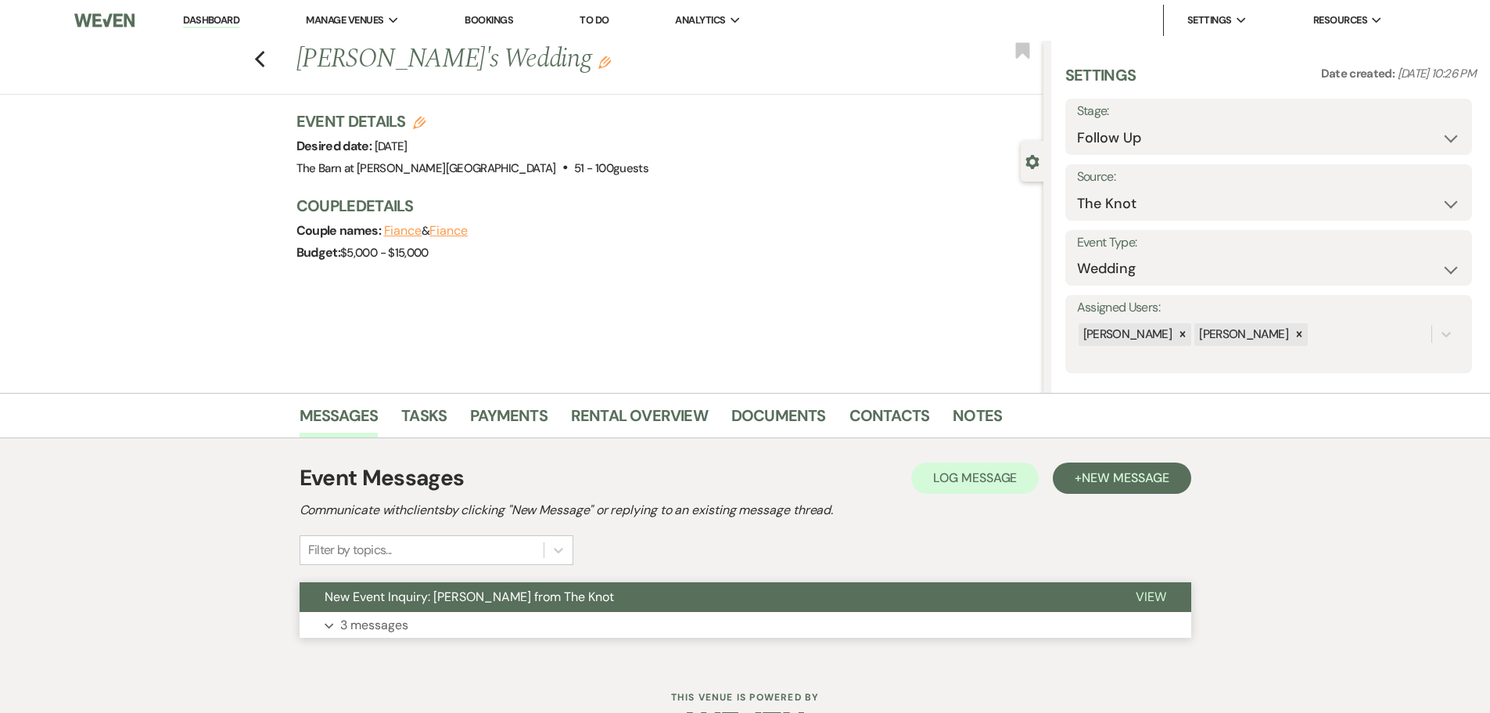
click at [358, 621] on p "3 messages" at bounding box center [374, 625] width 68 height 20
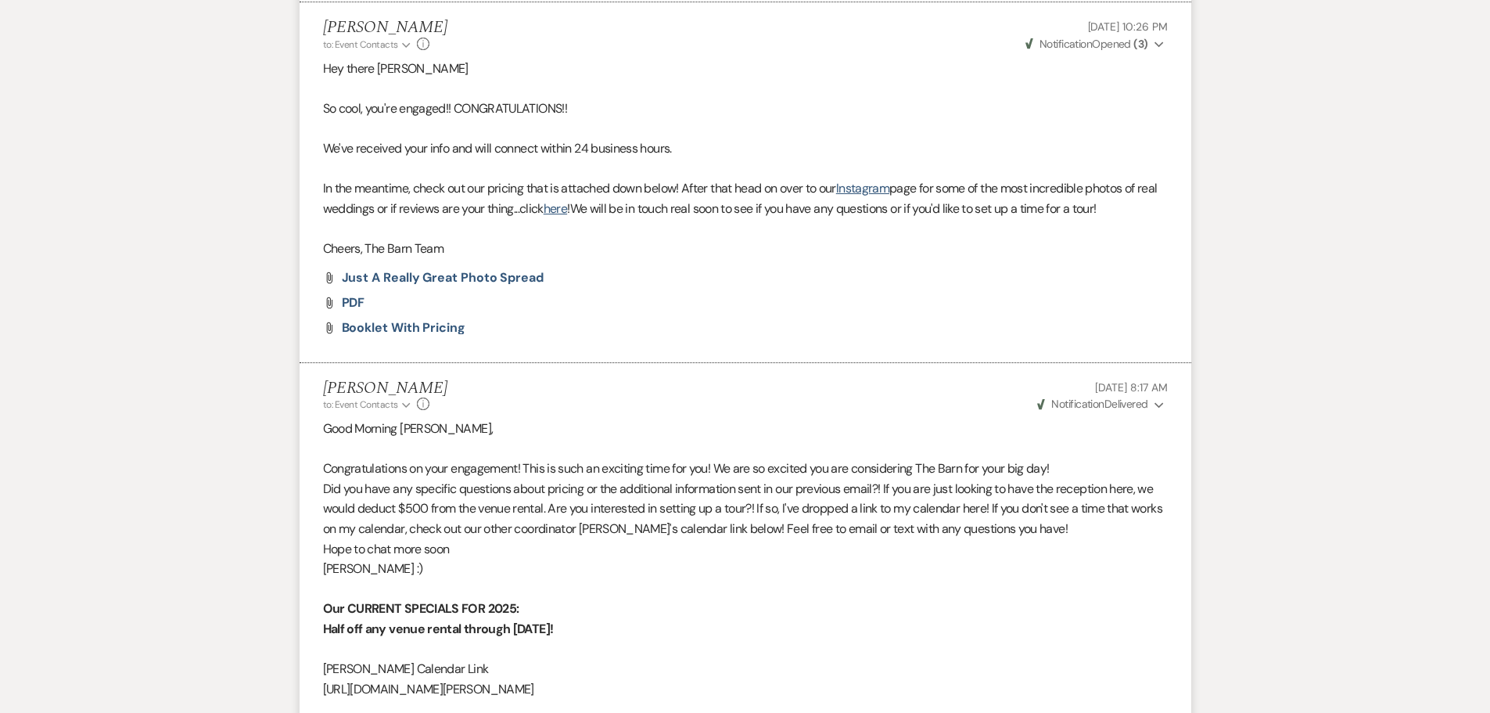
scroll to position [1408, 0]
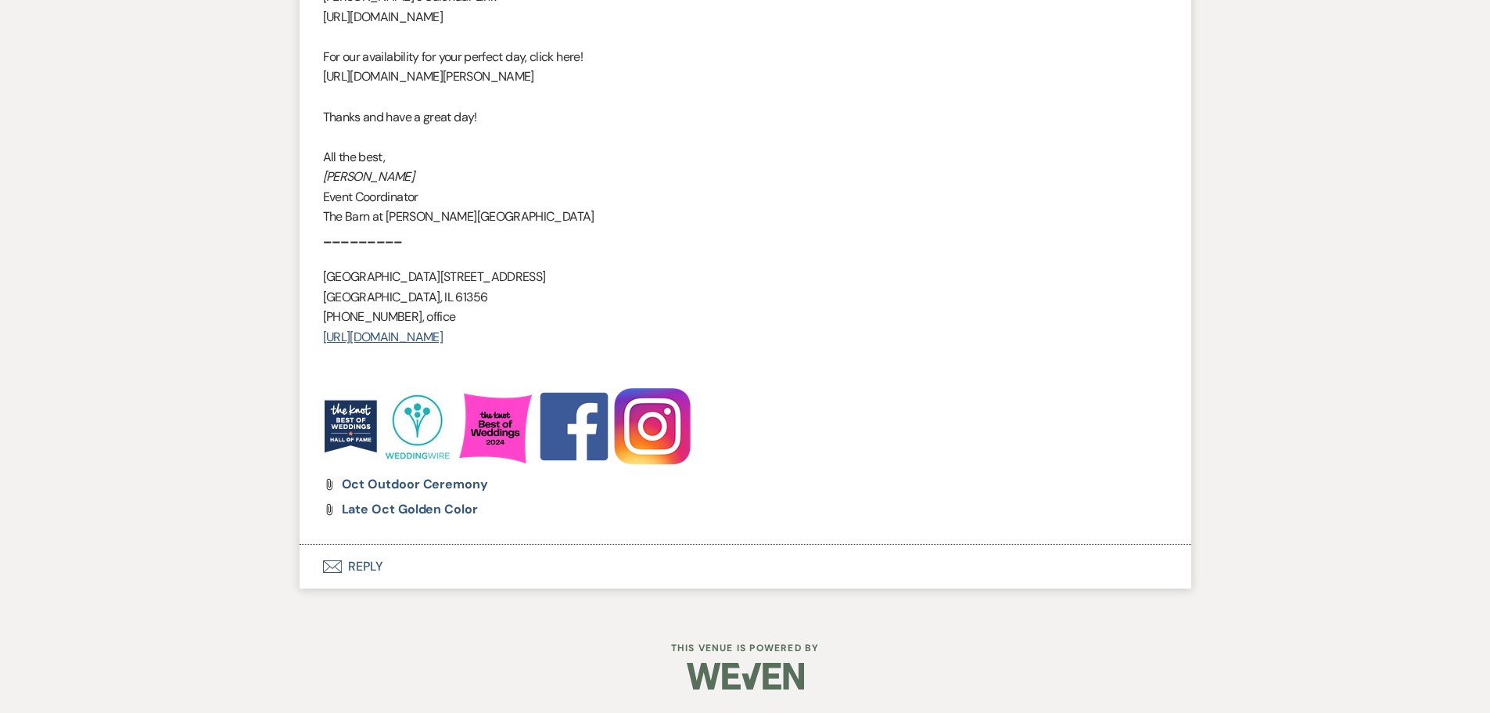
click at [358, 562] on button "Envelope Reply" at bounding box center [746, 566] width 892 height 44
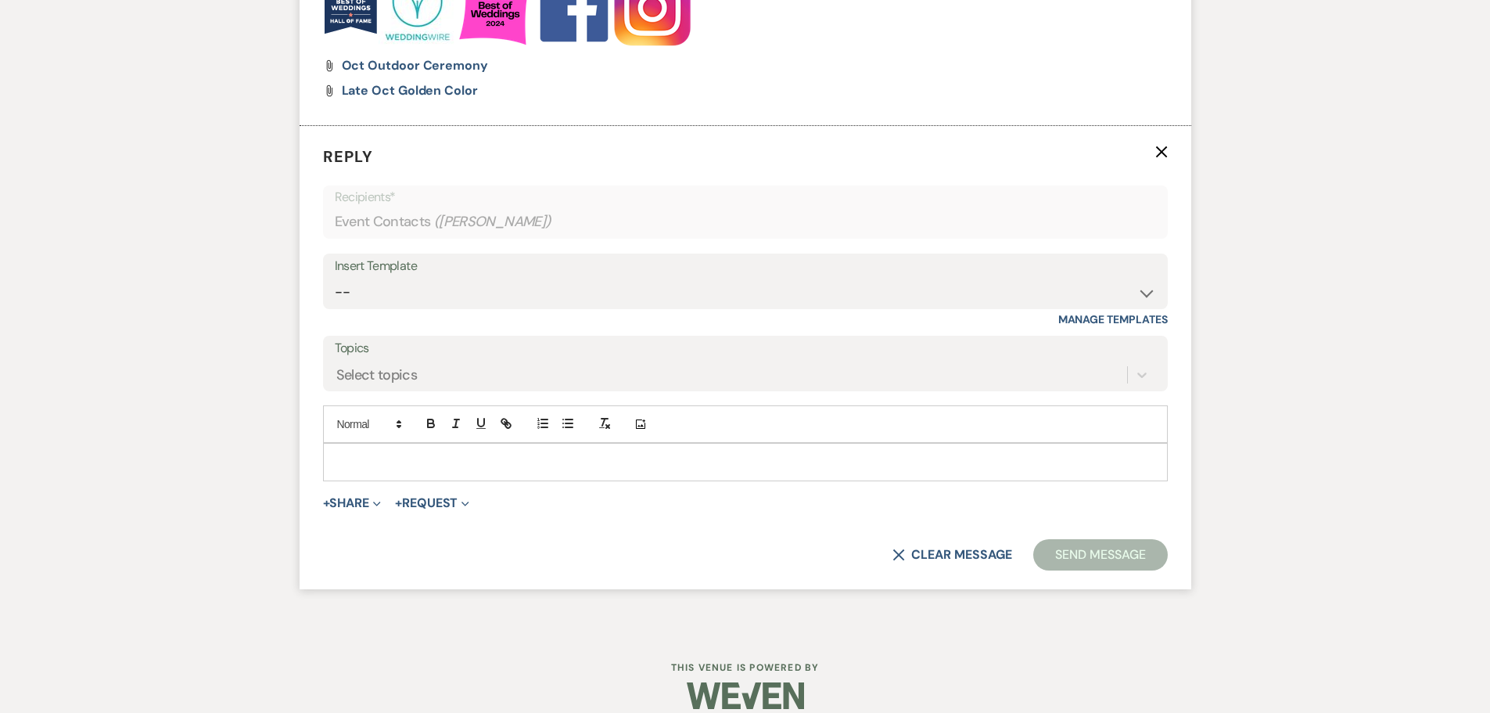
scroll to position [2560, 0]
click at [379, 290] on select "-- Copy of Initial Inquiry Response [DATE] Inquiry Response [PERSON_NAME] Copy …" at bounding box center [745, 290] width 821 height 31
select select "3969"
click at [335, 275] on select "-- Copy of Initial Inquiry Response [DATE] Inquiry Response [PERSON_NAME] Copy …" at bounding box center [745, 290] width 821 height 31
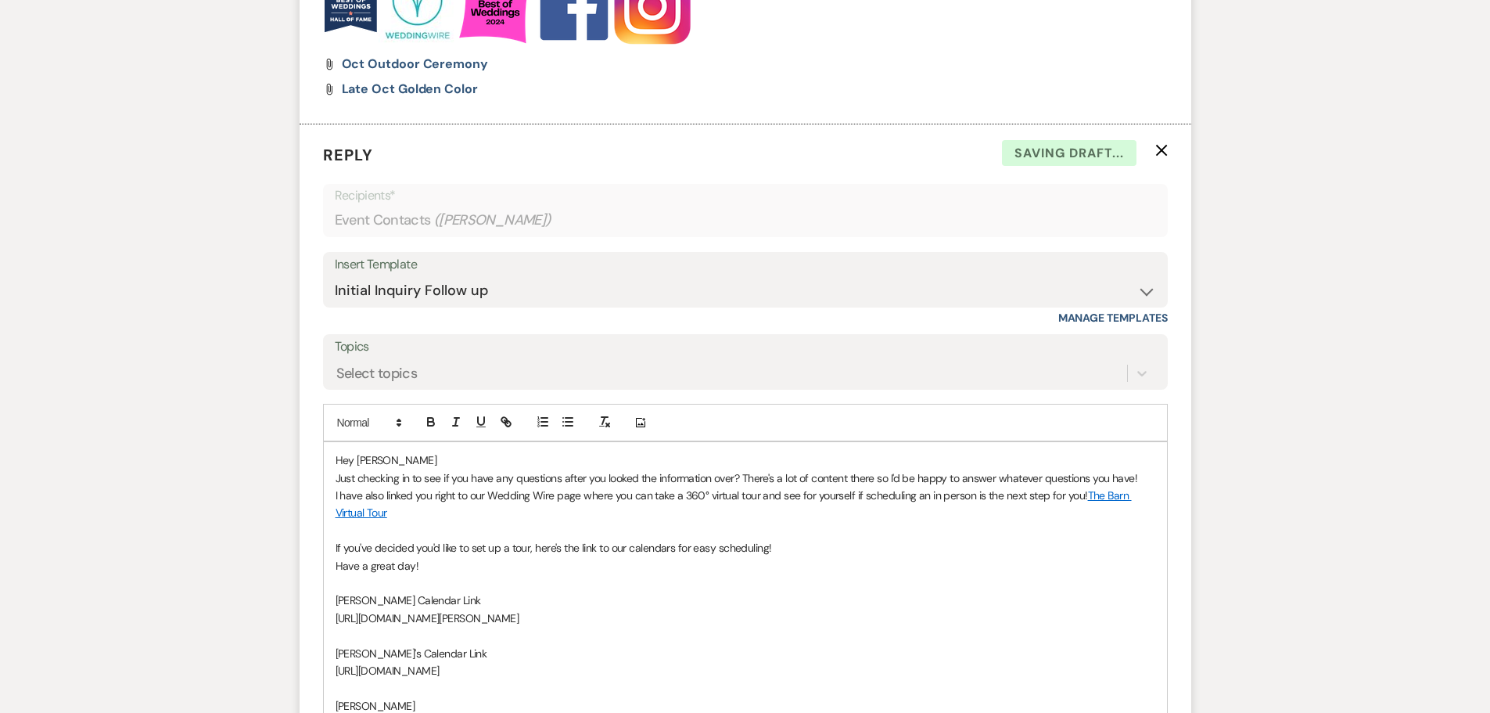
click at [390, 454] on p "Hey [PERSON_NAME]" at bounding box center [746, 459] width 820 height 17
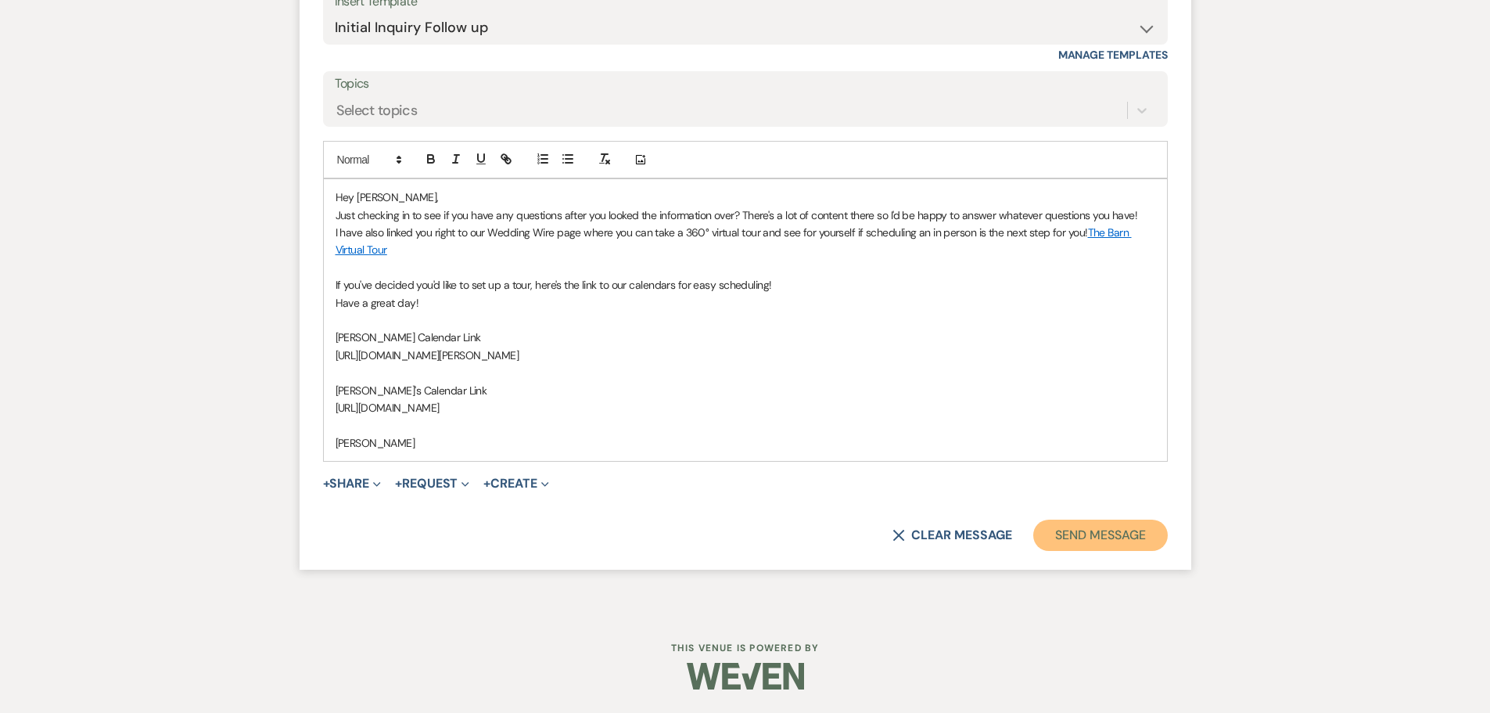
click at [1107, 543] on button "Send Message" at bounding box center [1100, 534] width 134 height 31
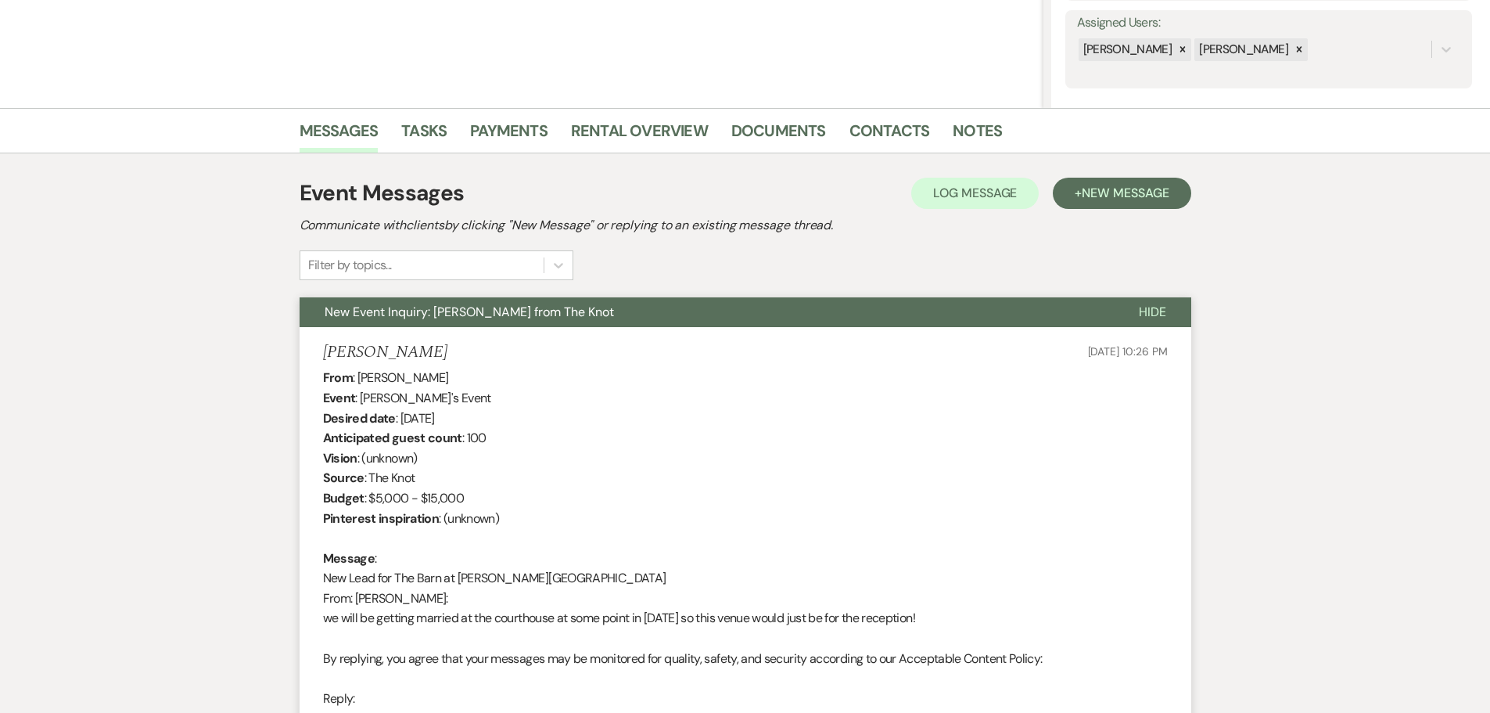
scroll to position [0, 0]
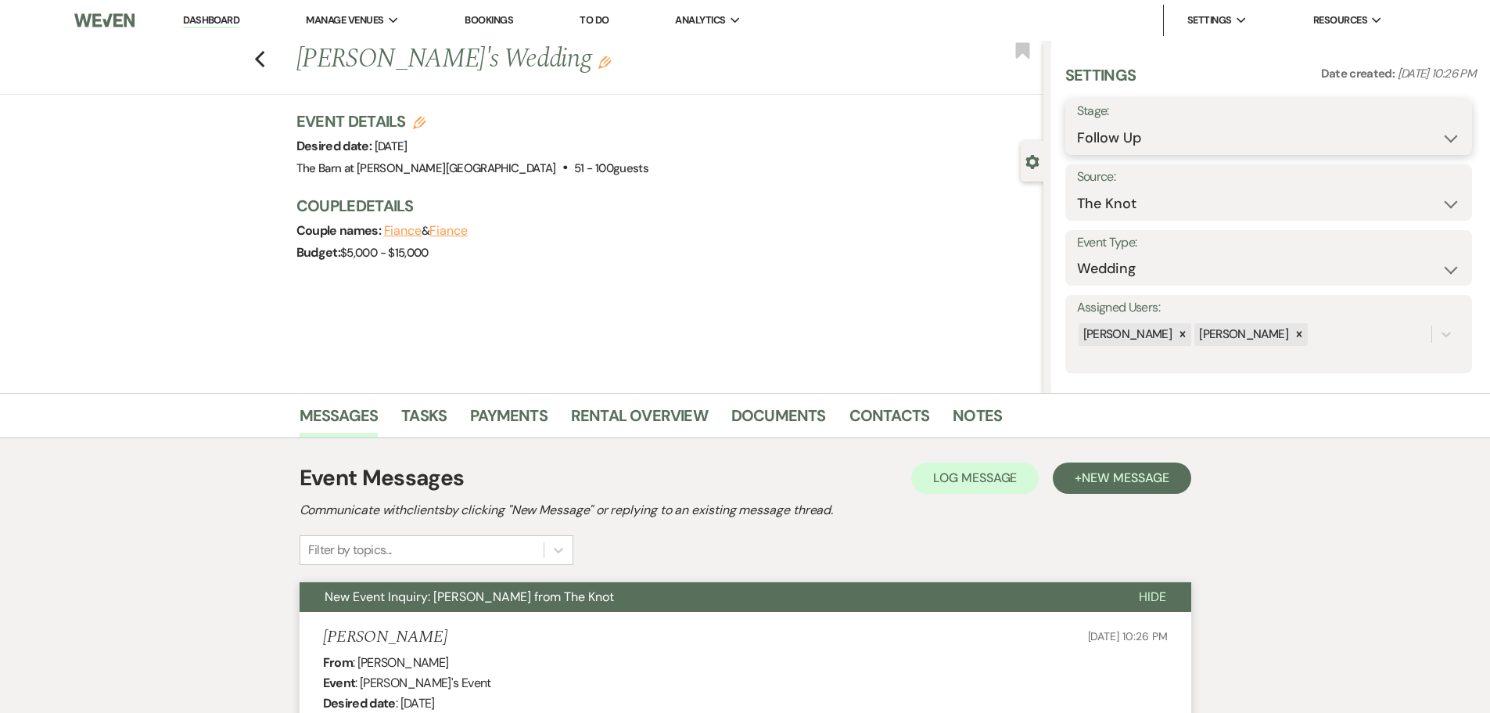
click at [1077, 146] on select "Inquiry Follow Up Tour Requested Tour Confirmed Toured Proposal Sent Booked Lost" at bounding box center [1268, 138] width 383 height 31
select select "6"
click at [1077, 123] on select "Inquiry Follow Up Tour Requested Tour Confirmed Toured Proposal Sent Booked Lost" at bounding box center [1268, 138] width 383 height 31
click at [1419, 125] on button "Save" at bounding box center [1428, 126] width 88 height 31
click at [264, 64] on icon "Previous" at bounding box center [260, 59] width 12 height 19
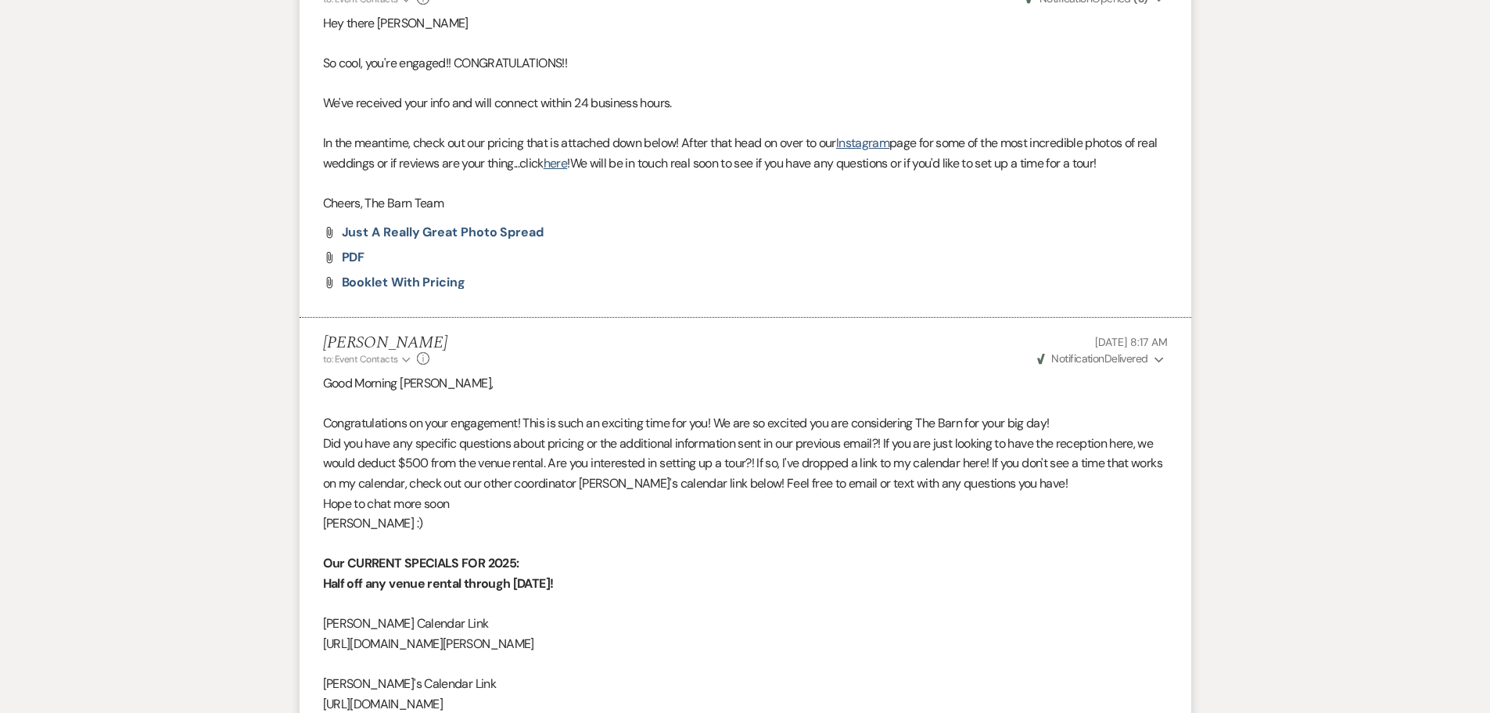
select select "9"
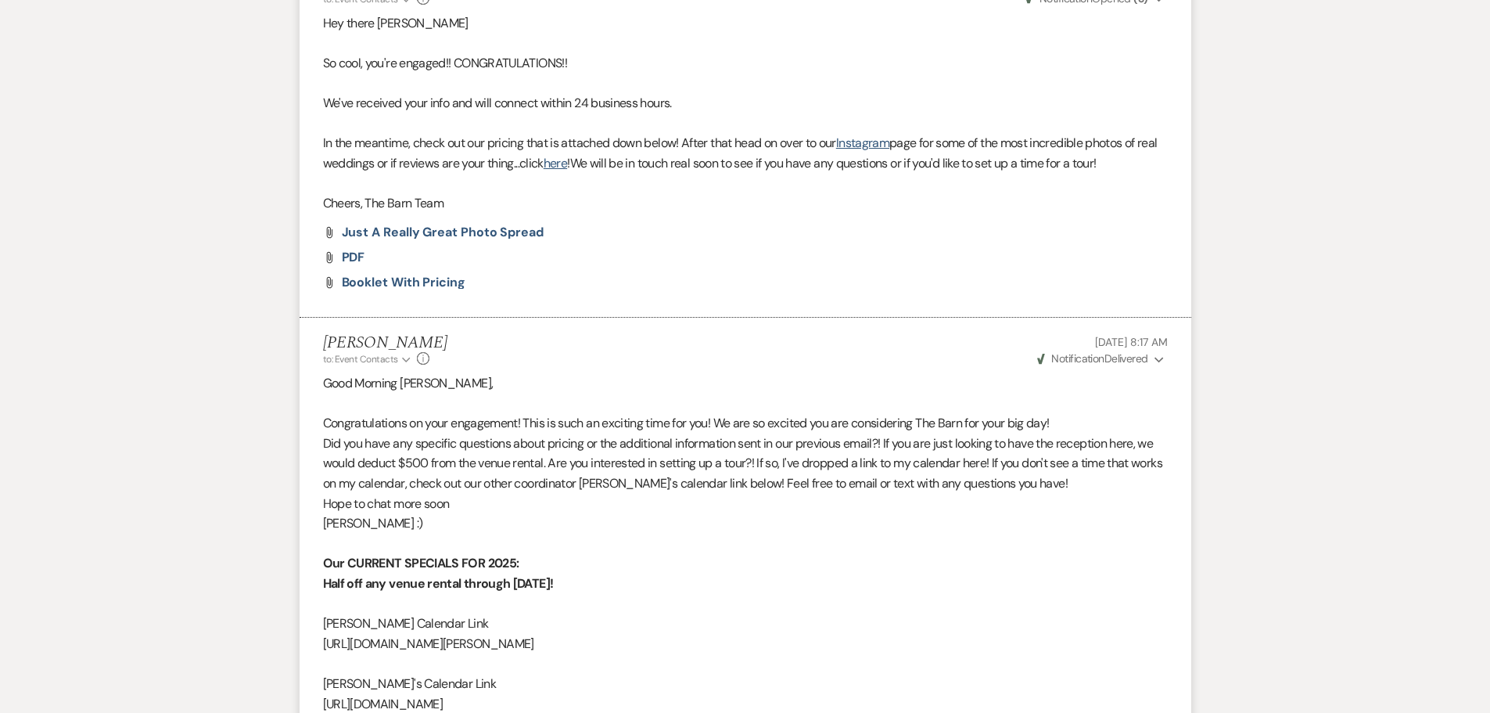
select select "9"
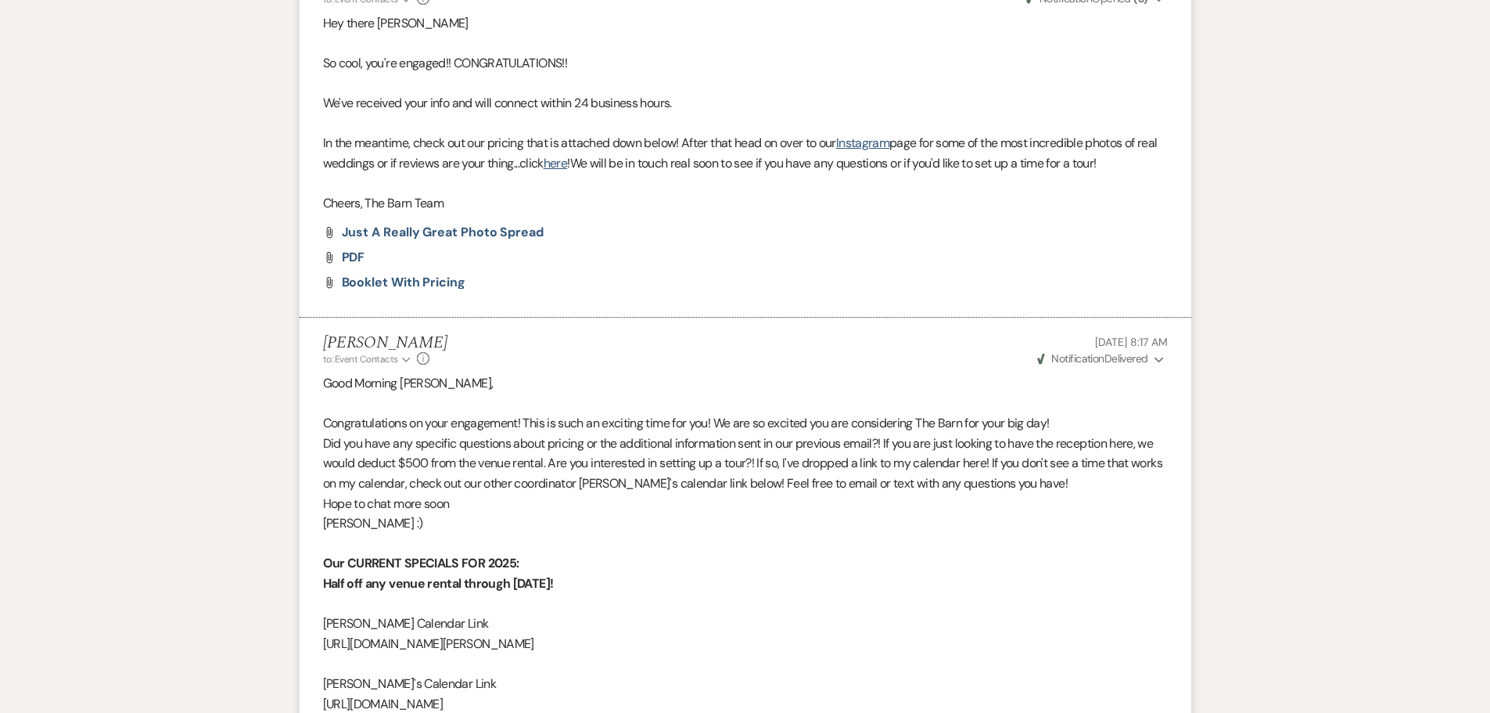
select select "9"
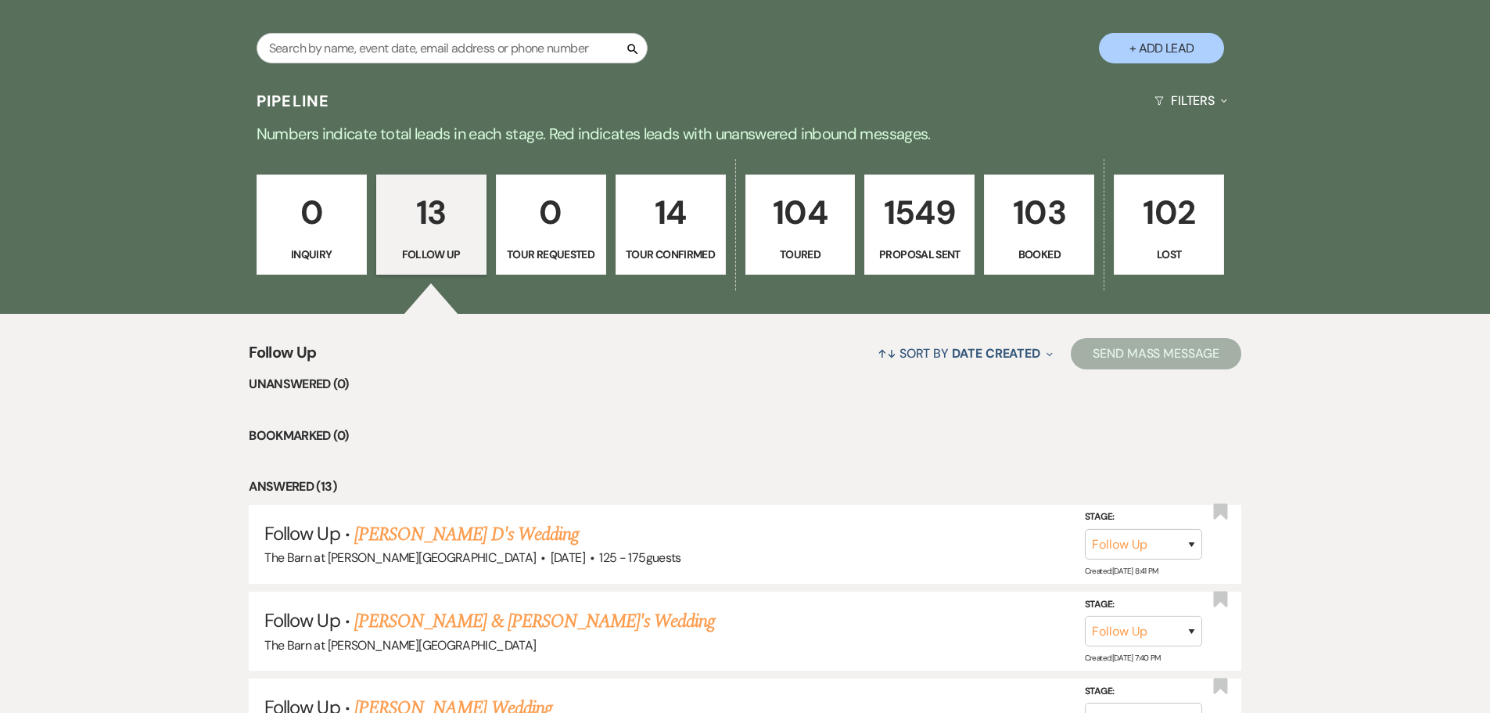
scroll to position [271, 0]
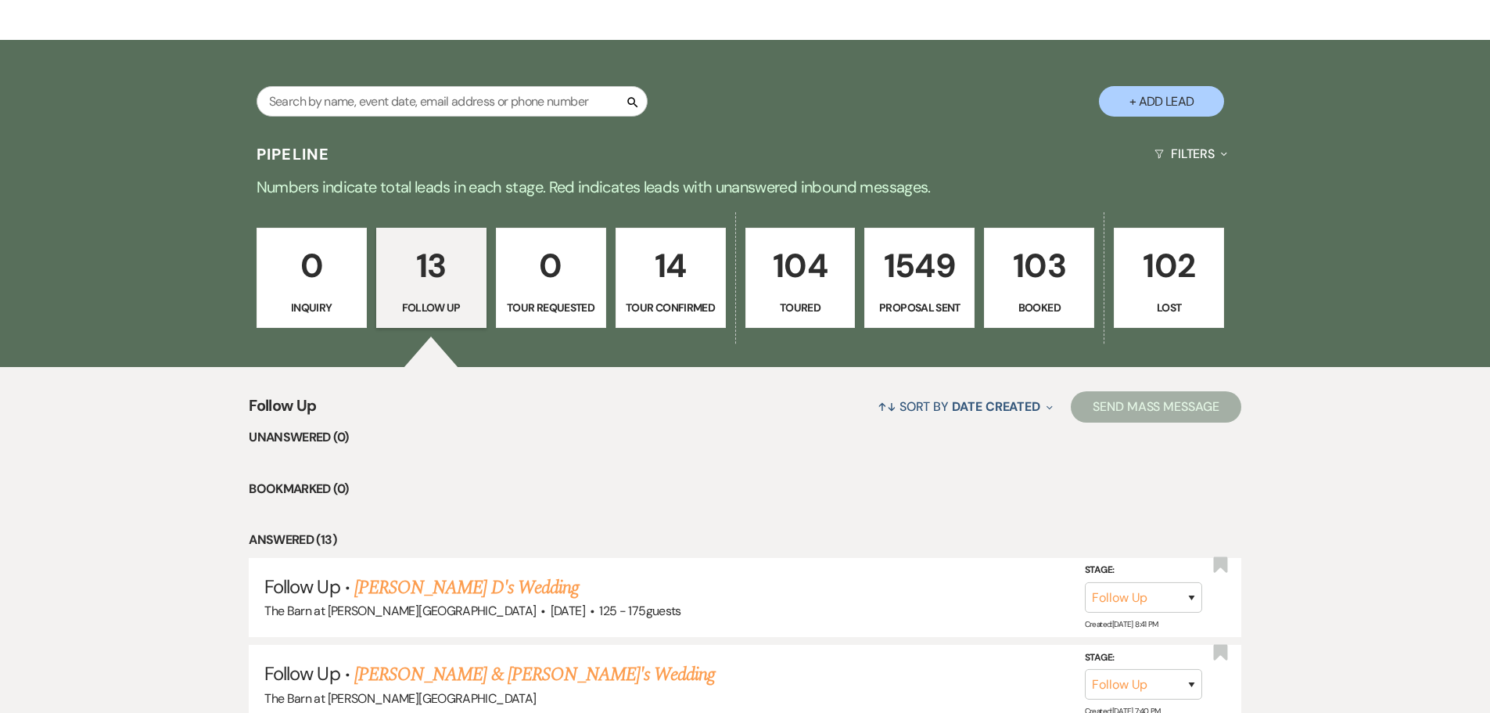
click at [1028, 305] on p "Booked" at bounding box center [1039, 307] width 90 height 17
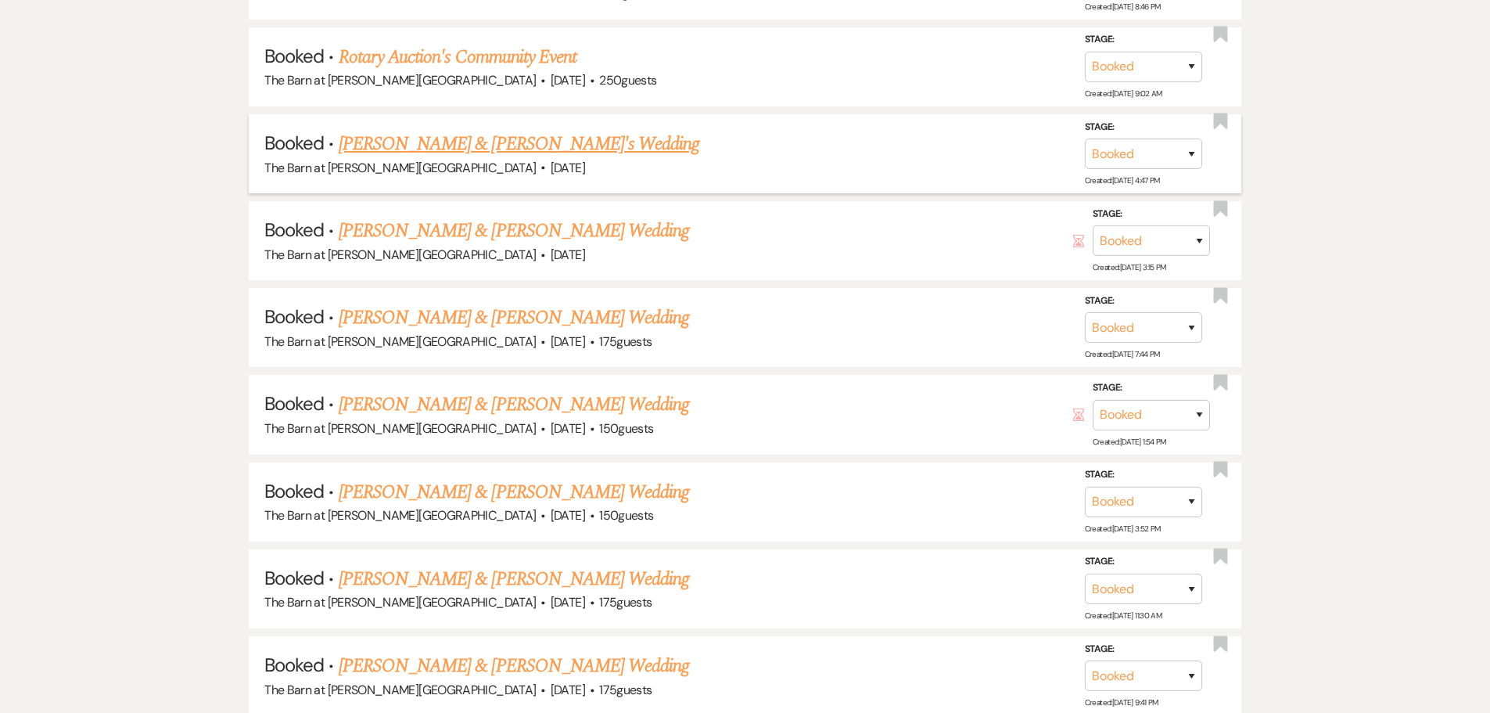
scroll to position [3087, 0]
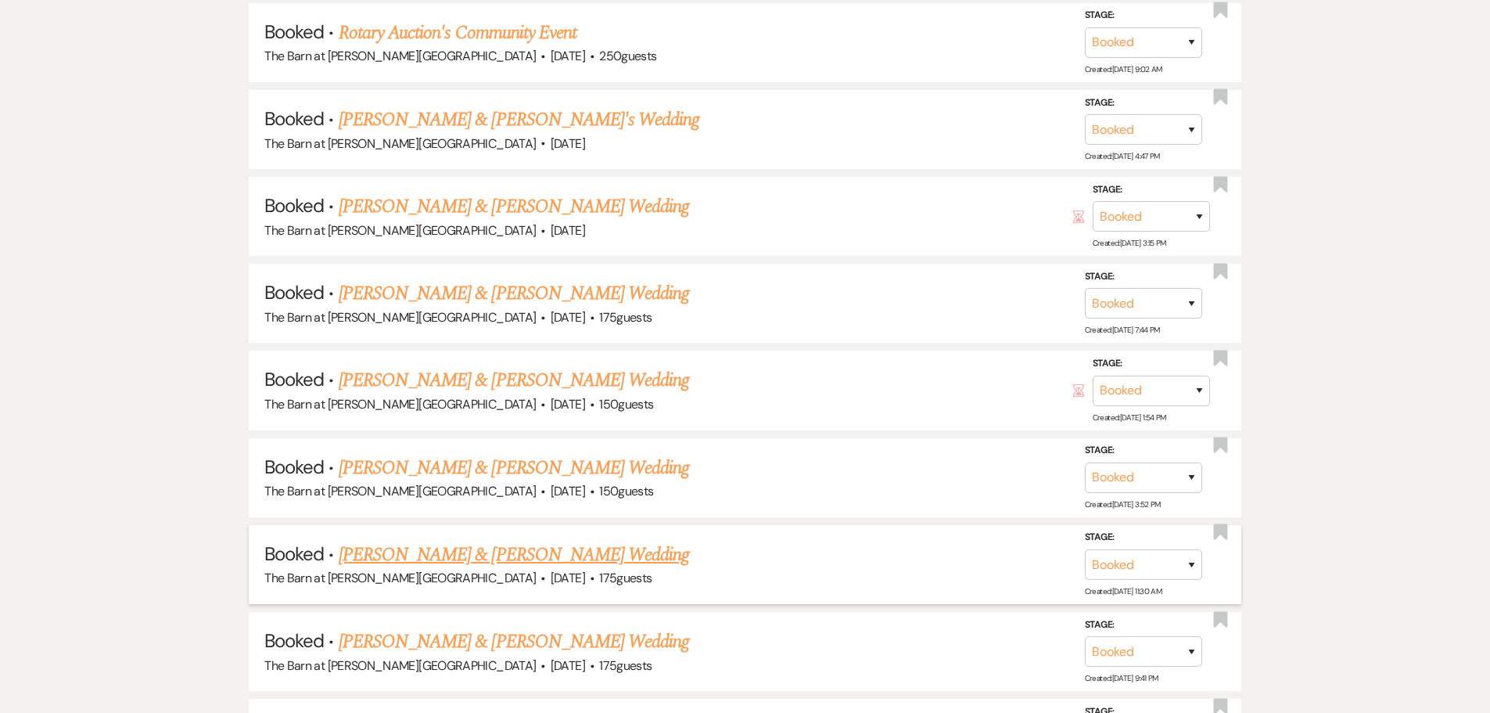
click at [399, 551] on link "[PERSON_NAME] & [PERSON_NAME] Wedding" at bounding box center [514, 555] width 350 height 28
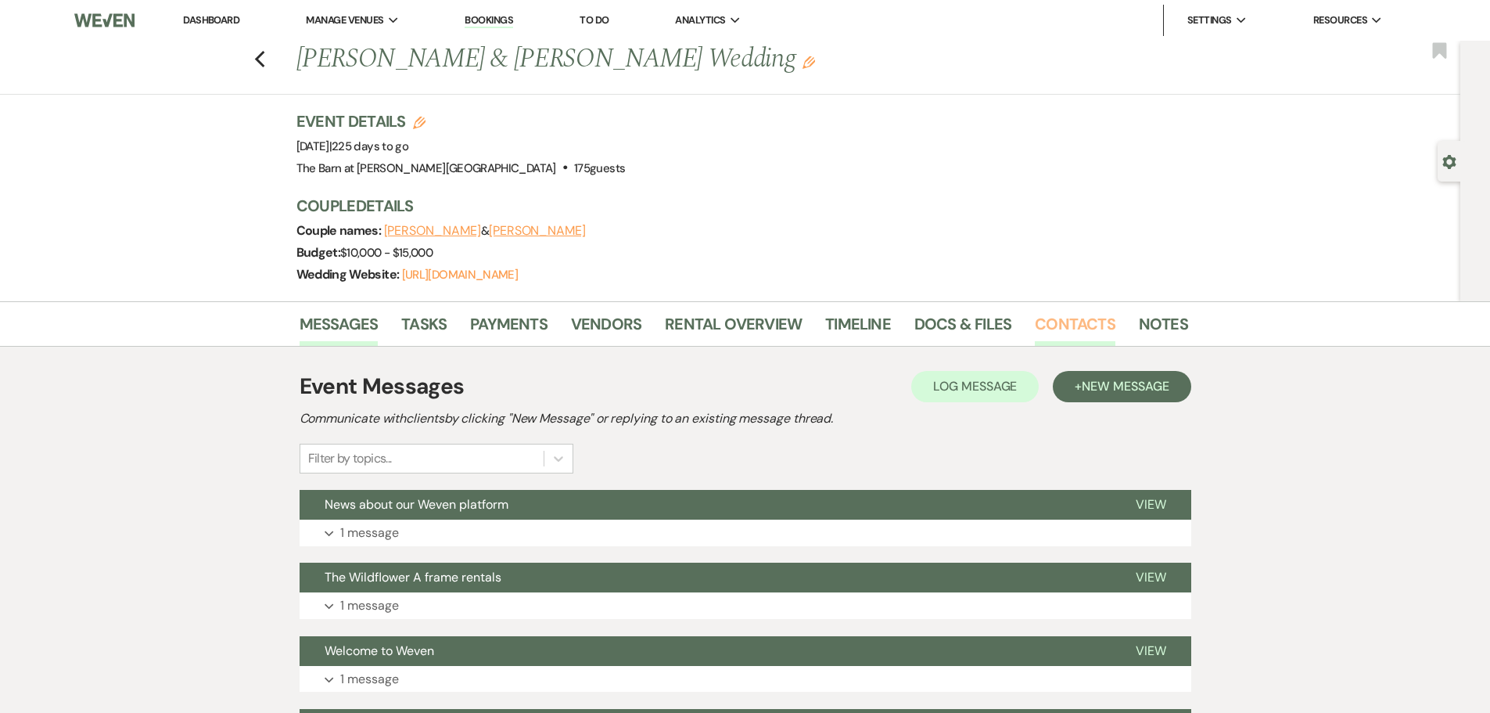
click at [1090, 326] on link "Contacts" at bounding box center [1075, 328] width 81 height 34
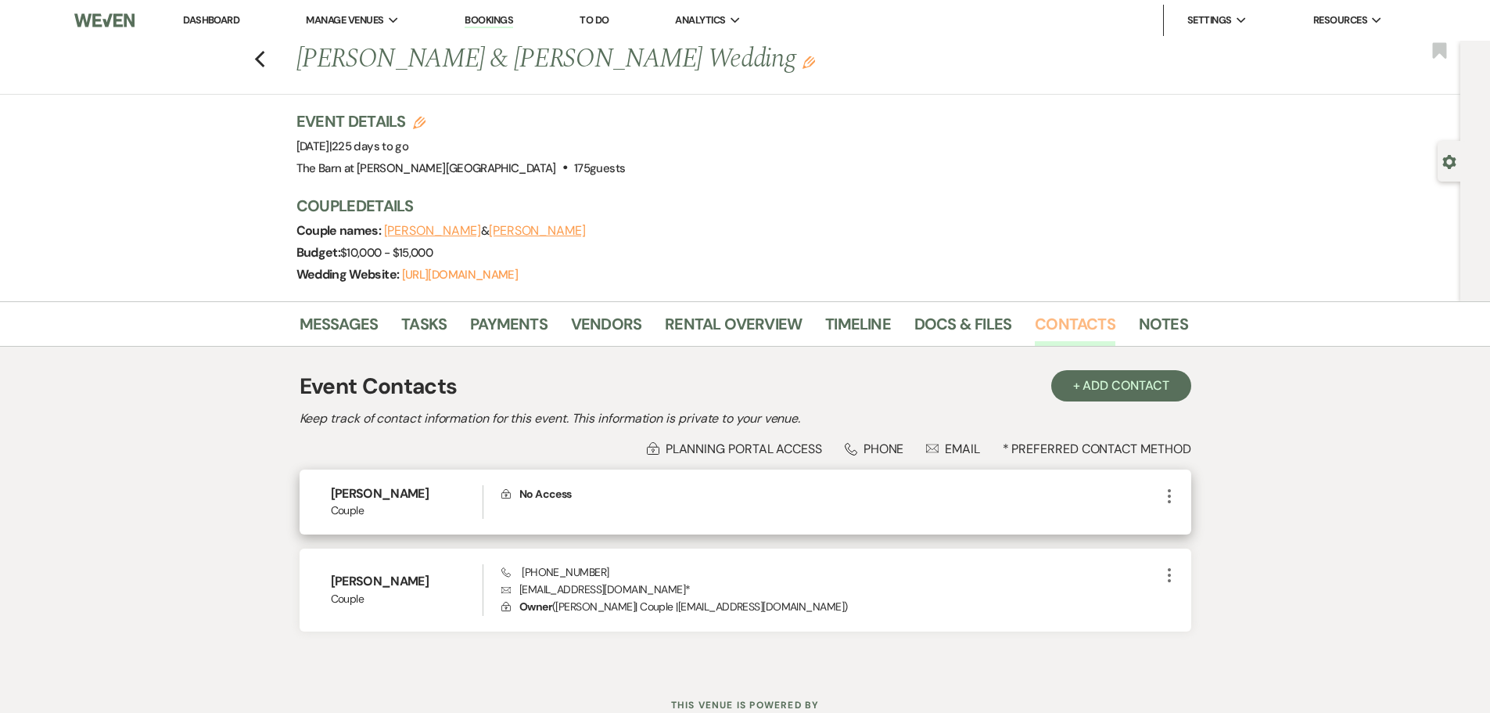
scroll to position [57, 0]
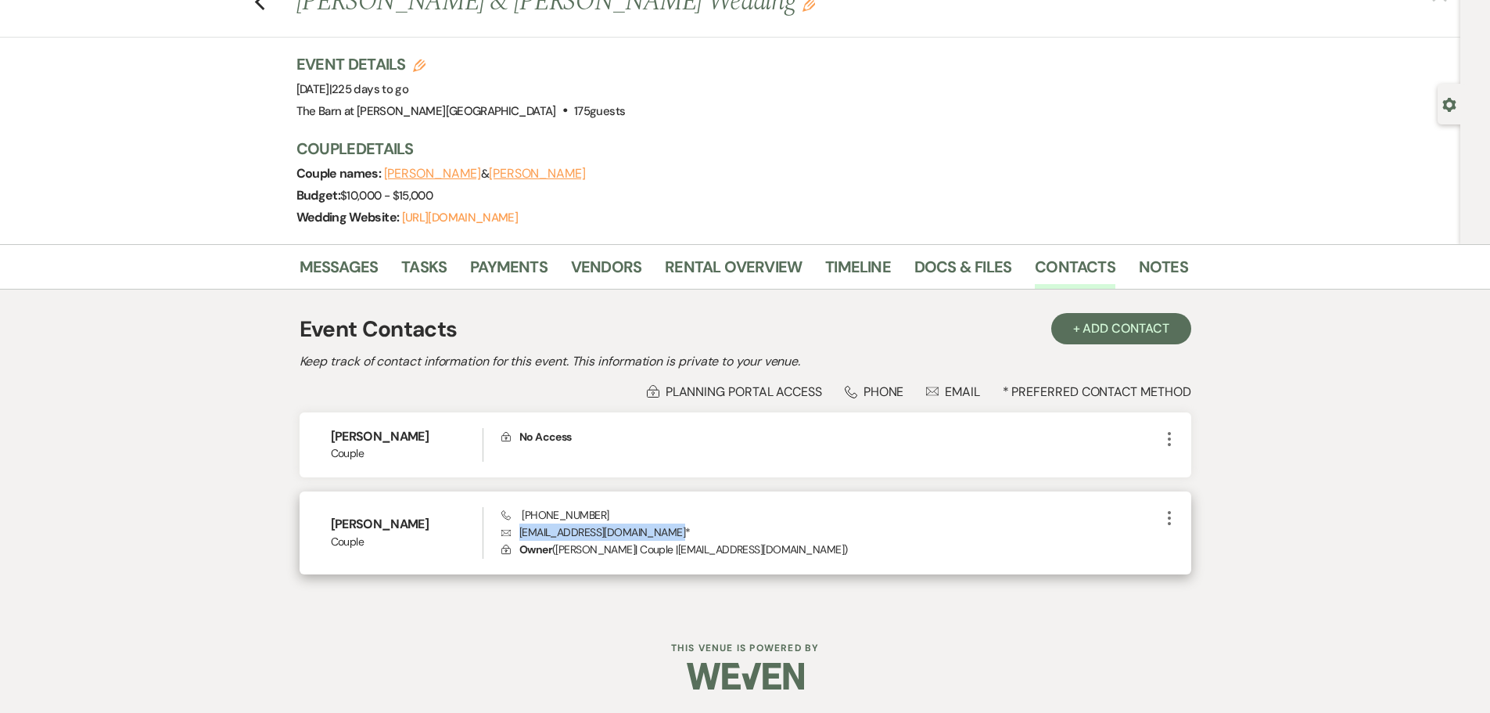
drag, startPoint x: 521, startPoint y: 530, endPoint x: 681, endPoint y: 532, distance: 159.6
click at [681, 532] on p "Envelope [EMAIL_ADDRESS][DOMAIN_NAME] *" at bounding box center [830, 531] width 658 height 17
copy p "[EMAIL_ADDRESS][DOMAIN_NAME]"
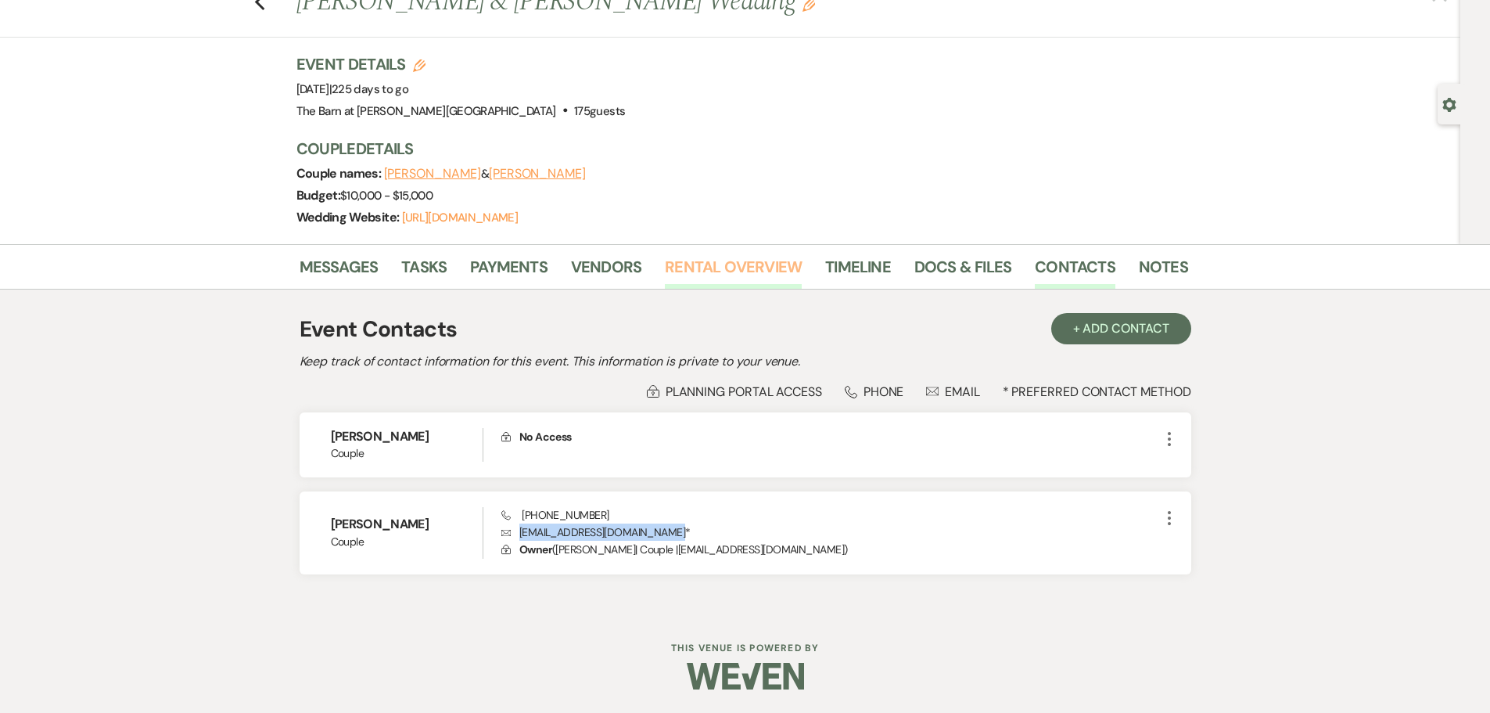
click at [729, 271] on link "Rental Overview" at bounding box center [733, 271] width 137 height 34
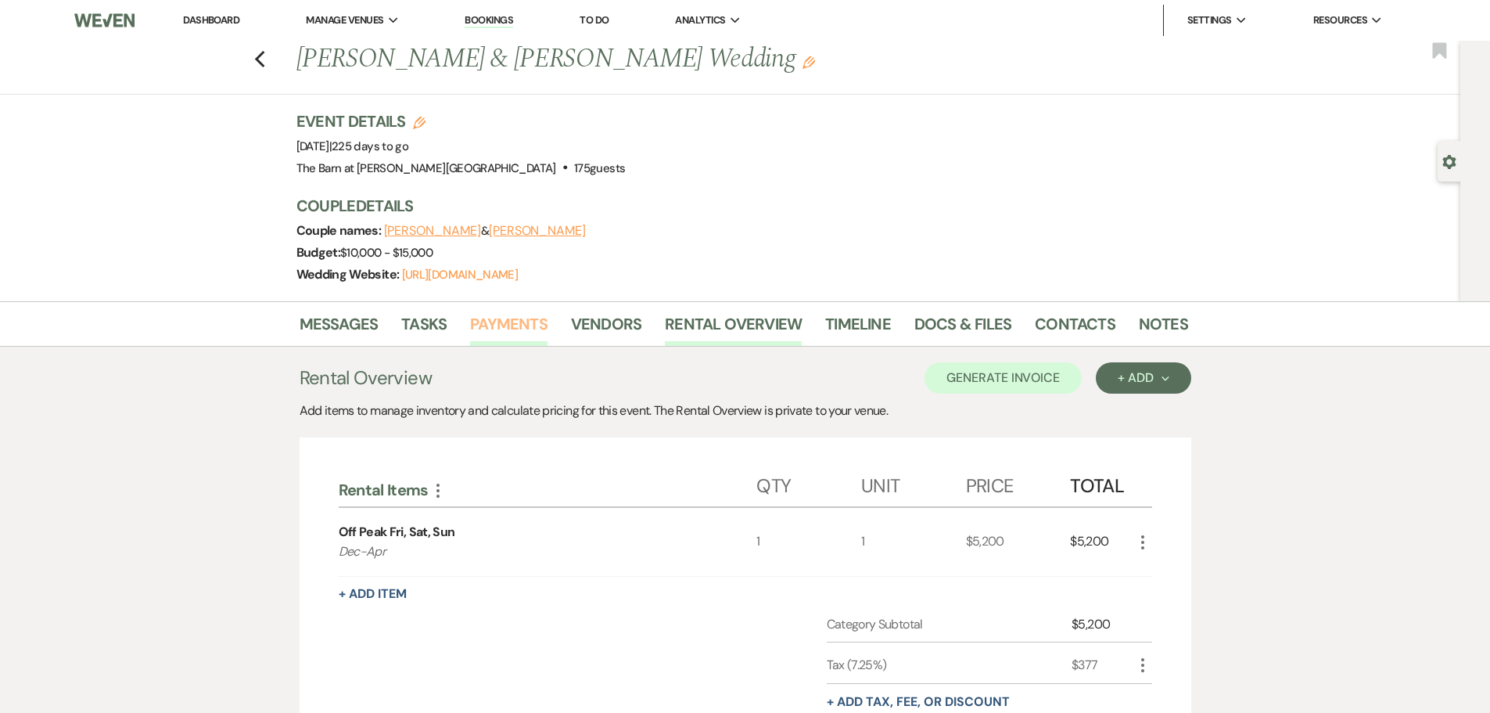
click at [523, 319] on link "Payments" at bounding box center [508, 328] width 77 height 34
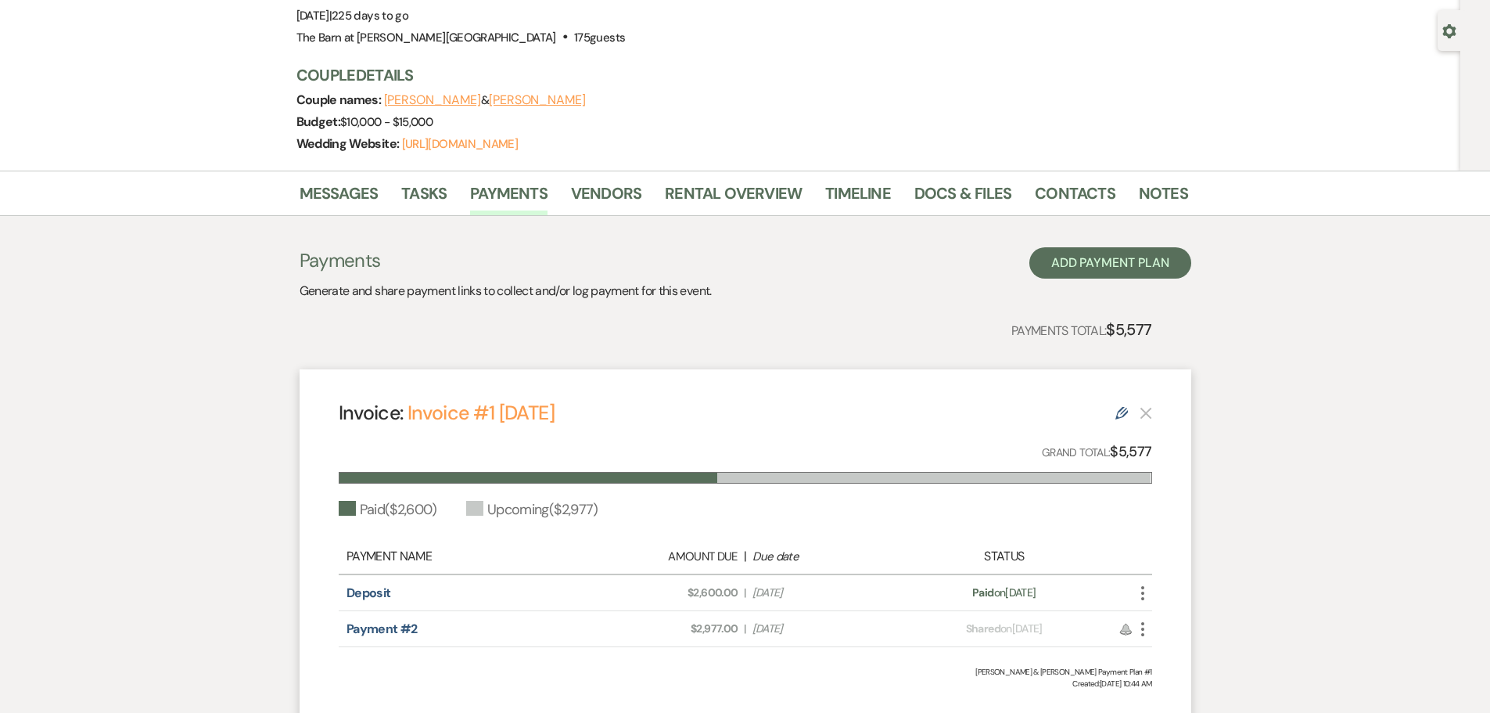
scroll to position [156, 0]
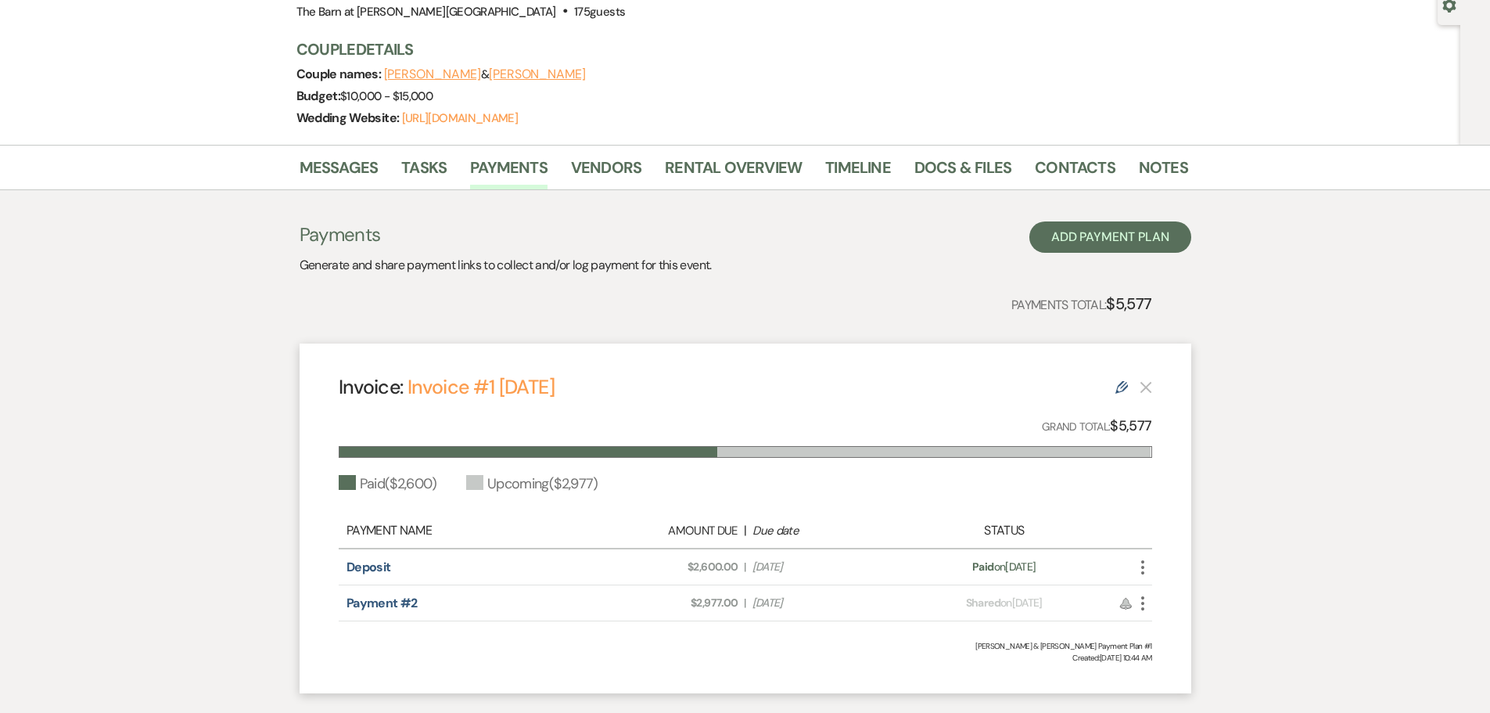
click at [1140, 572] on icon "More" at bounding box center [1143, 567] width 19 height 19
click at [1274, 504] on div "Messages Tasks Payments Vendors Rental Overview Timeline Docs & Files Contacts …" at bounding box center [745, 427] width 1490 height 564
click at [1141, 567] on use "button" at bounding box center [1142, 567] width 3 height 14
click at [1288, 519] on div "Messages Tasks Payments Vendors Rental Overview Timeline Docs & Files Contacts …" at bounding box center [745, 427] width 1490 height 564
click at [385, 570] on link "Deposit" at bounding box center [369, 567] width 45 height 16
